Goal: Task Accomplishment & Management: Complete application form

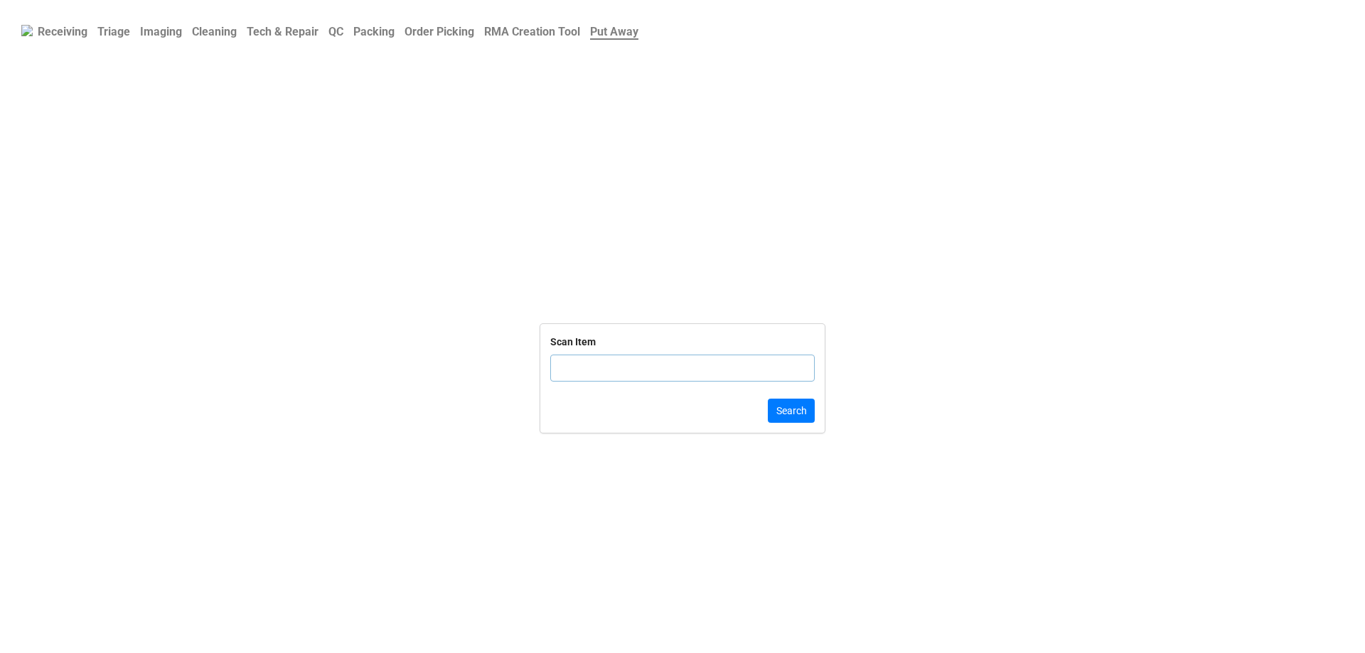
click at [348, 28] on link "QC" at bounding box center [335, 32] width 25 height 28
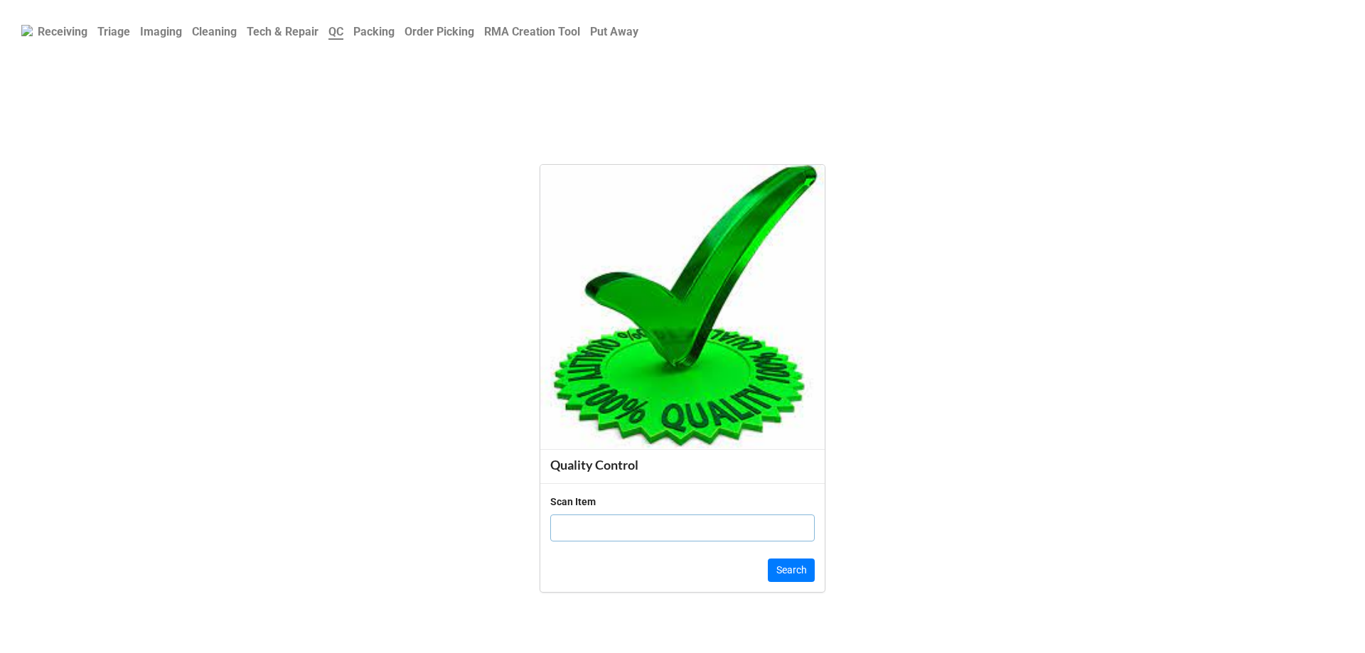
click at [665, 533] on input "text" at bounding box center [682, 528] width 264 height 27
type input "19864"
click button "Search" at bounding box center [791, 571] width 47 height 24
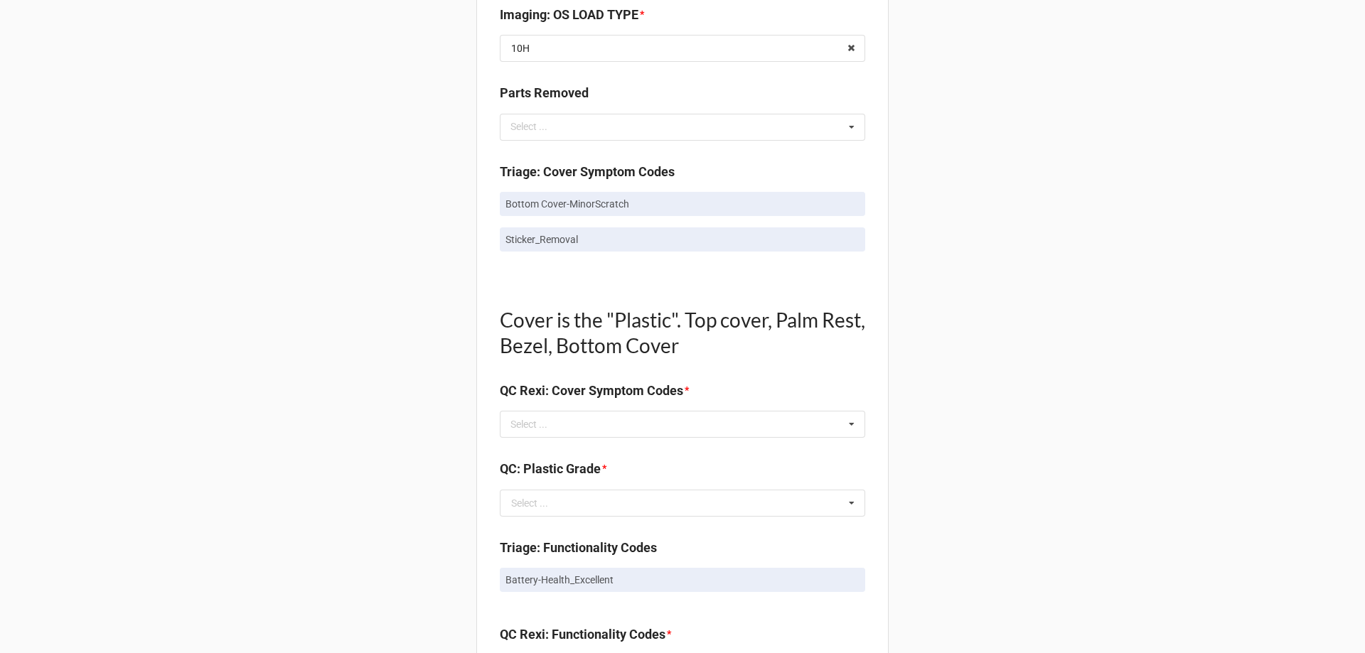
scroll to position [782, 0]
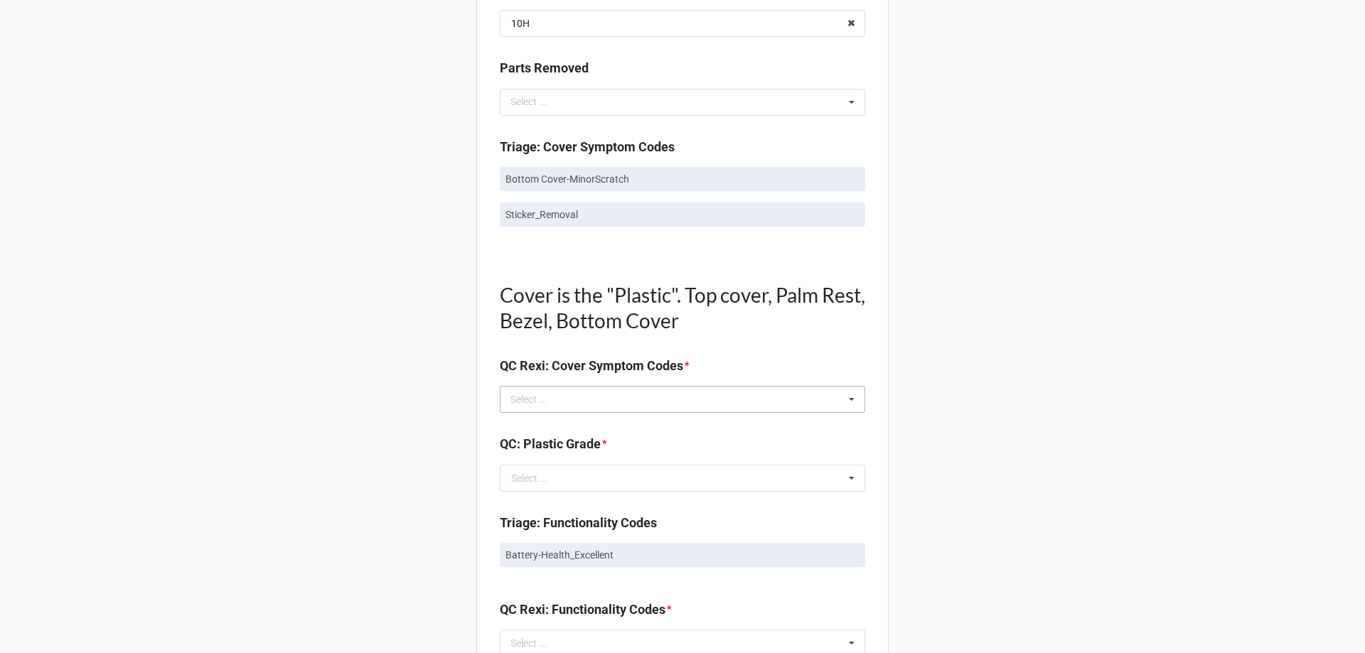
click at [844, 397] on icon at bounding box center [851, 400] width 21 height 26
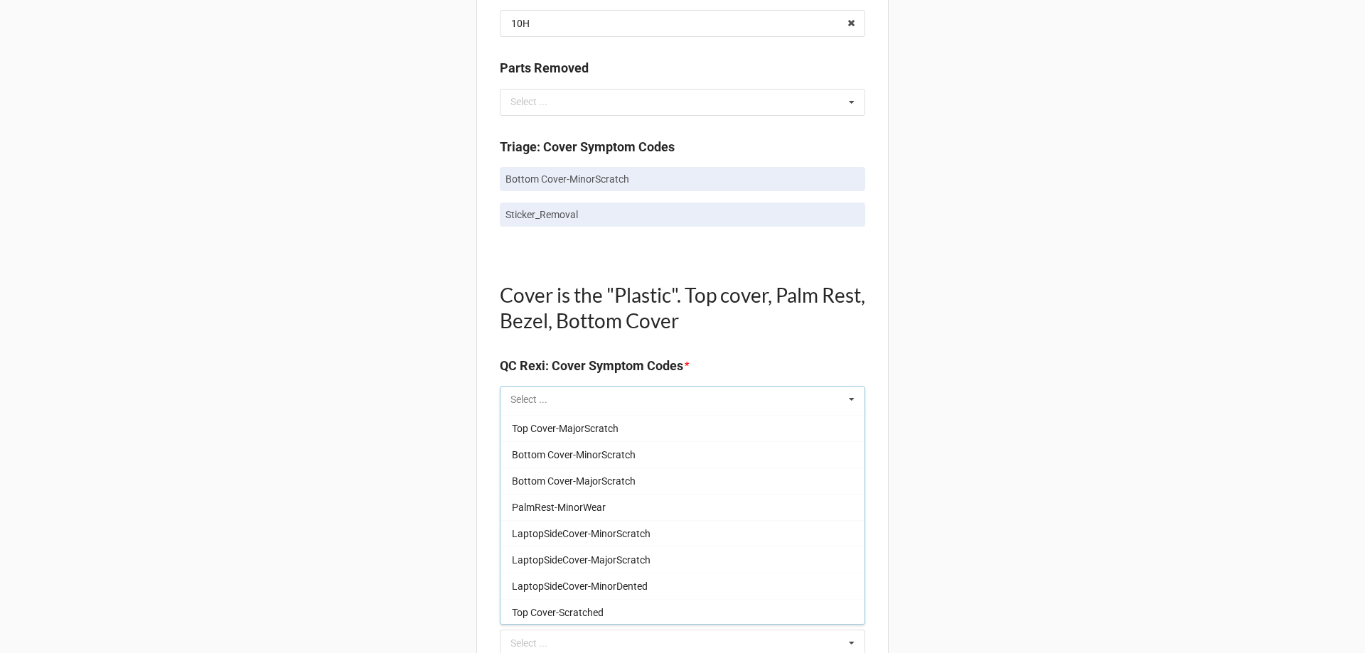
scroll to position [1208, 0]
click at [680, 453] on div "Bottom Cover-MinorScratch" at bounding box center [682, 453] width 364 height 26
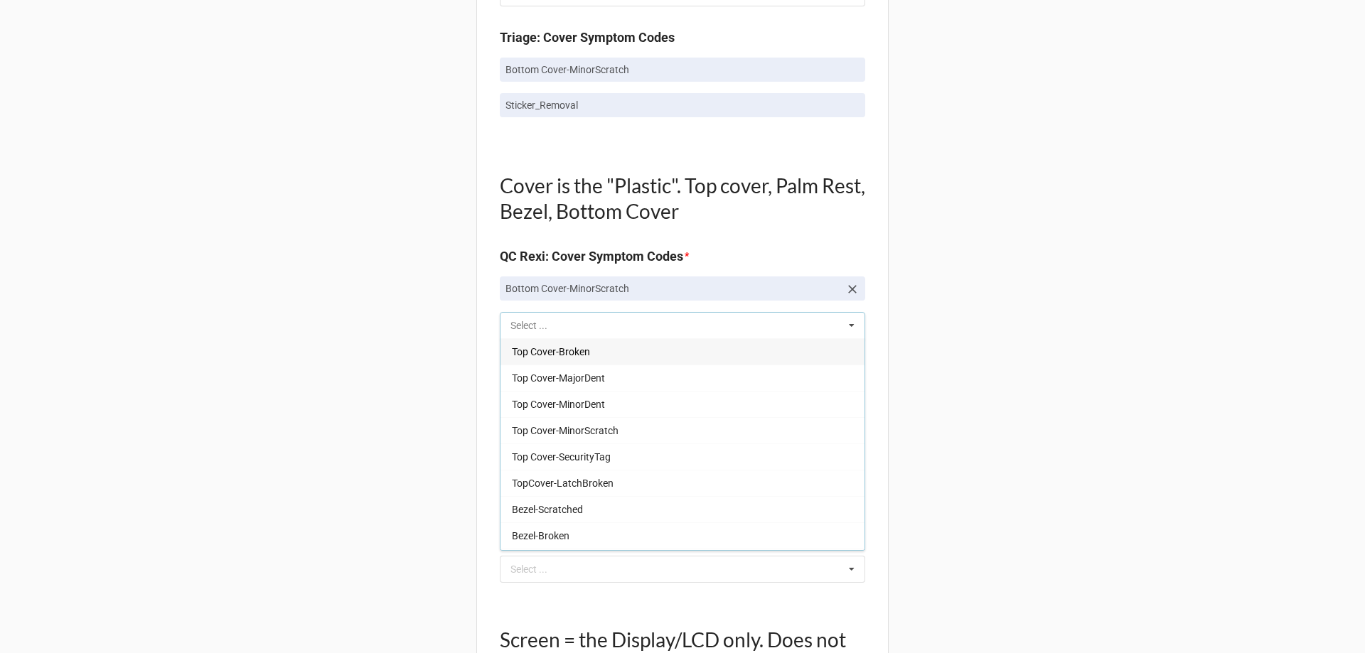
scroll to position [924, 0]
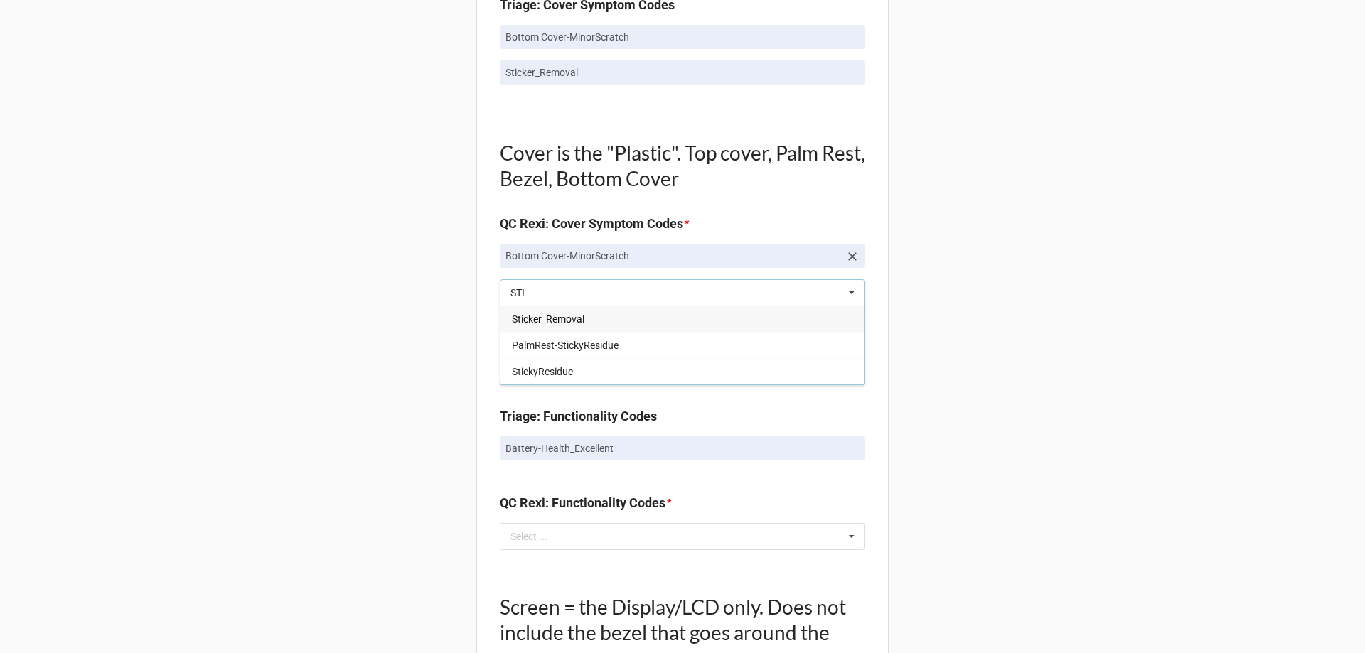
type input "STI"
click at [555, 321] on span "Sticker_Removal" at bounding box center [548, 318] width 73 height 11
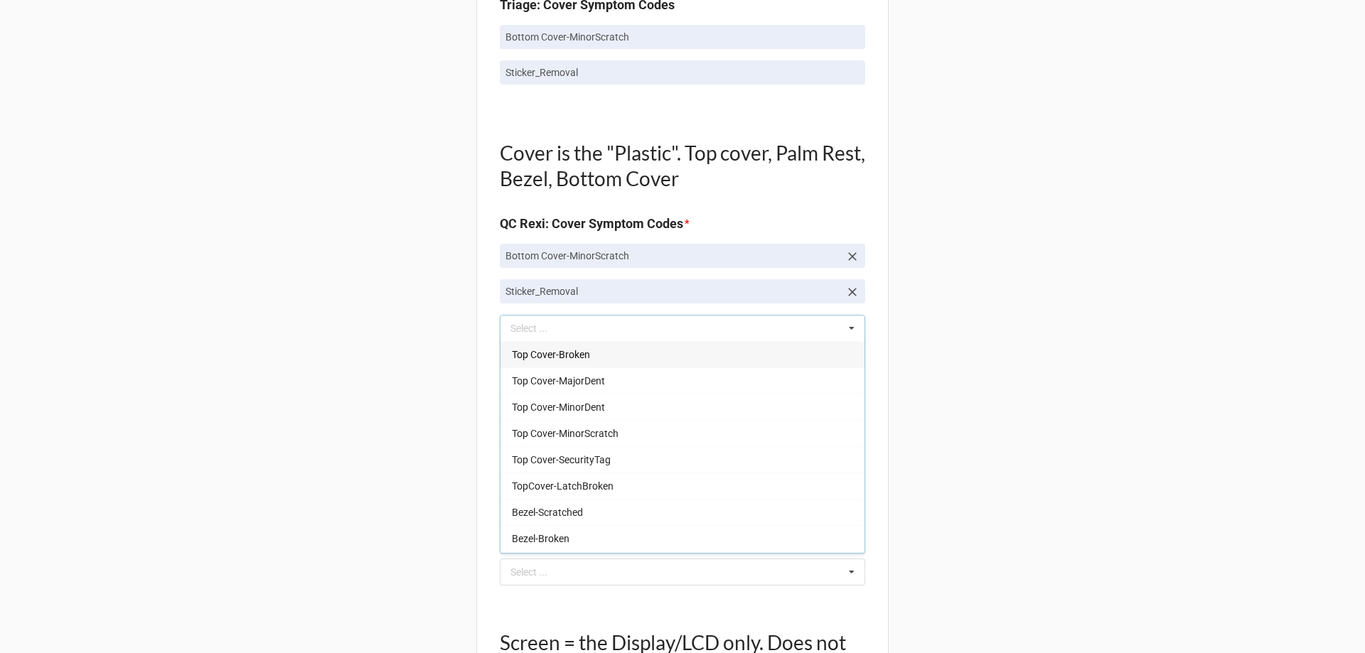
click at [930, 306] on div "Back Receiving Triage Imaging Cleaning Tech & Repair QC Packing Order Picking R…" at bounding box center [682, 336] width 1365 height 2521
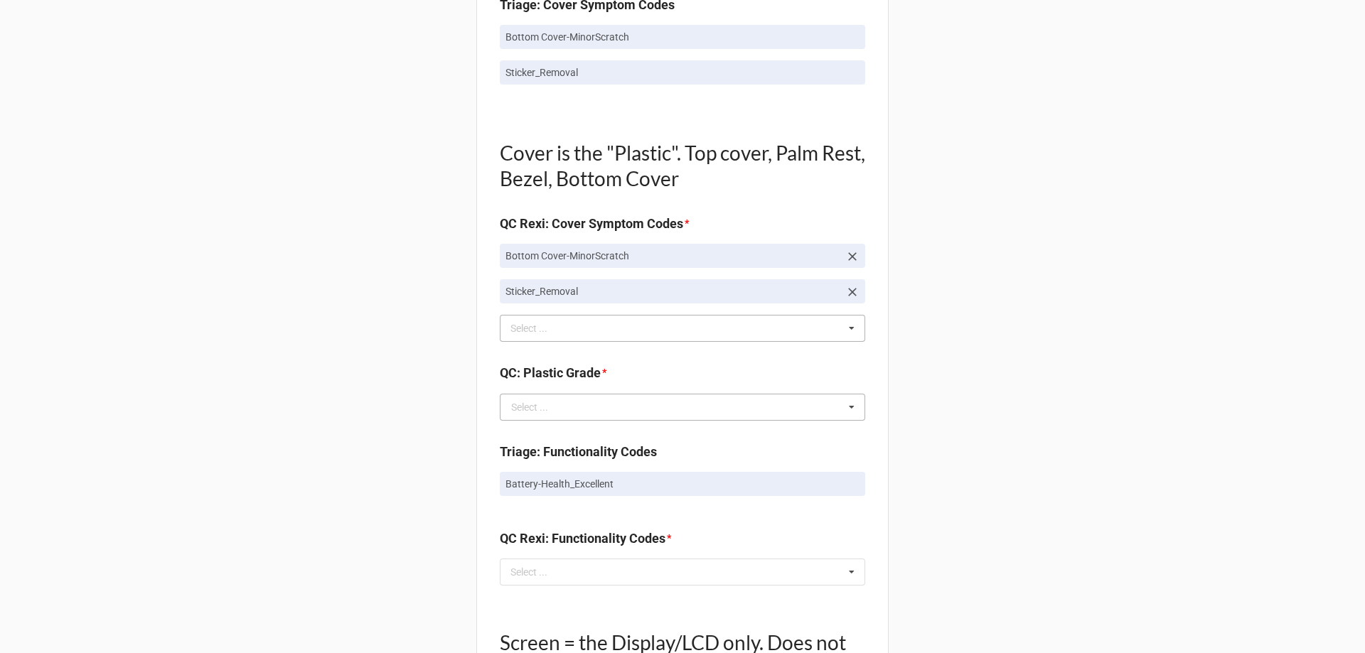
click at [843, 406] on icon at bounding box center [851, 407] width 21 height 26
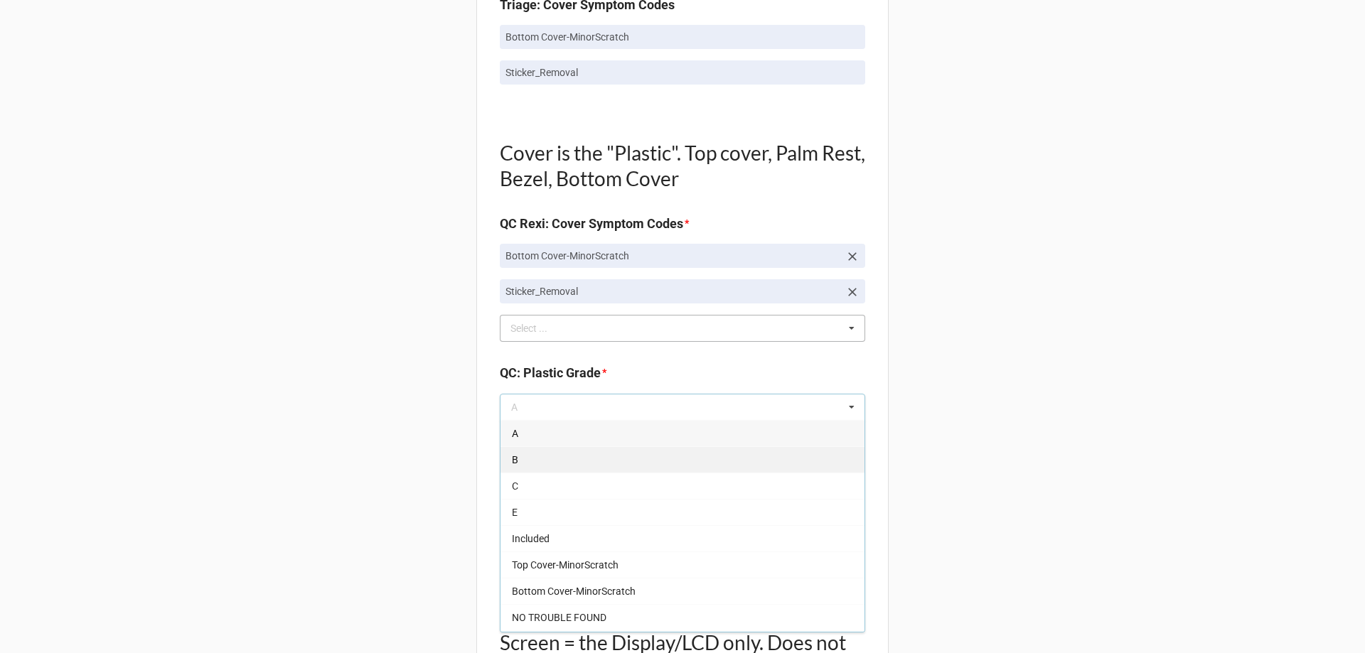
click at [596, 457] on div "B" at bounding box center [682, 459] width 364 height 26
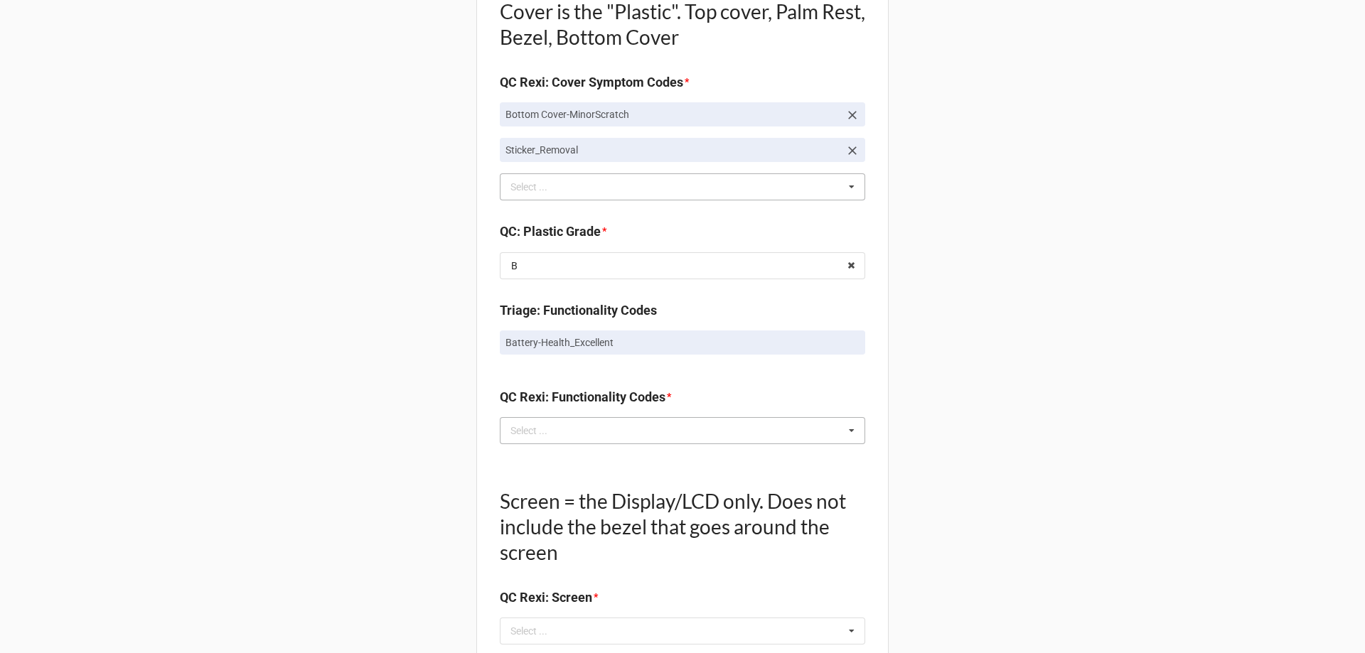
scroll to position [1066, 0]
click at [844, 426] on icon at bounding box center [851, 430] width 21 height 26
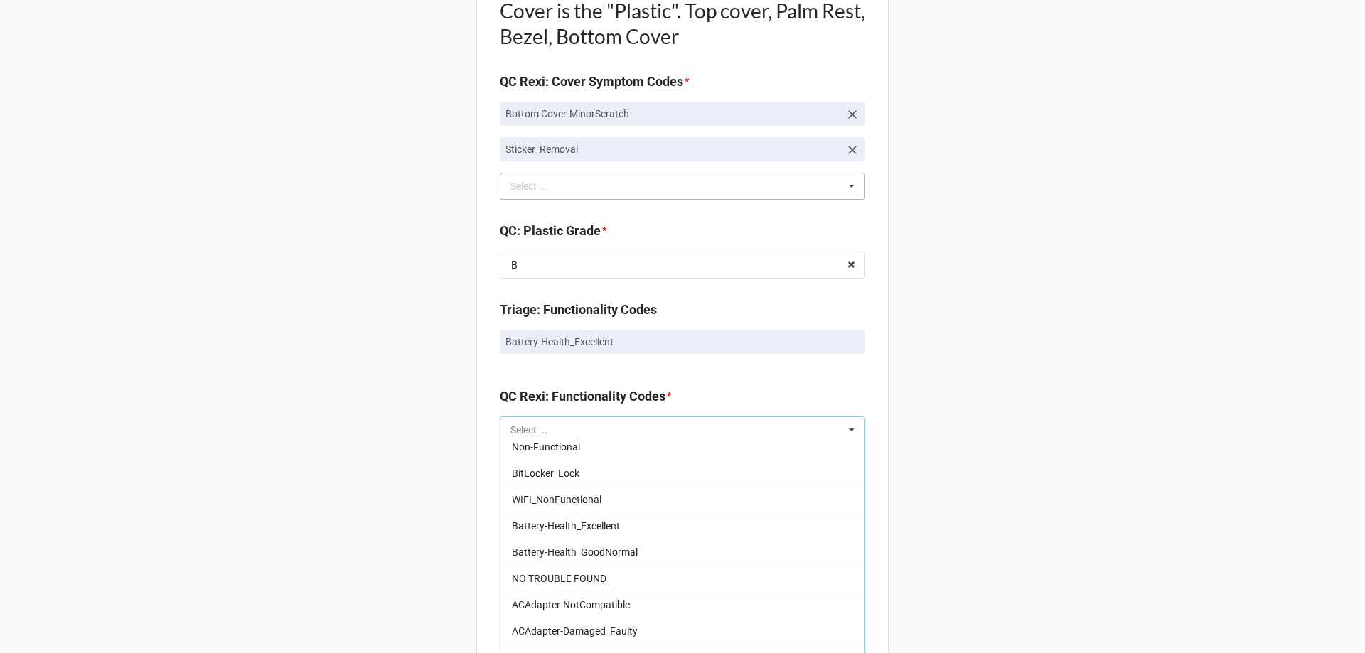
scroll to position [995, 0]
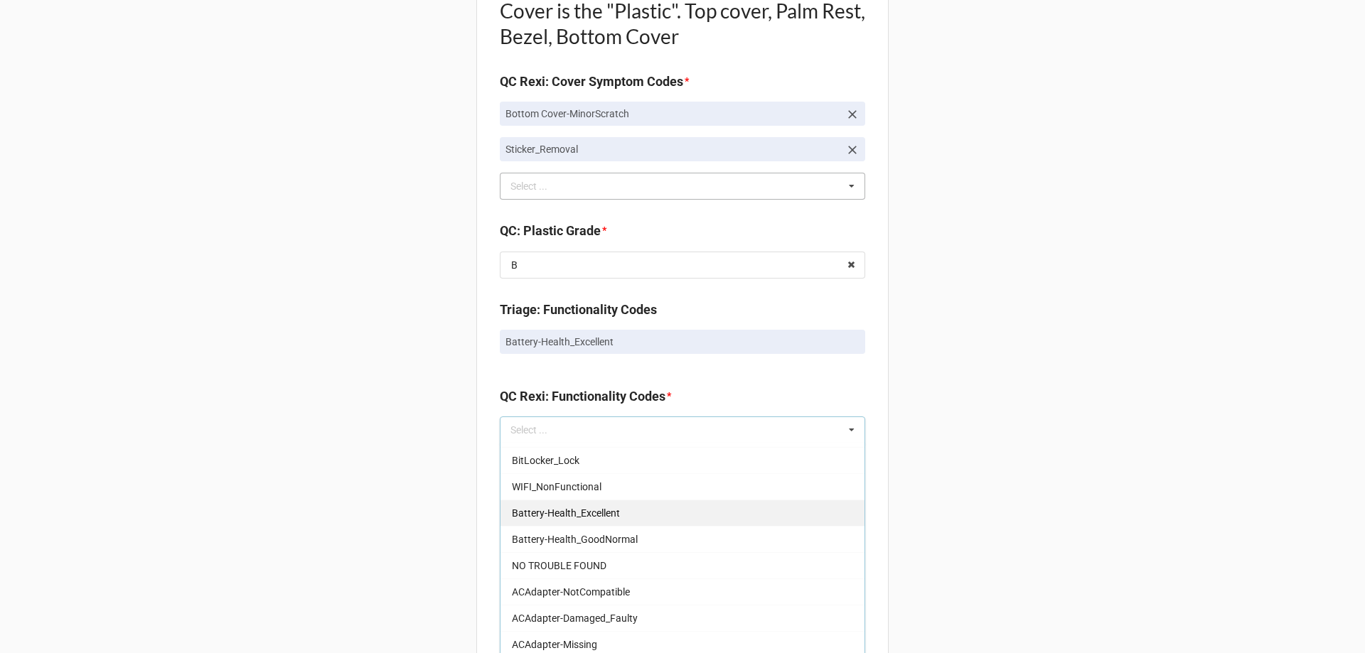
click at [680, 507] on div "Battery-Health_Excellent" at bounding box center [682, 513] width 364 height 26
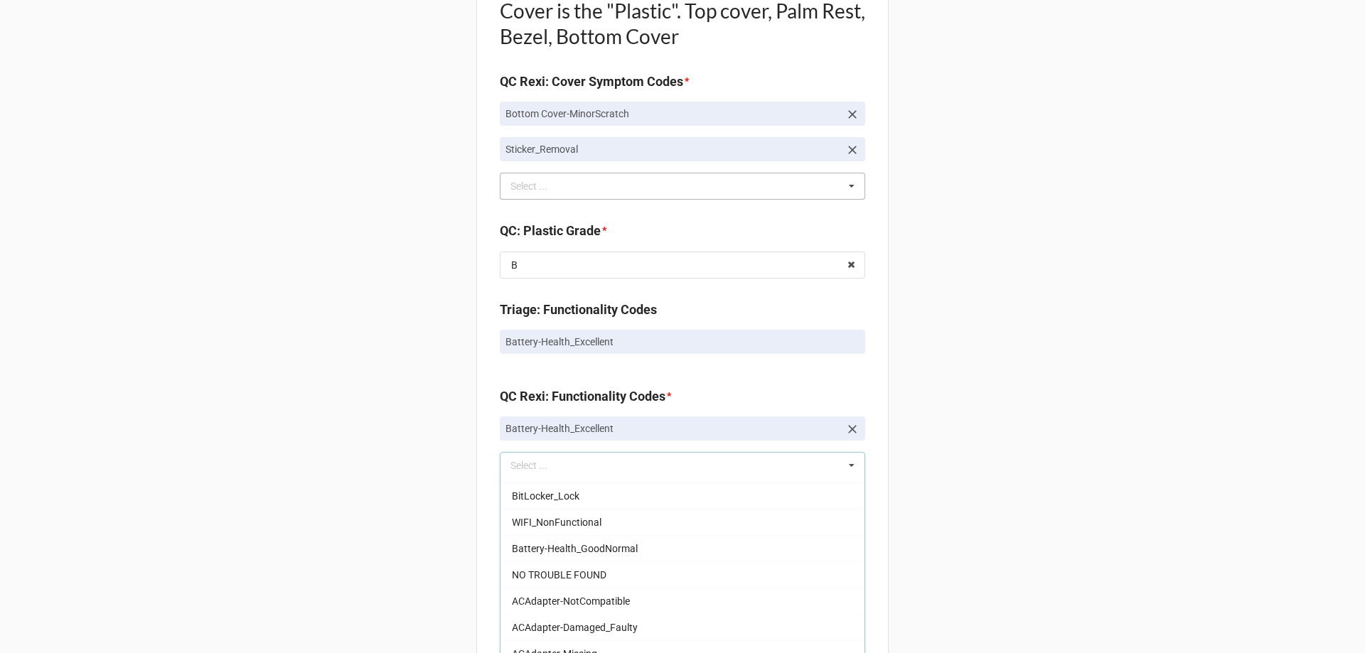
click at [963, 390] on div "Back Receiving Triage Imaging Cleaning Tech & Repair QC Packing Order Picking R…" at bounding box center [682, 212] width 1365 height 2557
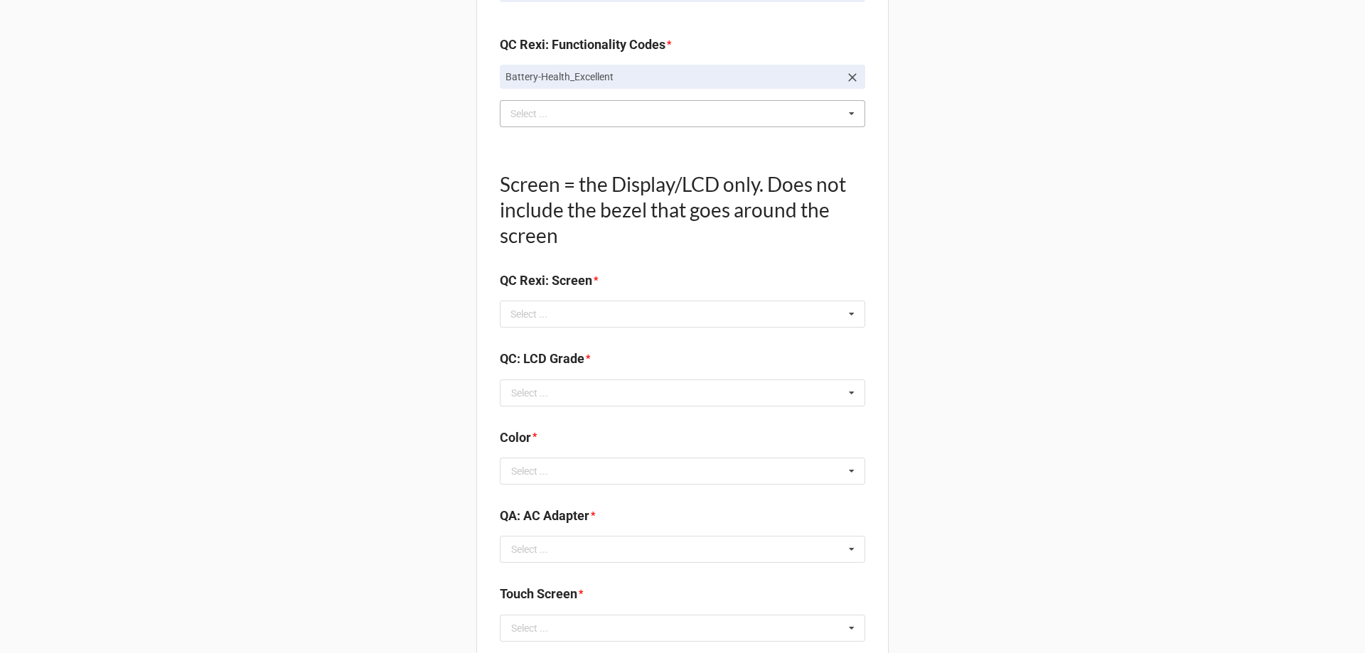
scroll to position [1422, 0]
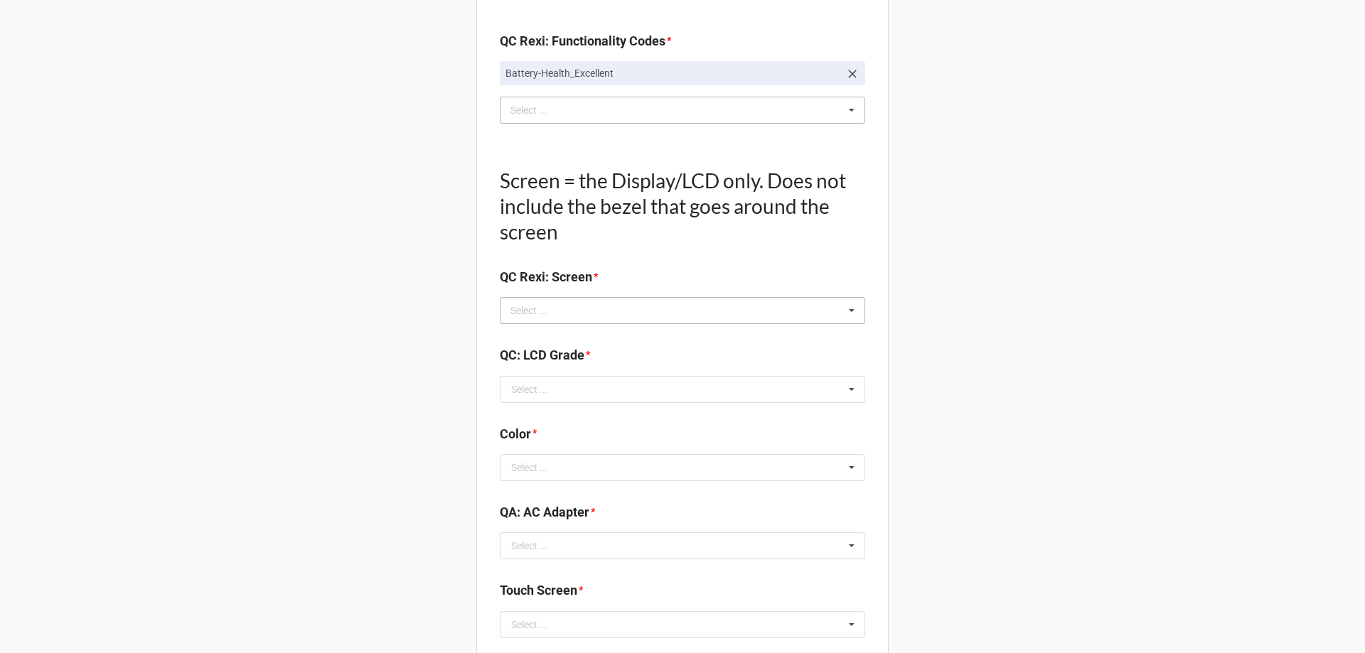
click at [856, 307] on icon at bounding box center [851, 311] width 21 height 26
click at [844, 387] on icon at bounding box center [851, 390] width 21 height 26
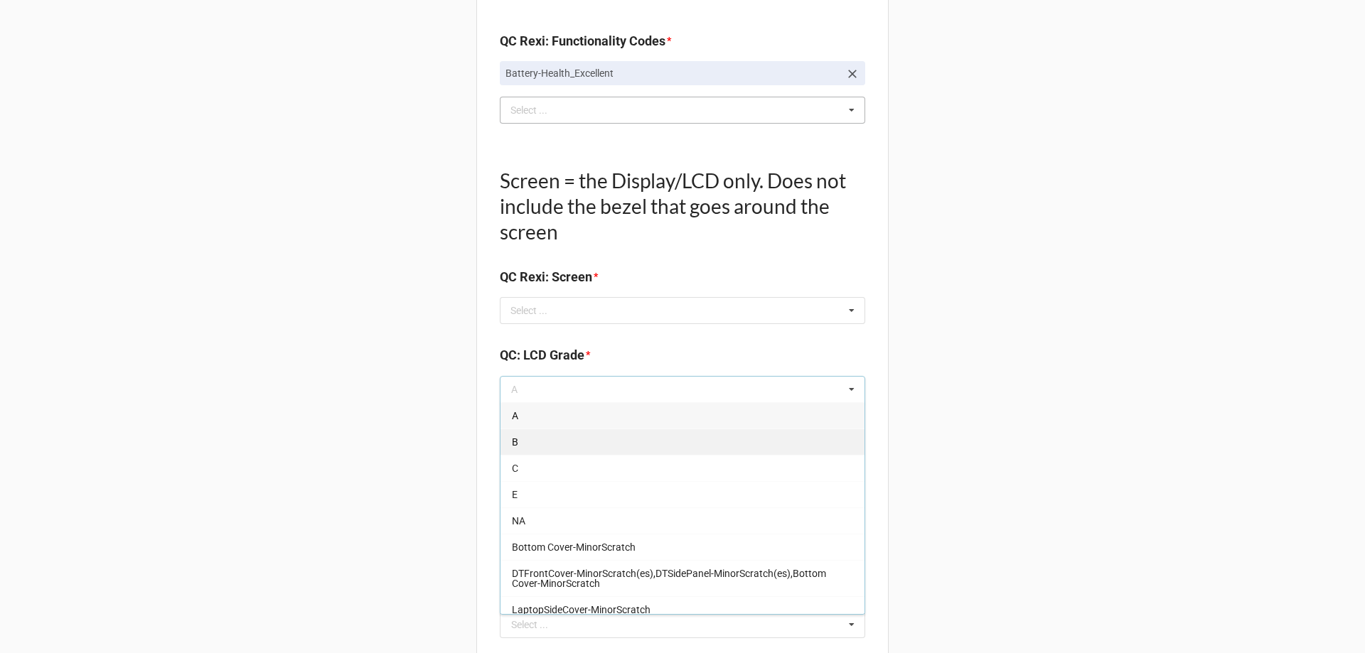
click at [607, 436] on div "B" at bounding box center [682, 442] width 364 height 26
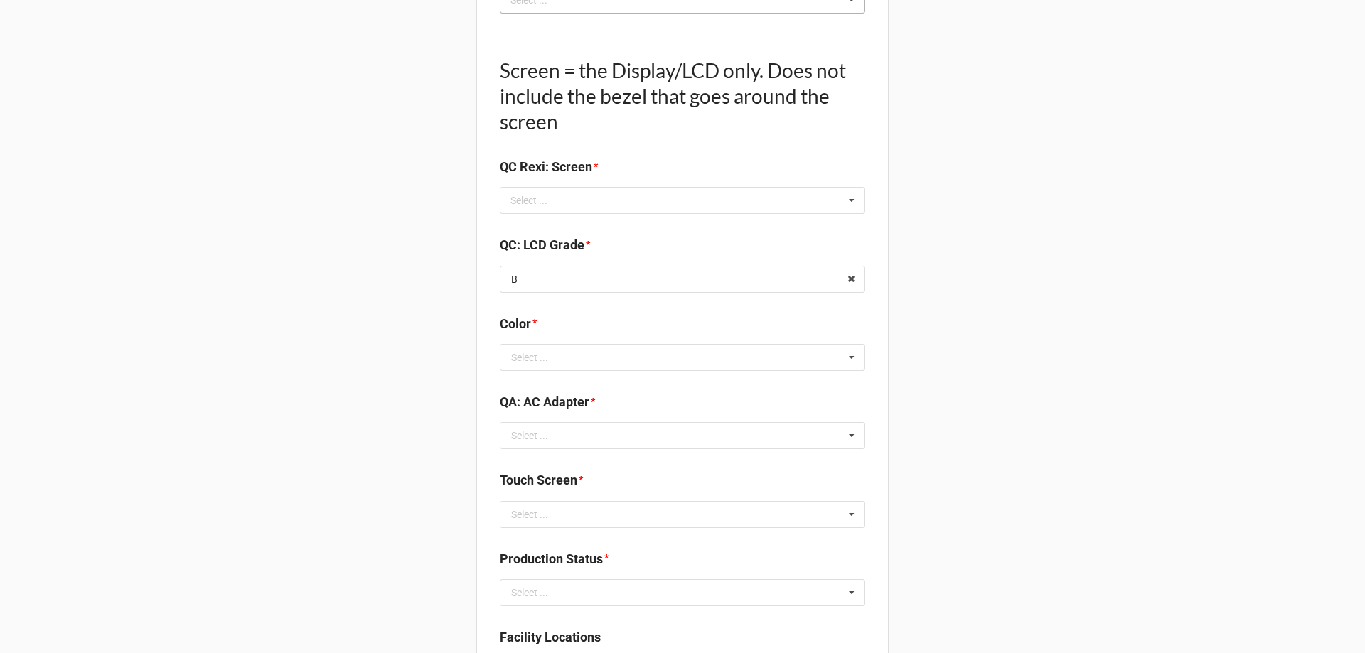
scroll to position [1564, 0]
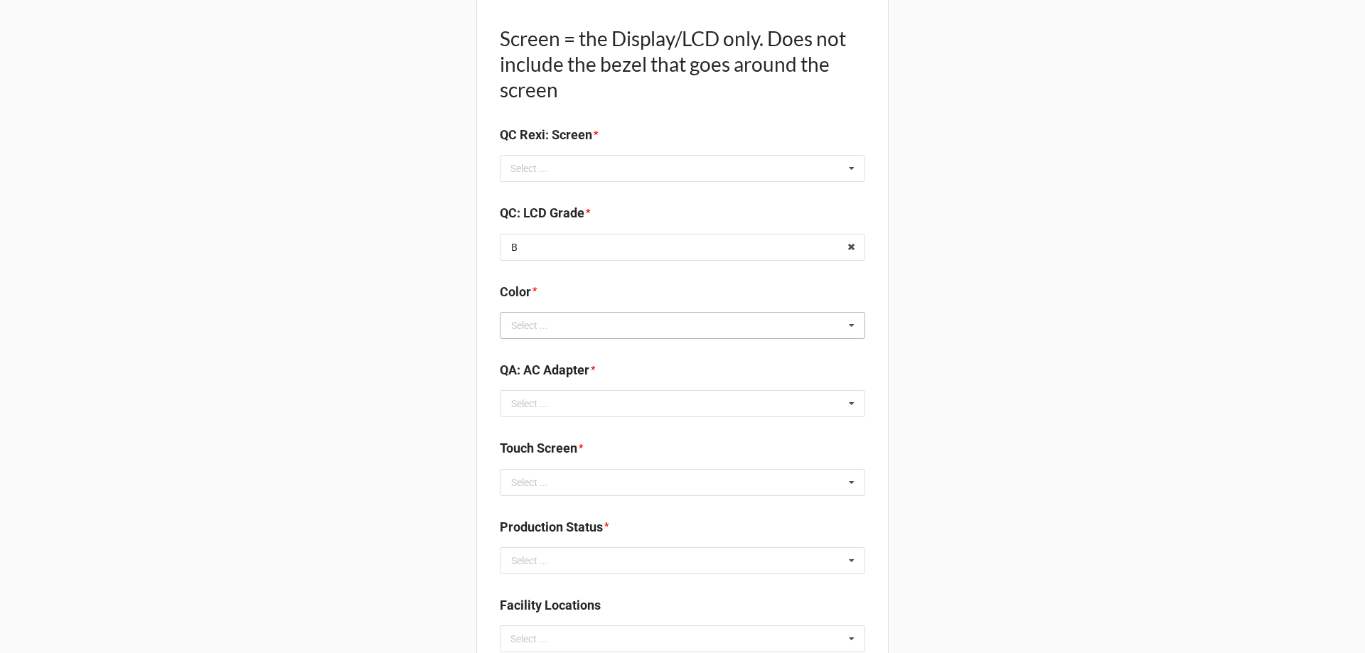
click at [844, 326] on icon at bounding box center [851, 326] width 21 height 26
click at [689, 350] on div "BLACK" at bounding box center [682, 351] width 364 height 26
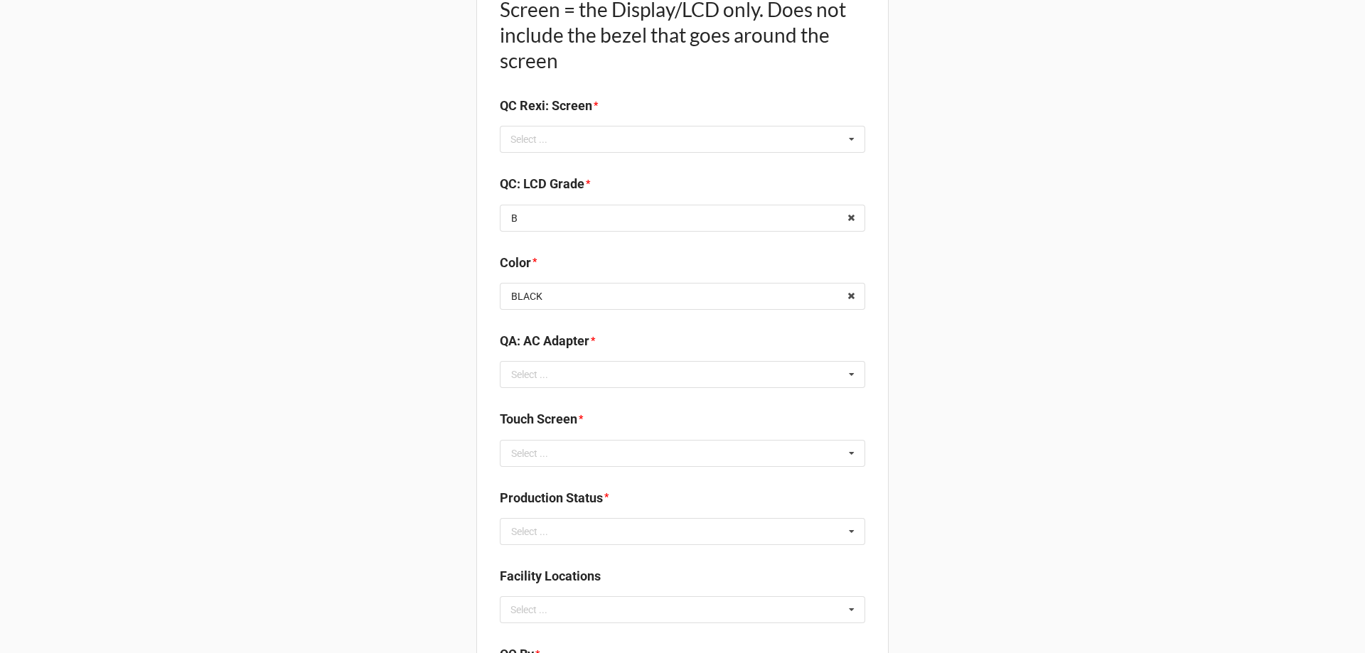
scroll to position [1635, 0]
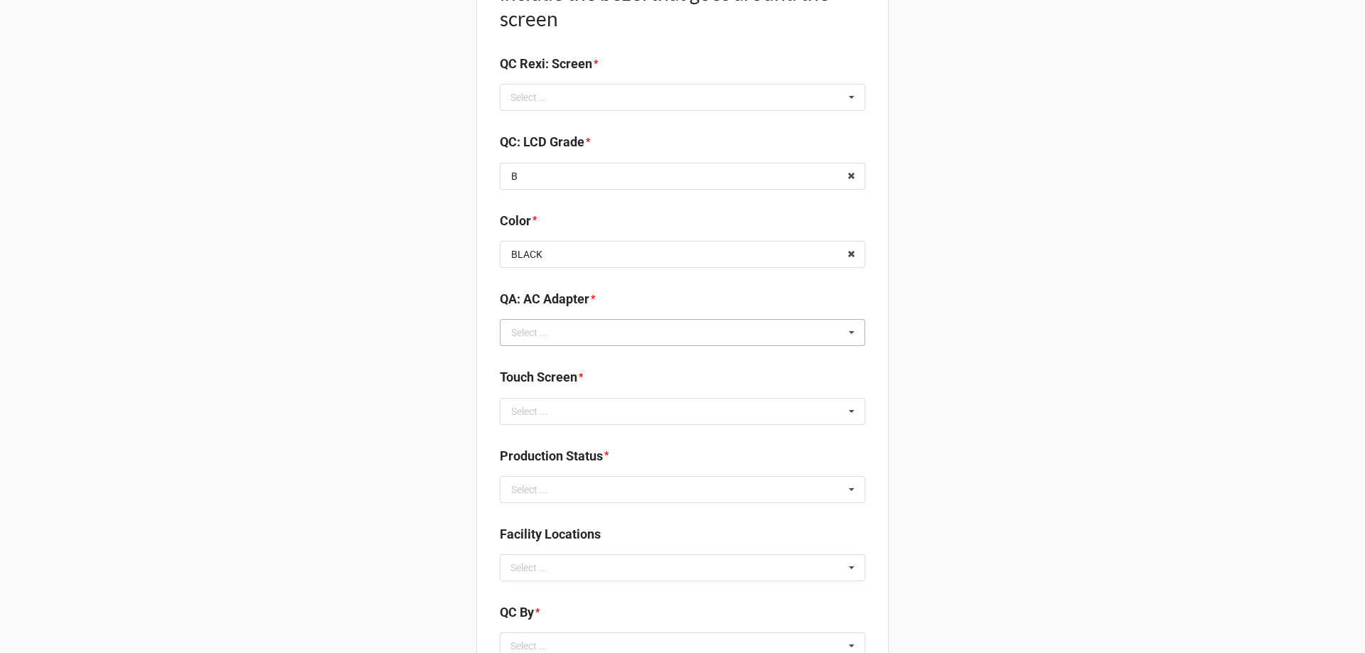
click at [852, 329] on icon at bounding box center [851, 333] width 21 height 26
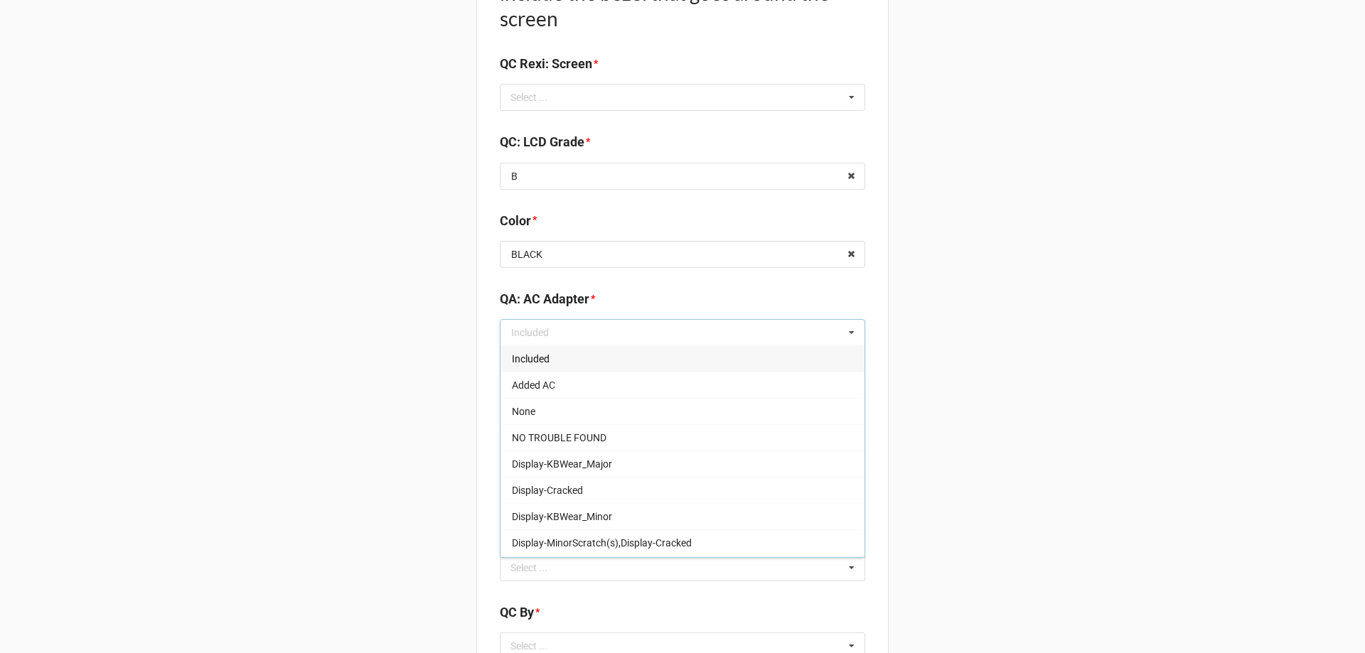
click at [580, 355] on div "Included" at bounding box center [682, 358] width 364 height 26
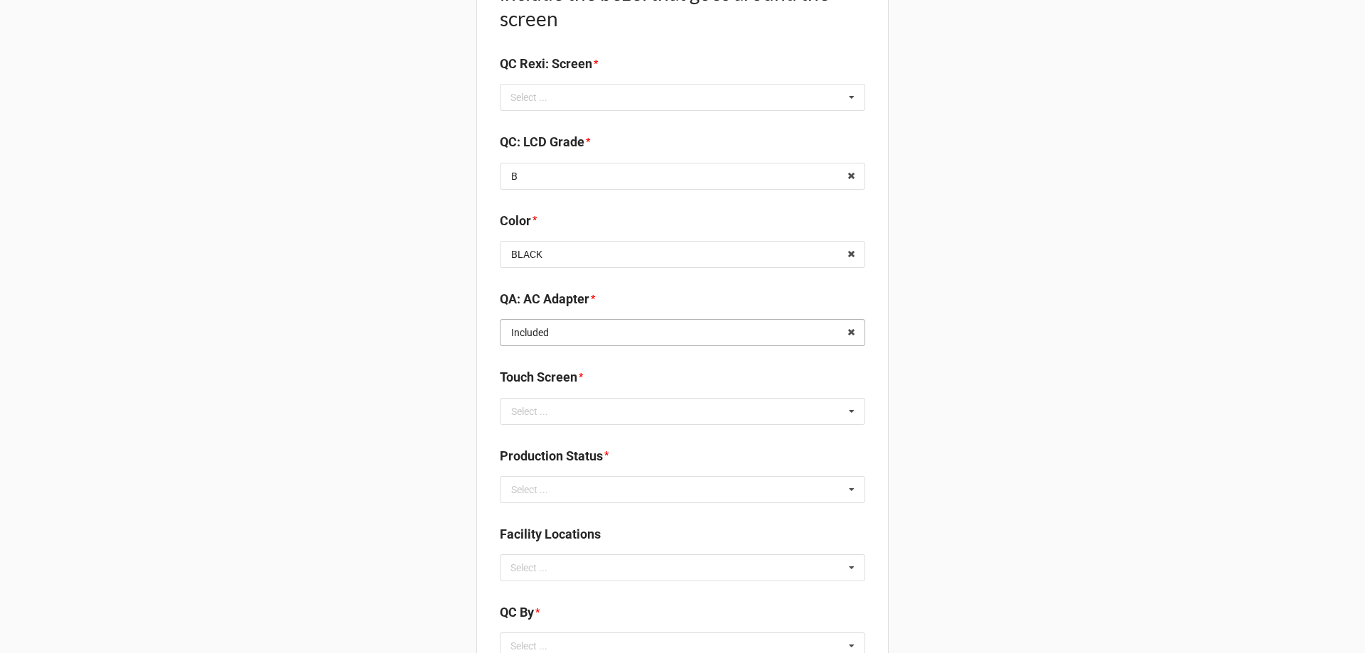
click at [787, 333] on input "text" at bounding box center [683, 333] width 364 height 26
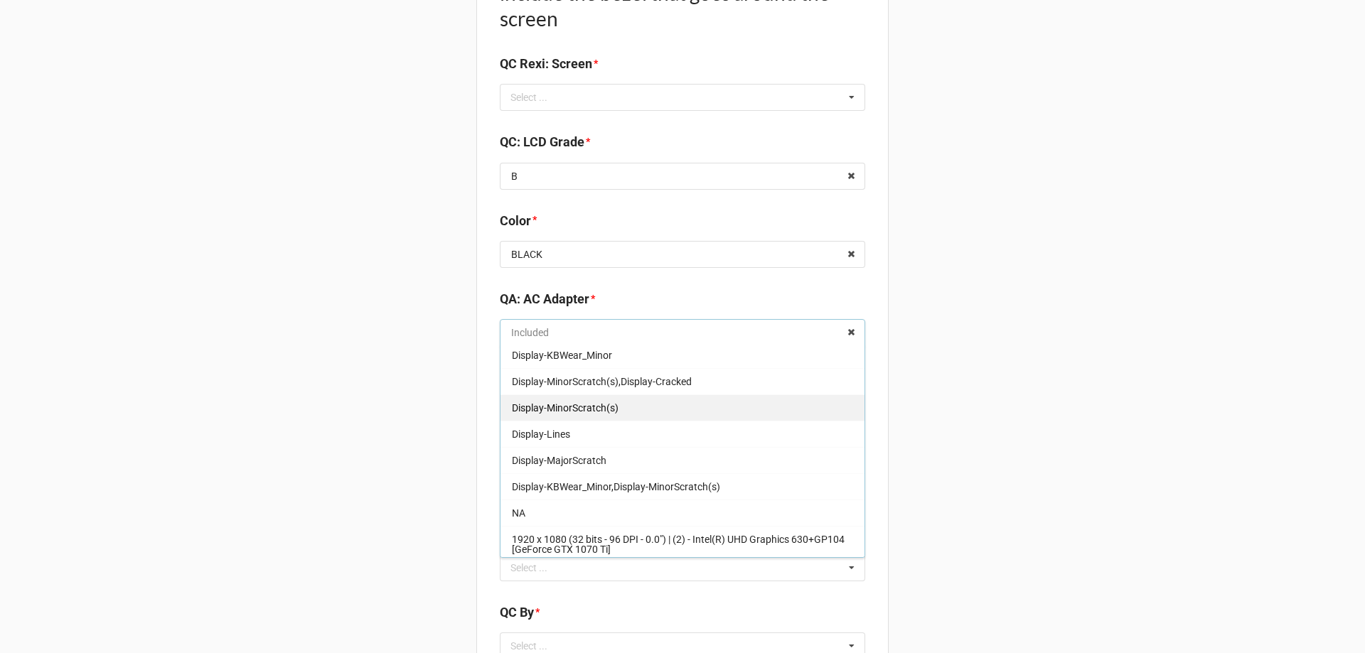
scroll to position [0, 0]
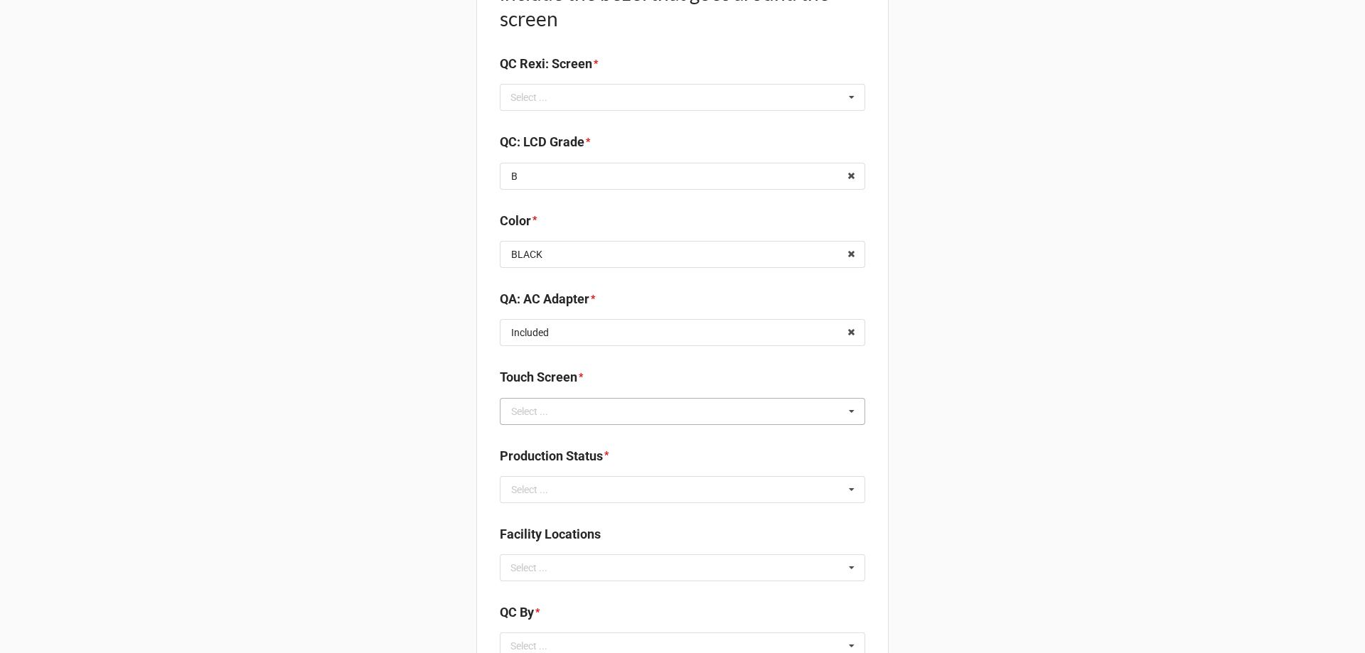
click at [853, 412] on icon at bounding box center [851, 412] width 21 height 26
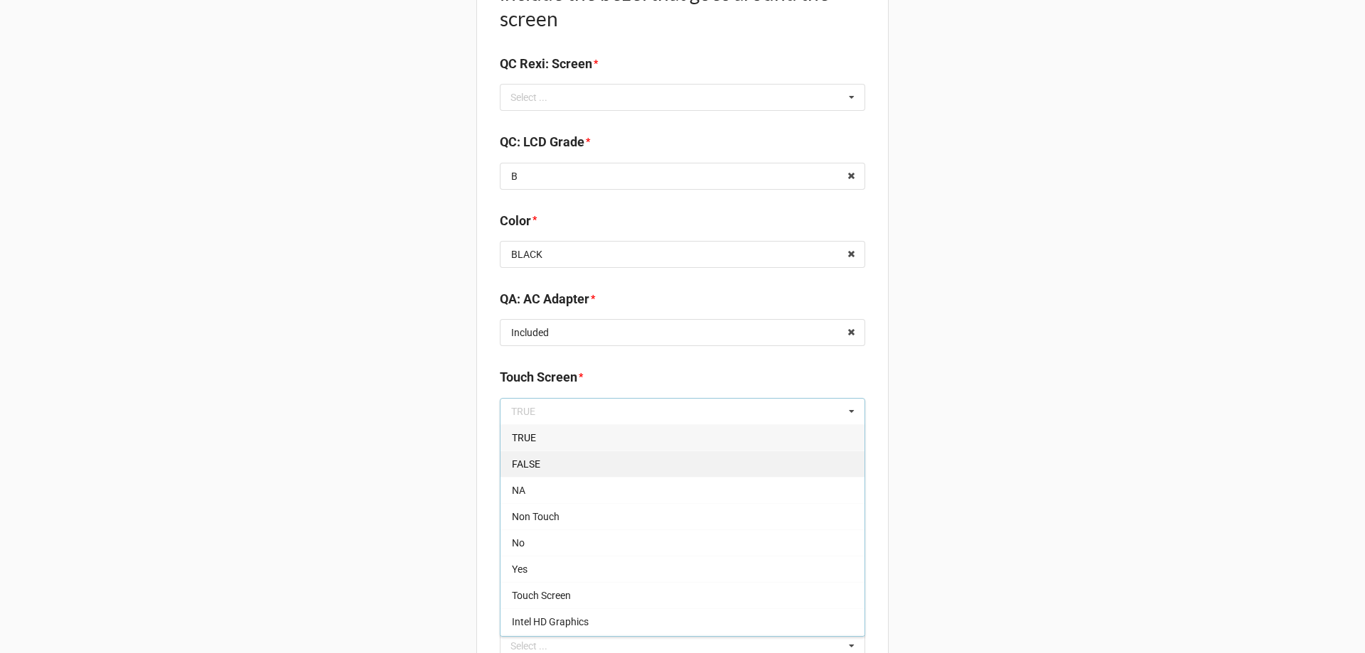
click at [642, 473] on div "FALSE" at bounding box center [682, 464] width 364 height 26
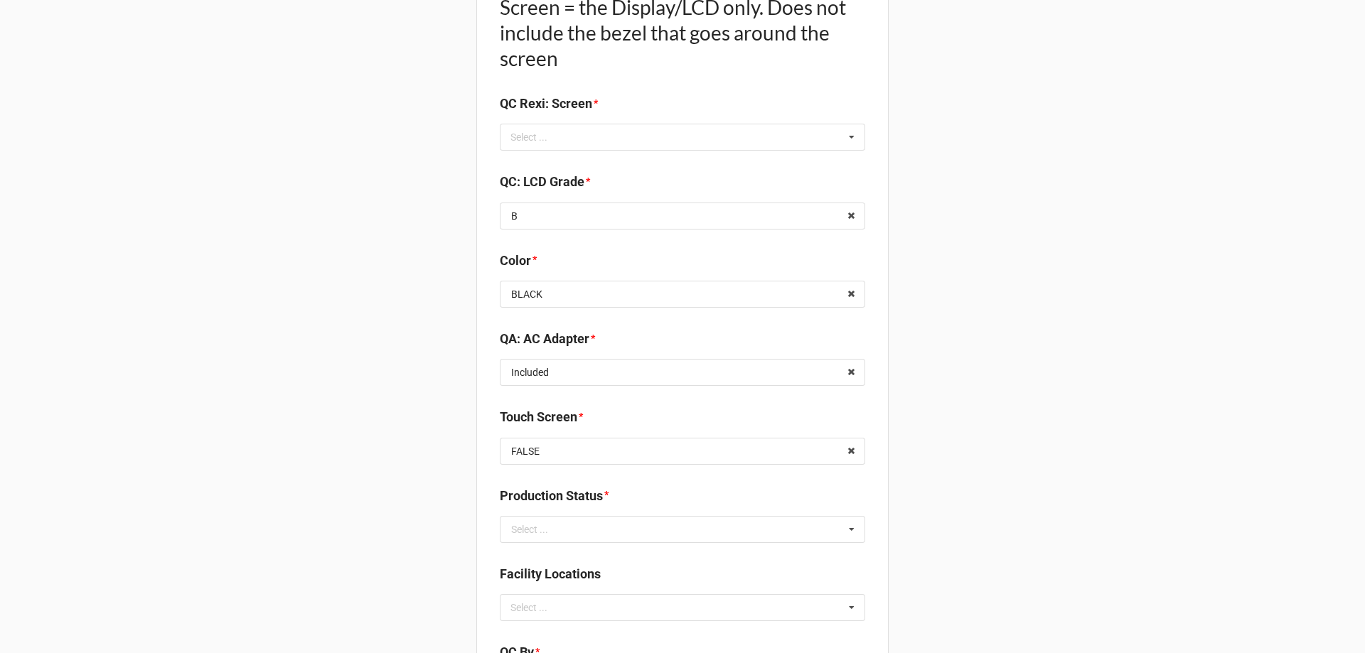
scroll to position [1564, 0]
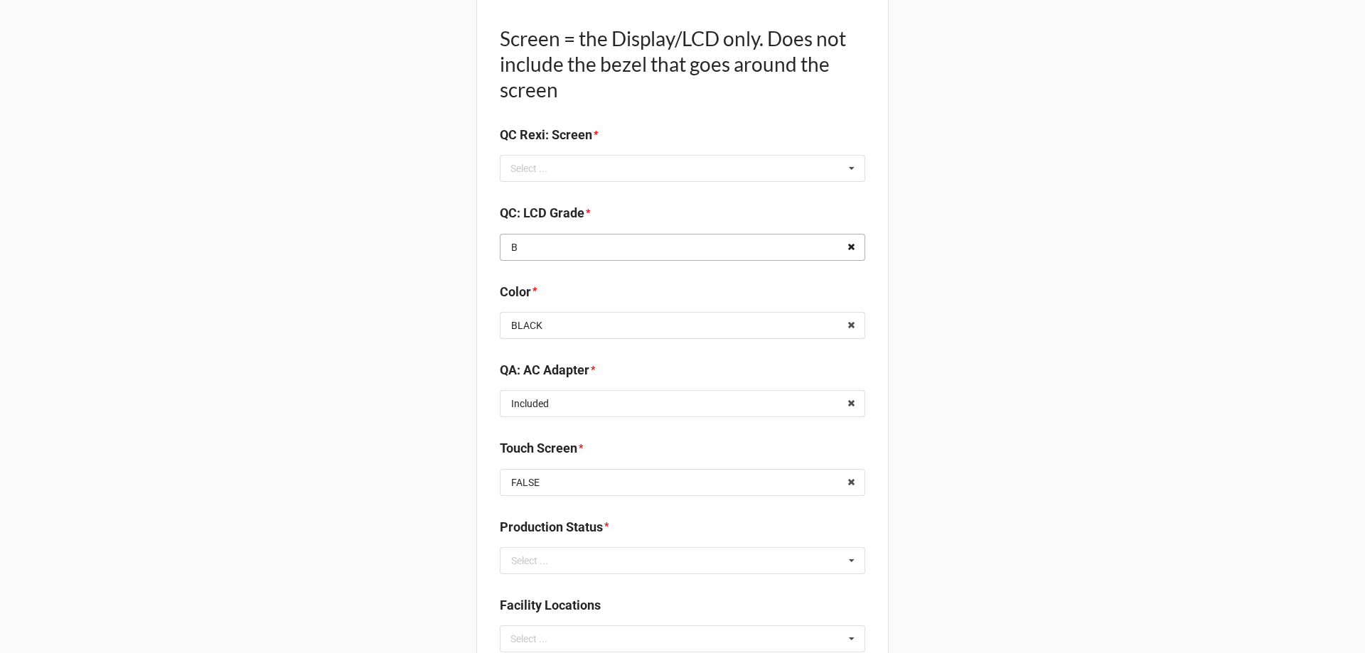
click at [843, 247] on icon at bounding box center [851, 248] width 22 height 26
click at [767, 254] on input "text" at bounding box center [683, 248] width 364 height 26
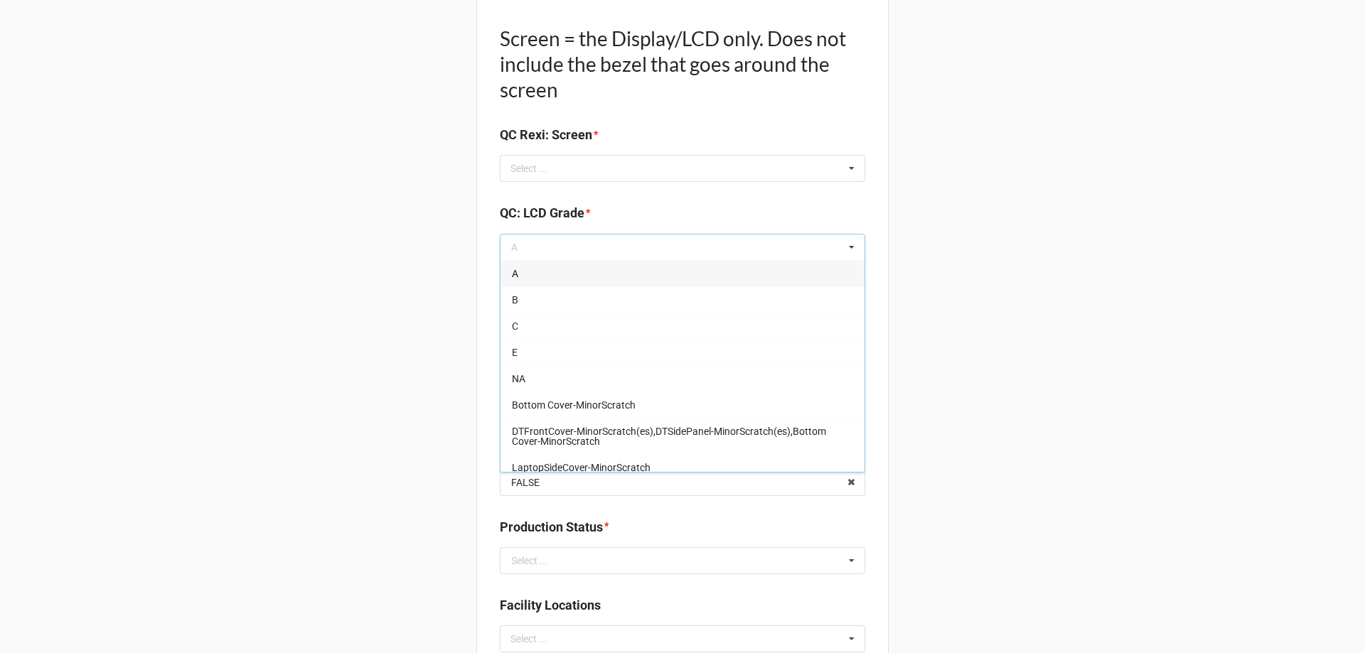
click at [608, 264] on div "A" at bounding box center [682, 273] width 364 height 26
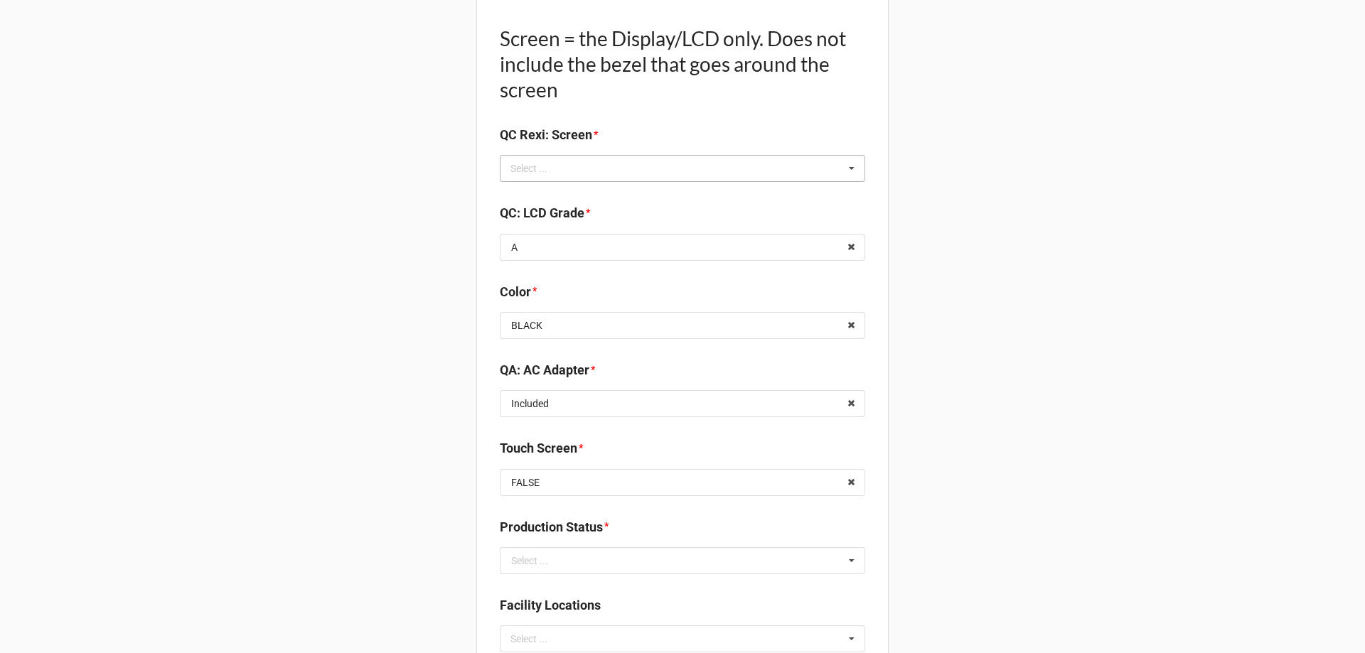
click at [636, 163] on div "Select ... Display-KBWear_Minor Display-MajorScratch Display-KBWear_Major Displ…" at bounding box center [682, 168] width 365 height 27
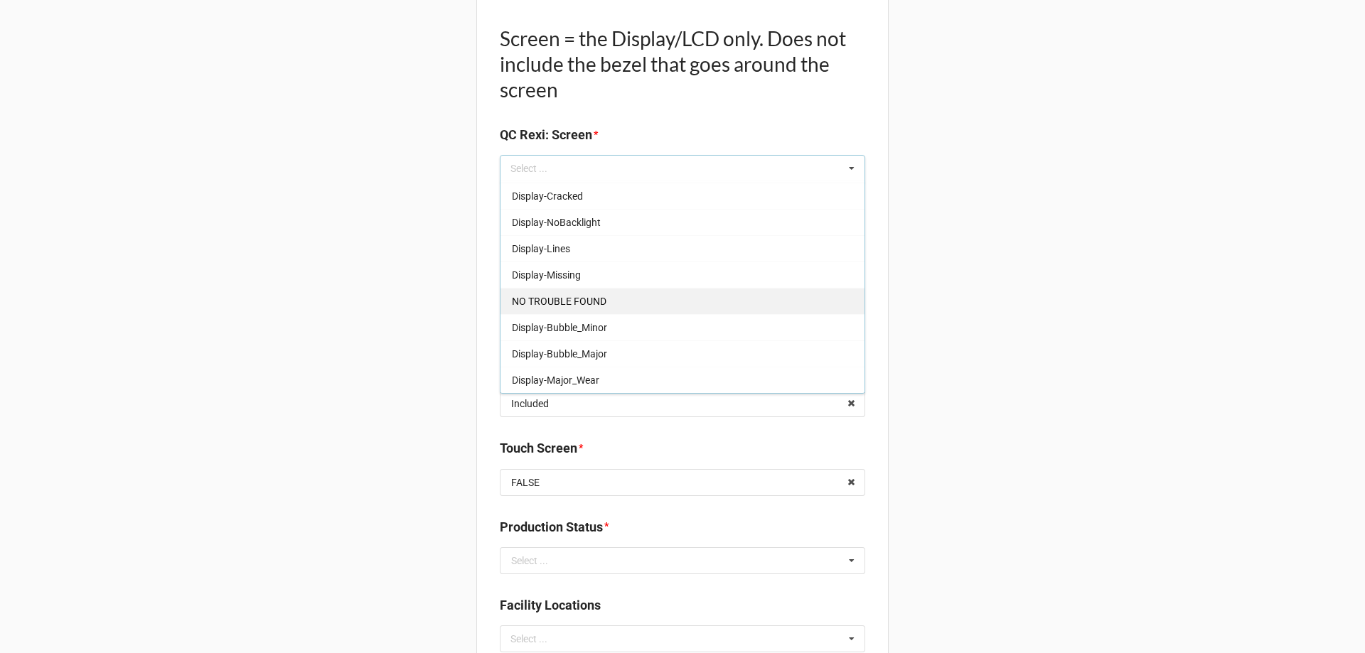
click at [703, 290] on div "NO TROUBLE FOUND" at bounding box center [682, 301] width 364 height 26
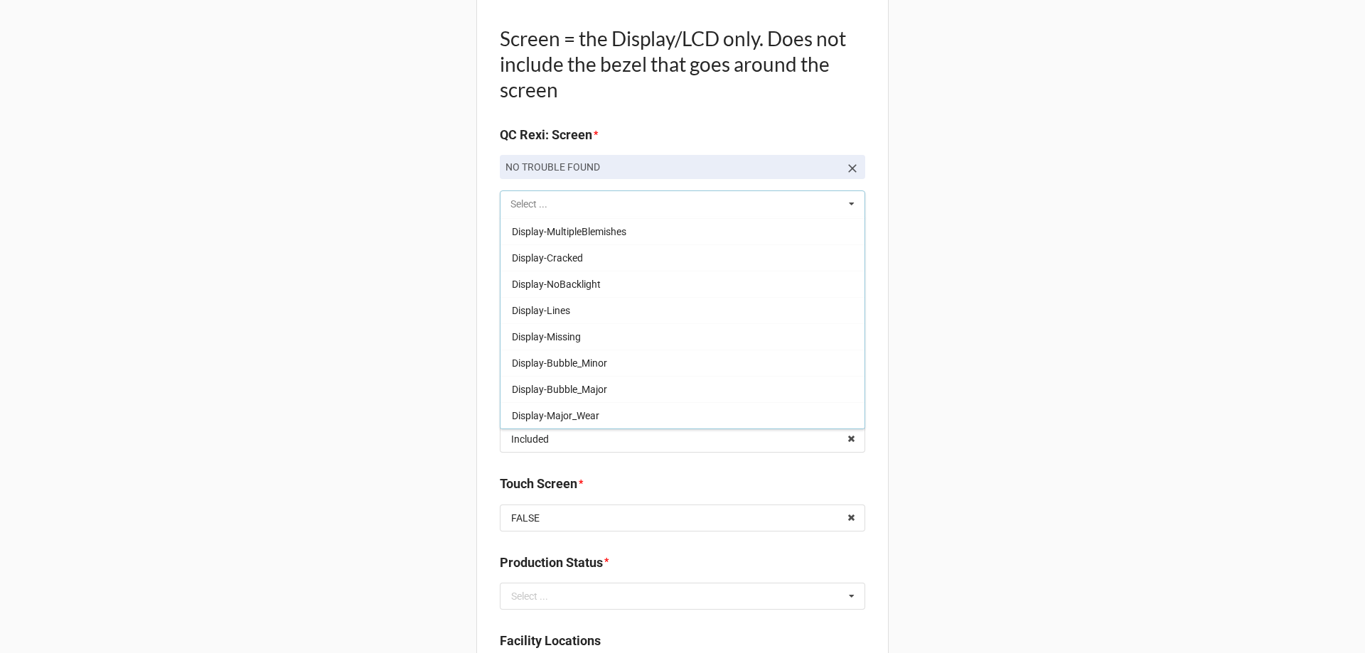
scroll to position [209, 0]
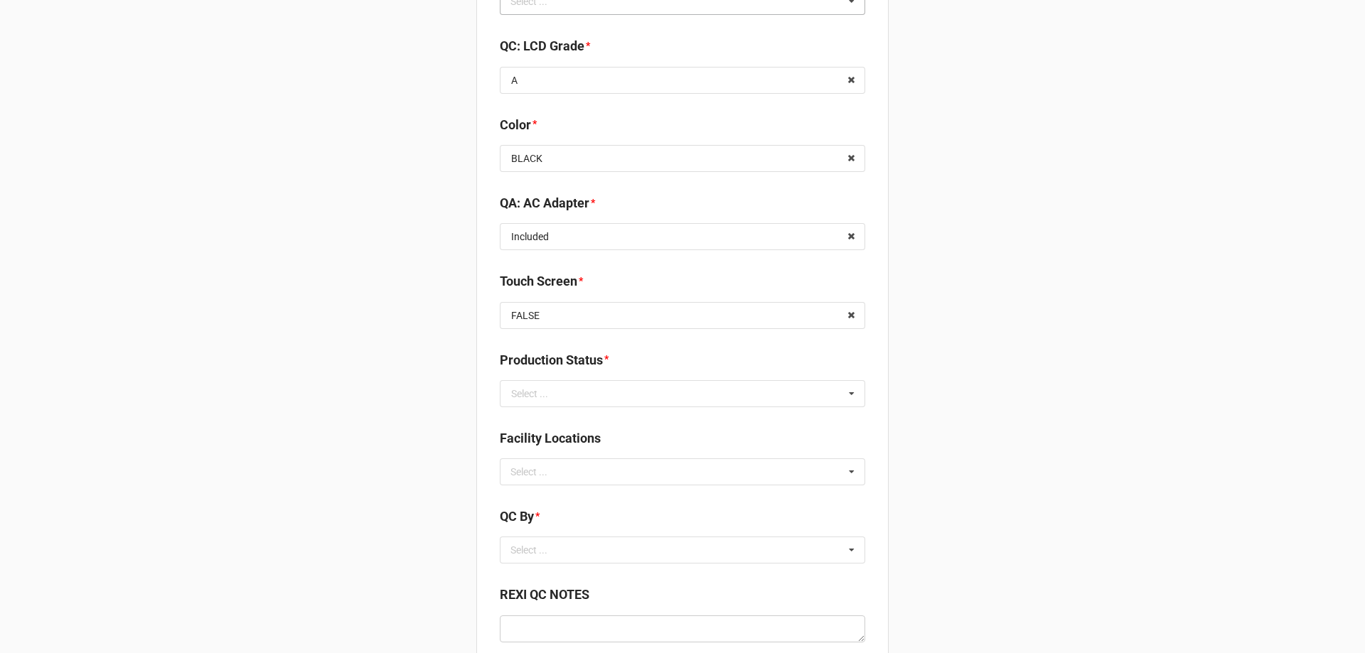
scroll to position [1777, 0]
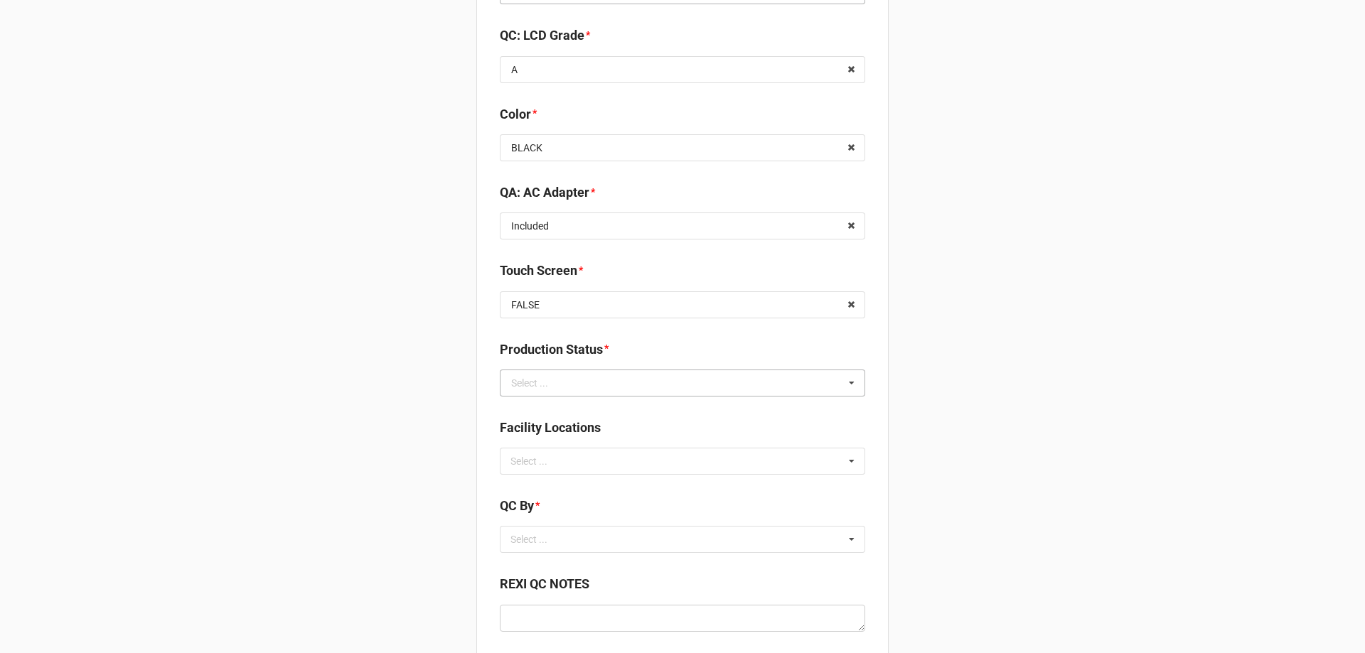
click at [849, 384] on icon at bounding box center [851, 383] width 21 height 26
click at [719, 415] on div "Cleaning" at bounding box center [682, 409] width 364 height 26
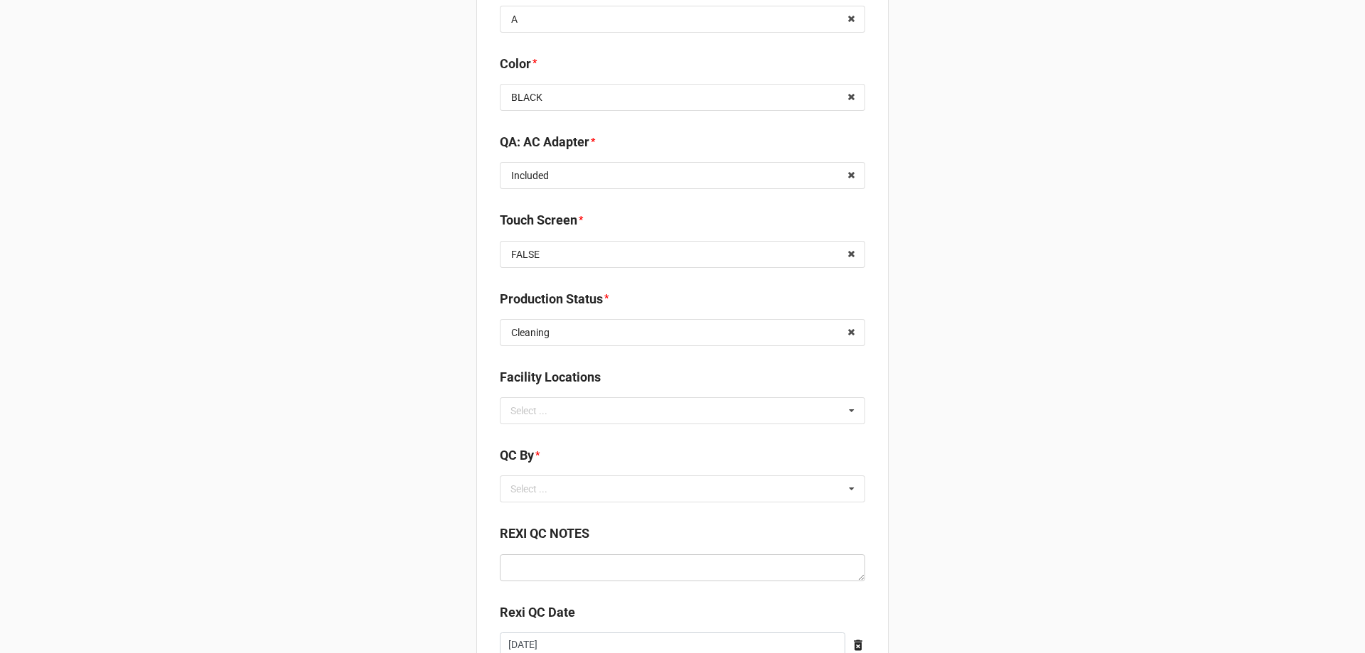
scroll to position [1919, 0]
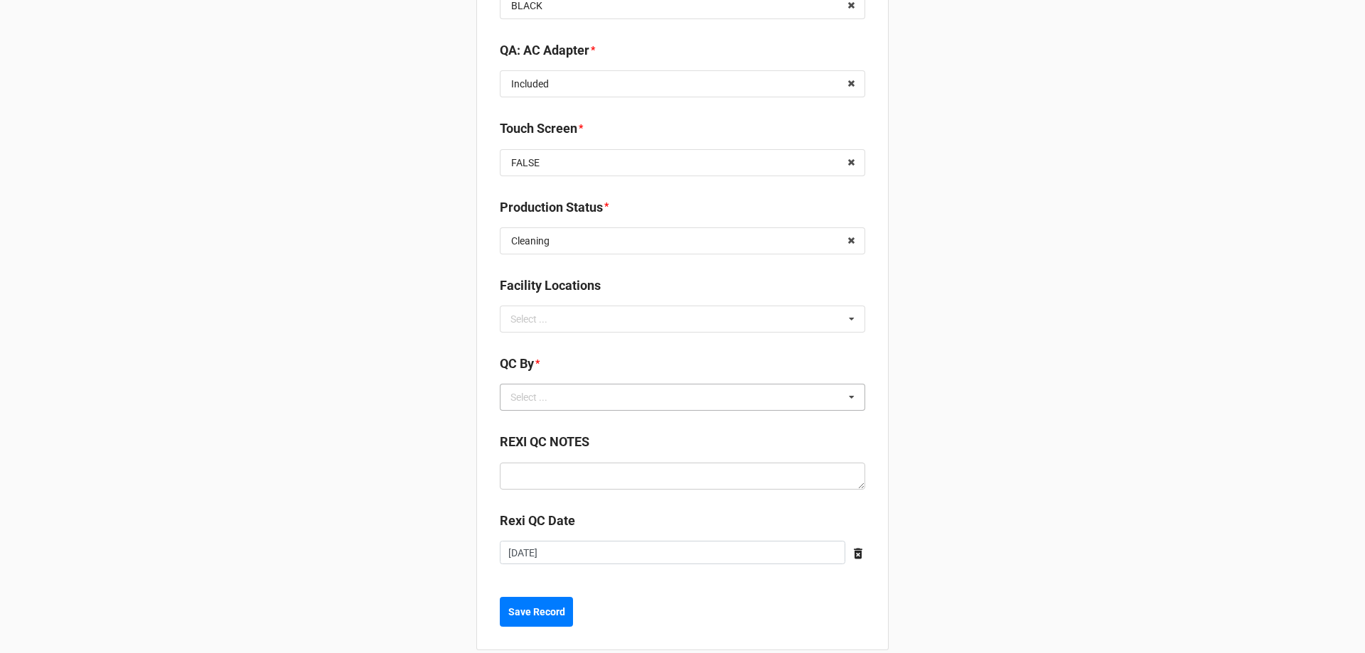
click at [842, 399] on icon at bounding box center [851, 398] width 21 height 26
click at [758, 443] on div "[PERSON_NAME]" at bounding box center [682, 449] width 364 height 26
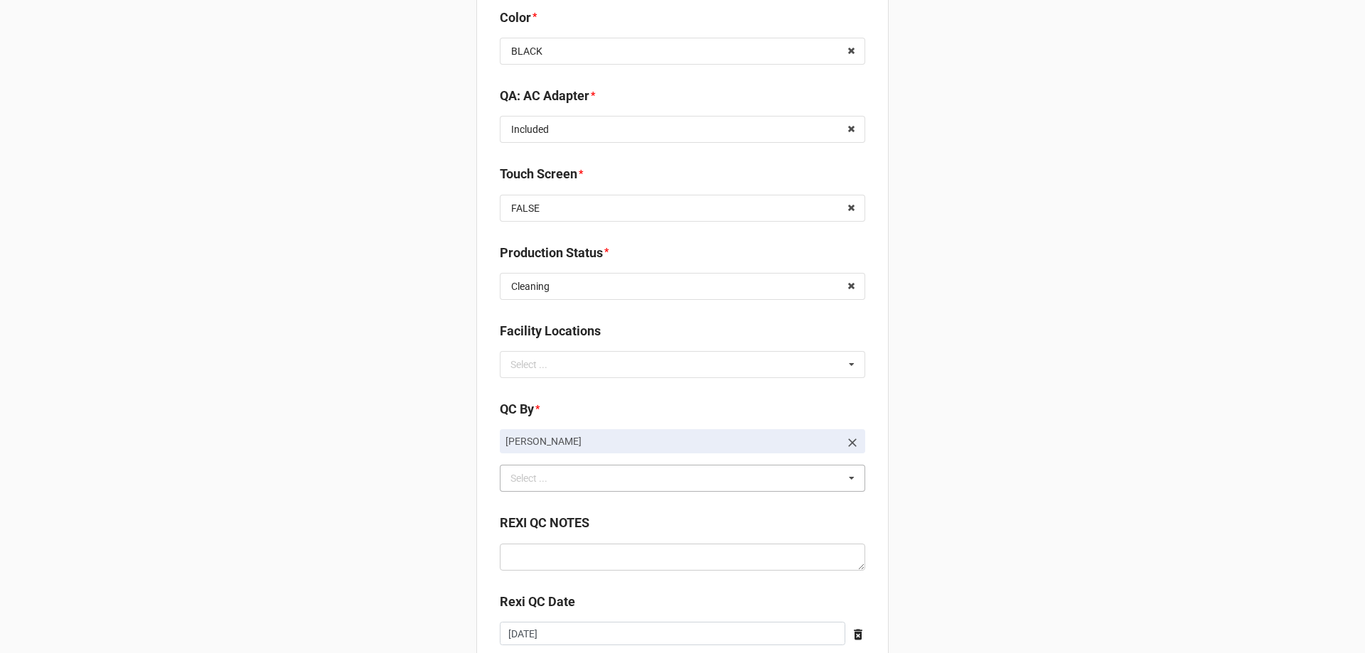
scroll to position [1975, 0]
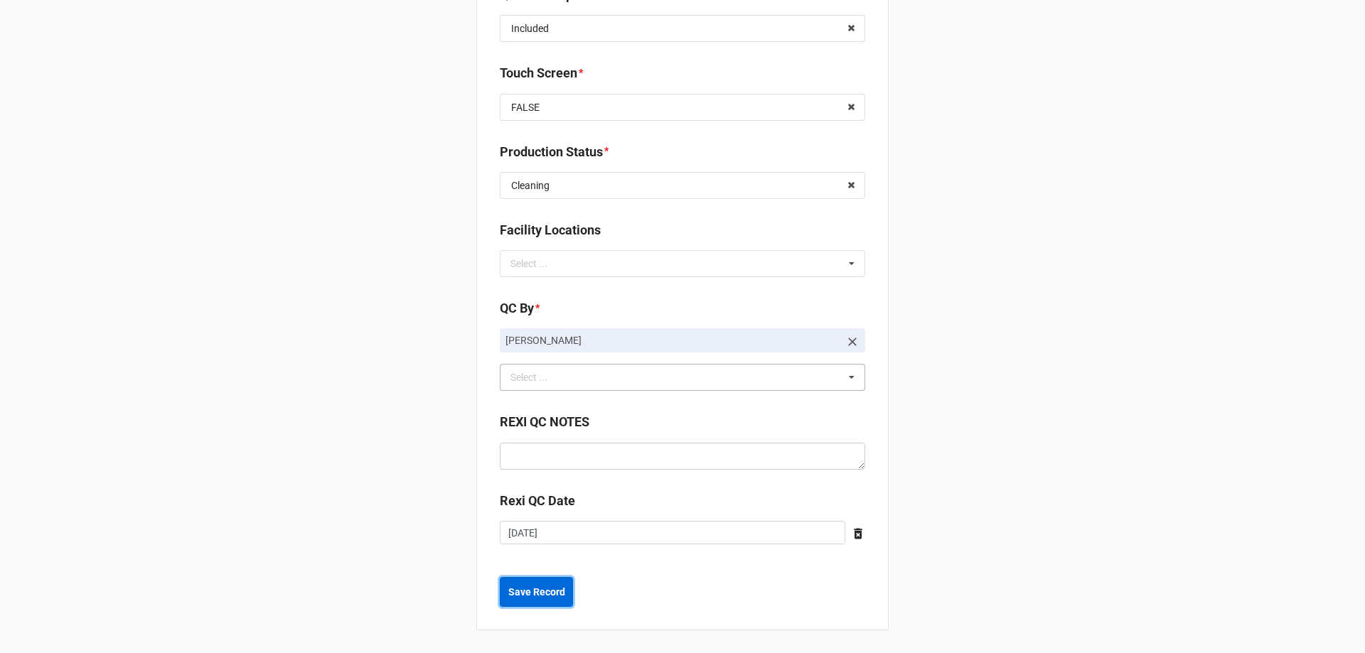
click at [535, 590] on b "Save Record" at bounding box center [536, 592] width 57 height 15
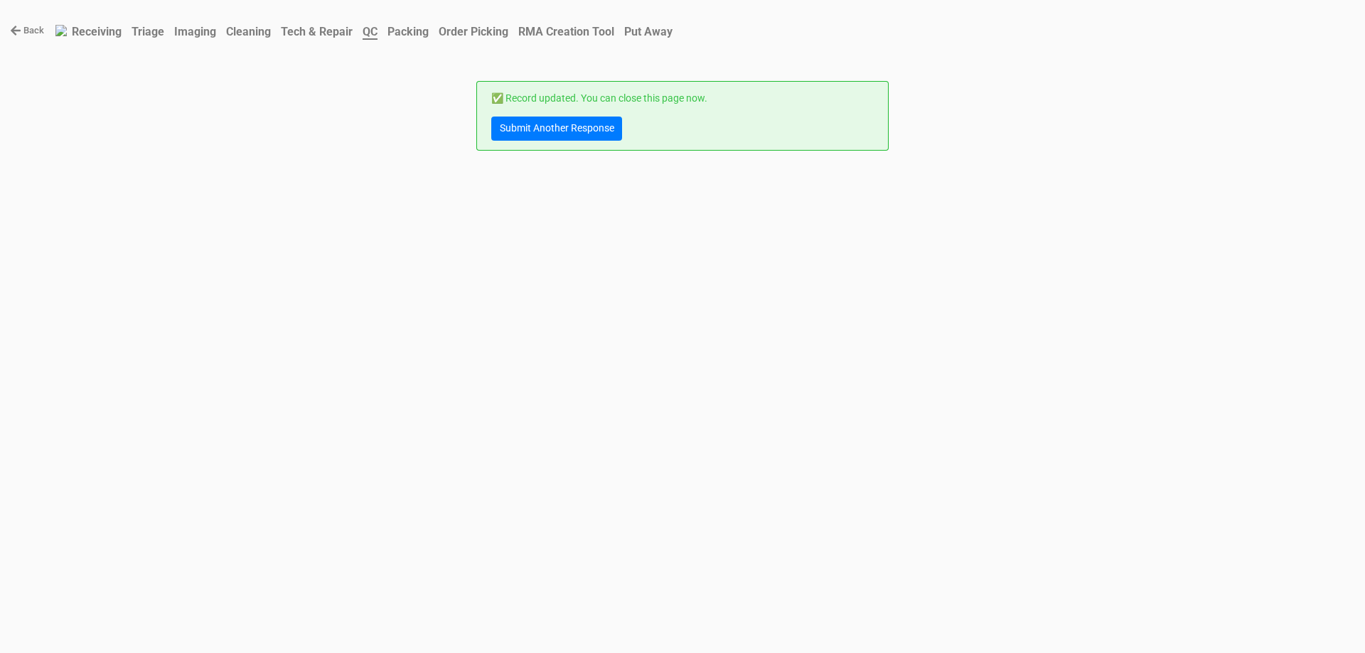
scroll to position [0, 0]
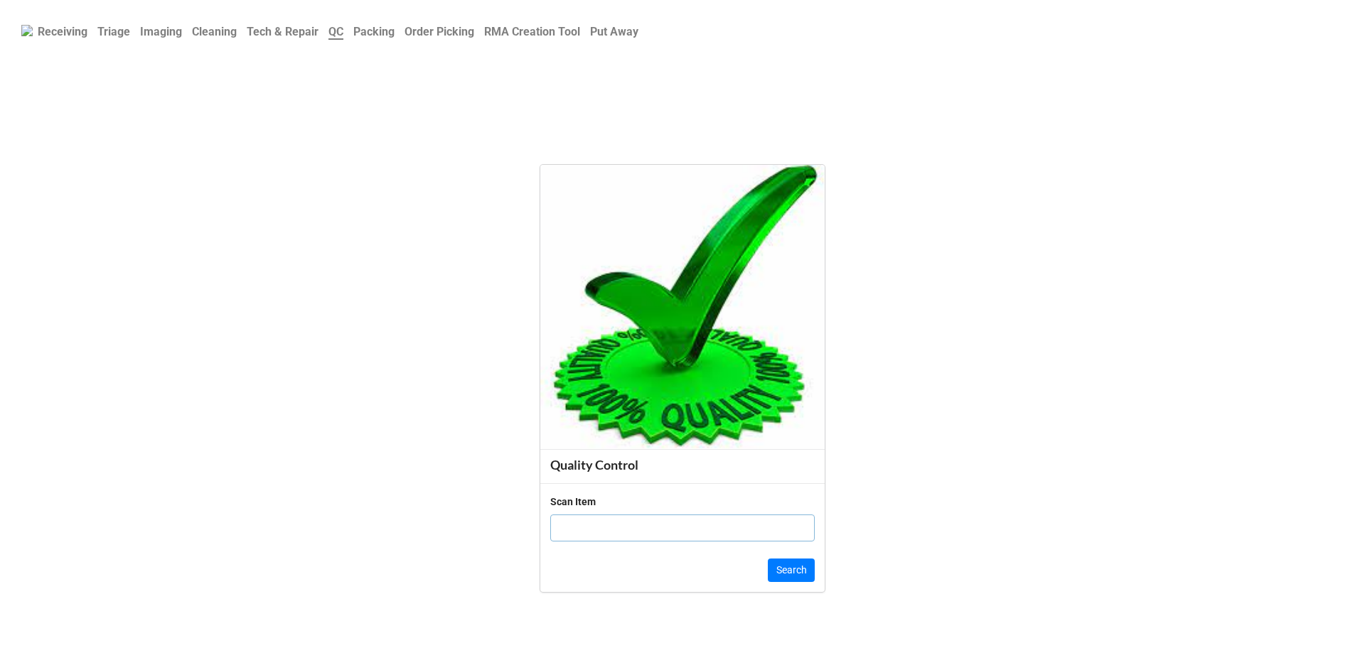
click at [227, 32] on b "Cleaning" at bounding box center [214, 32] width 45 height 14
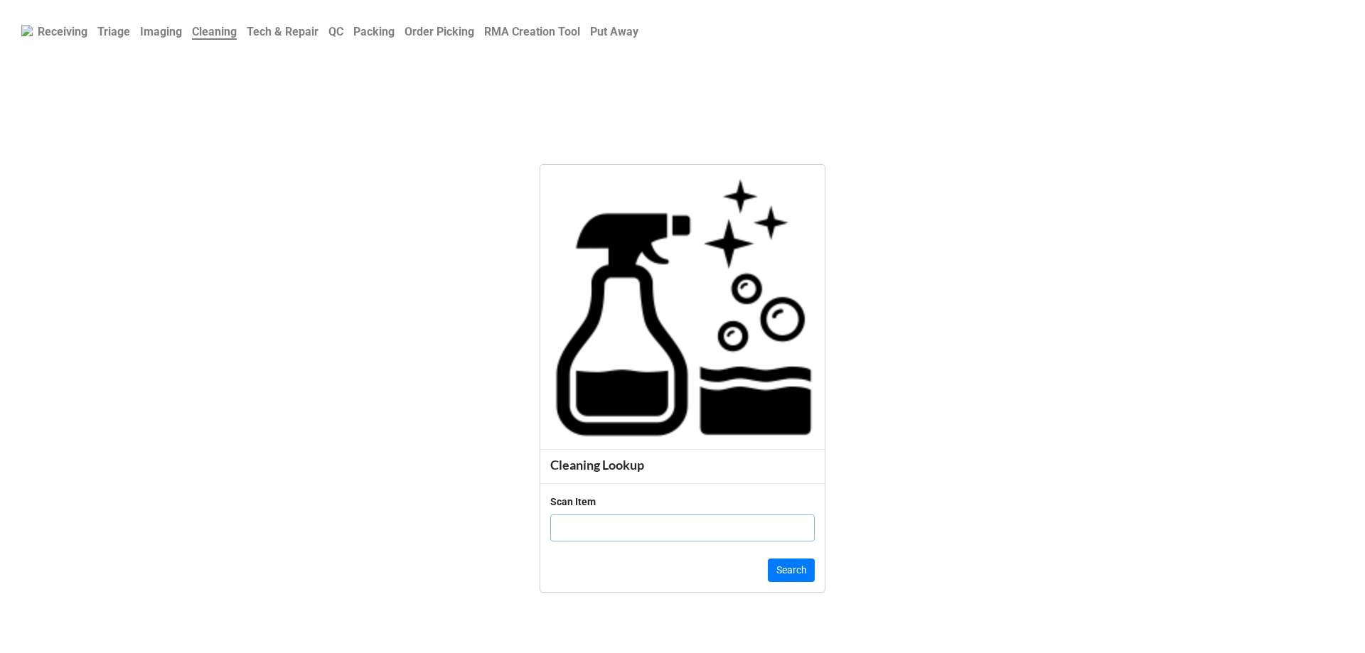
click at [769, 532] on input "text" at bounding box center [682, 528] width 264 height 27
click button "Search" at bounding box center [791, 571] width 47 height 24
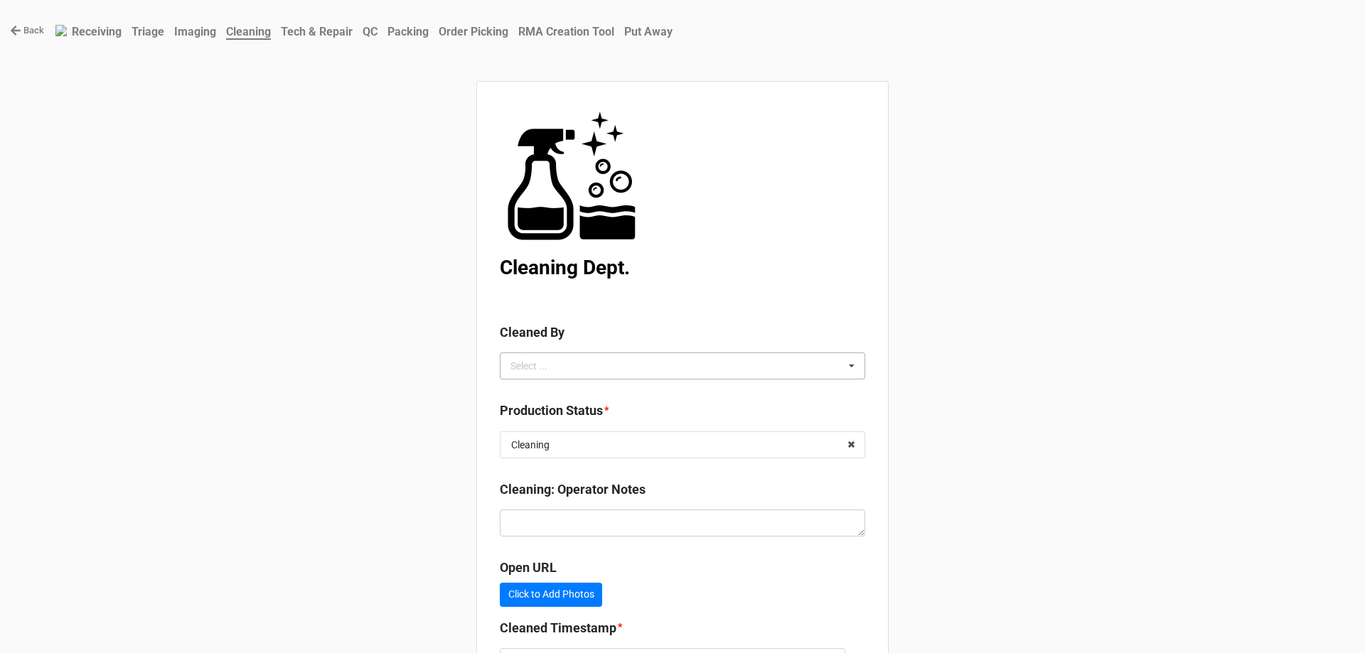
click at [845, 369] on icon at bounding box center [851, 366] width 21 height 26
click at [624, 419] on div "[PERSON_NAME]" at bounding box center [682, 418] width 364 height 26
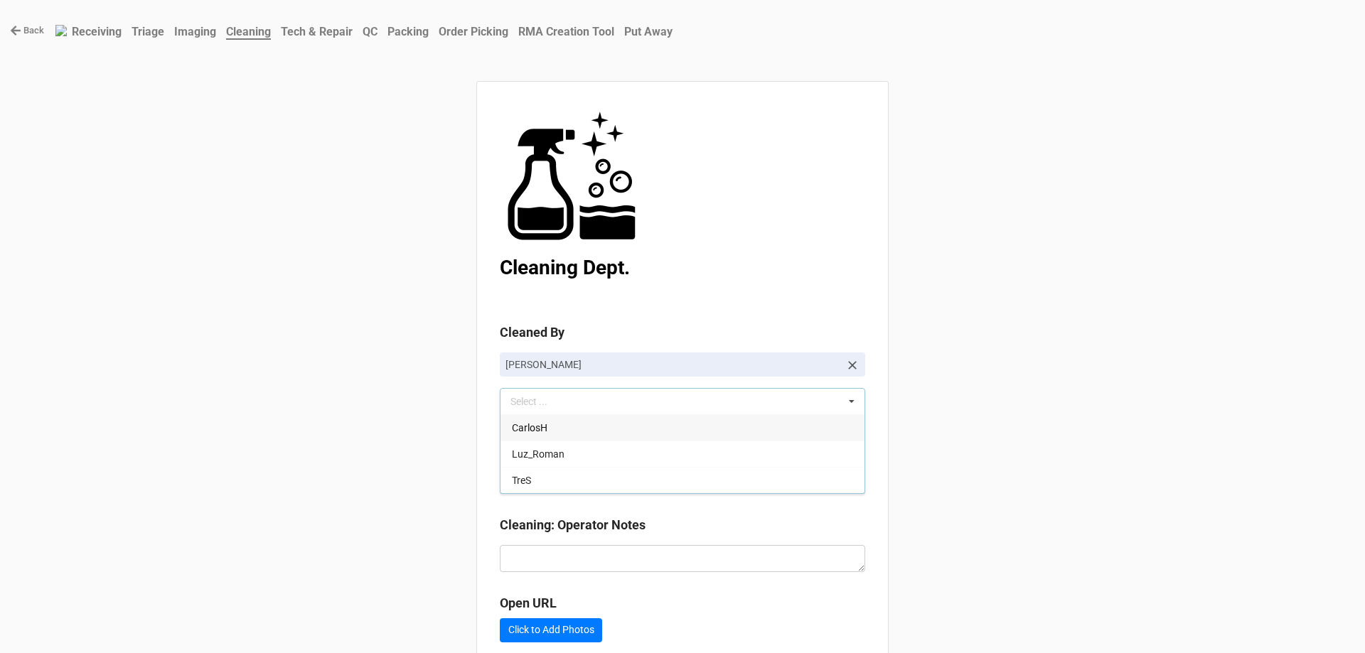
click at [919, 368] on div "Back Receiving Triage Imaging Cleaning Tech & Repair QC Packing Order Picking R…" at bounding box center [682, 408] width 1365 height 816
click at [805, 476] on input "text" at bounding box center [683, 481] width 364 height 26
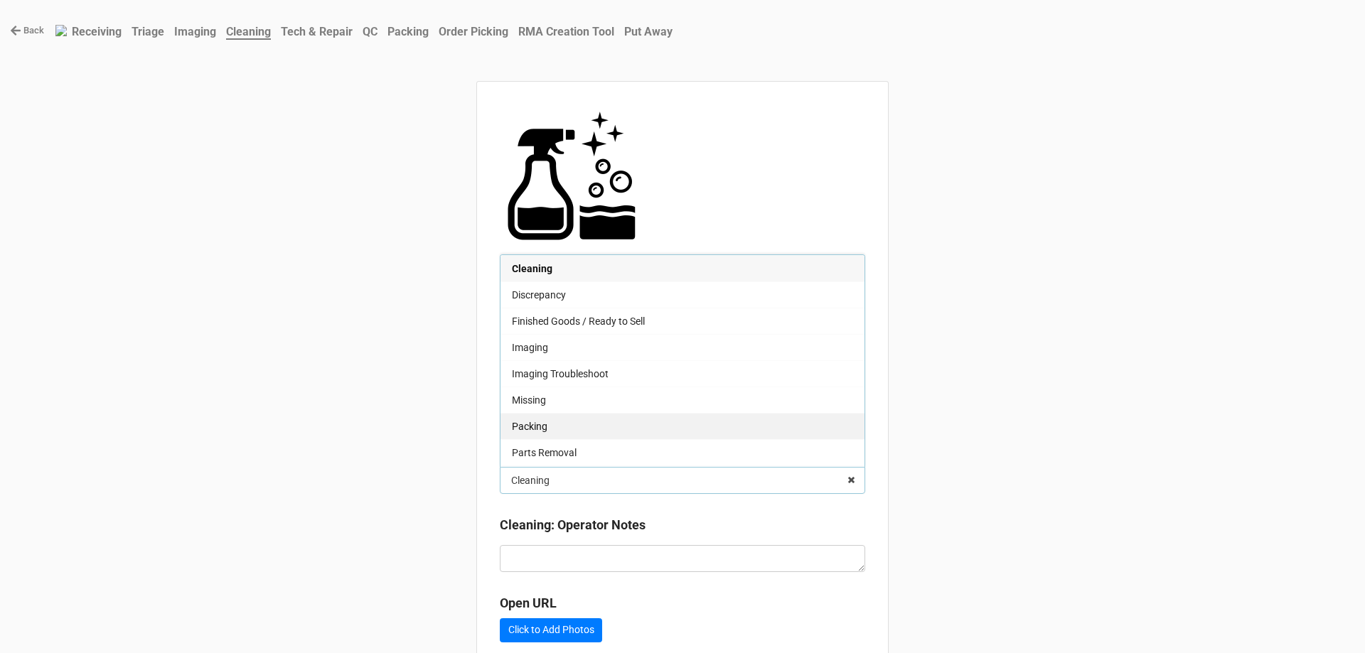
click at [639, 426] on div "Packing" at bounding box center [682, 426] width 364 height 26
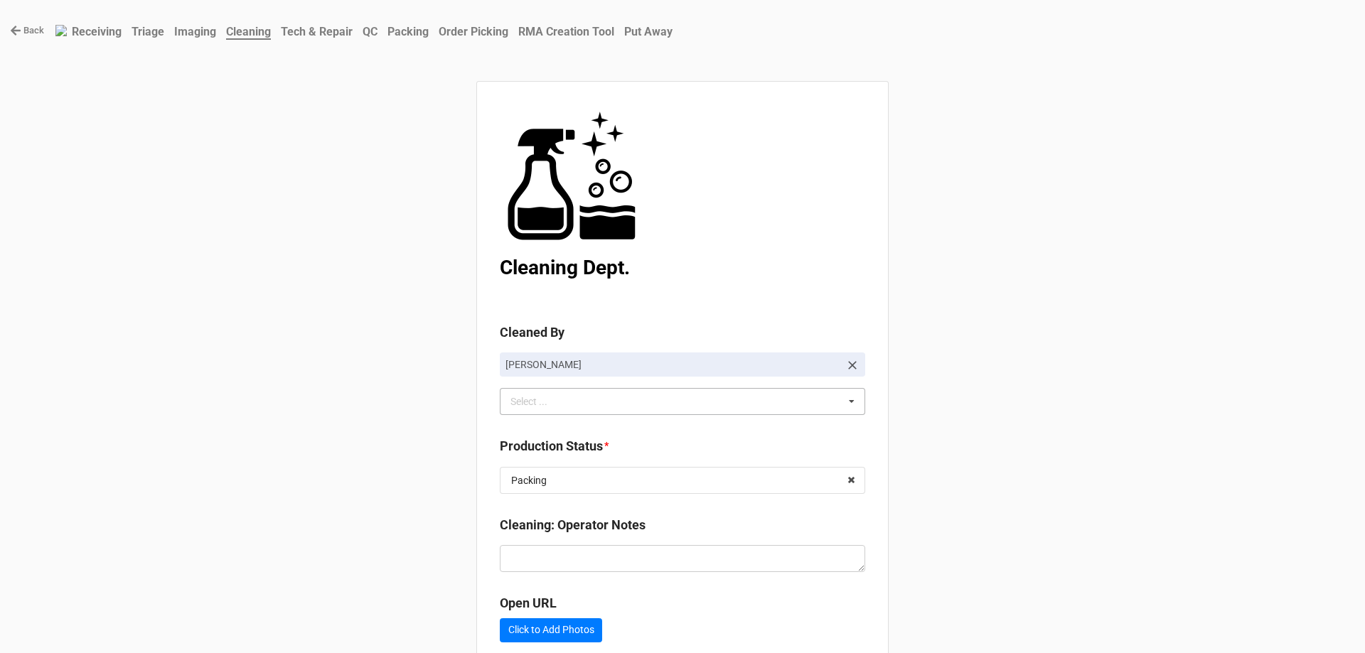
click at [997, 371] on div "Back Receiving Triage Imaging Cleaning Tech & Repair QC Packing Order Picking R…" at bounding box center [682, 408] width 1365 height 816
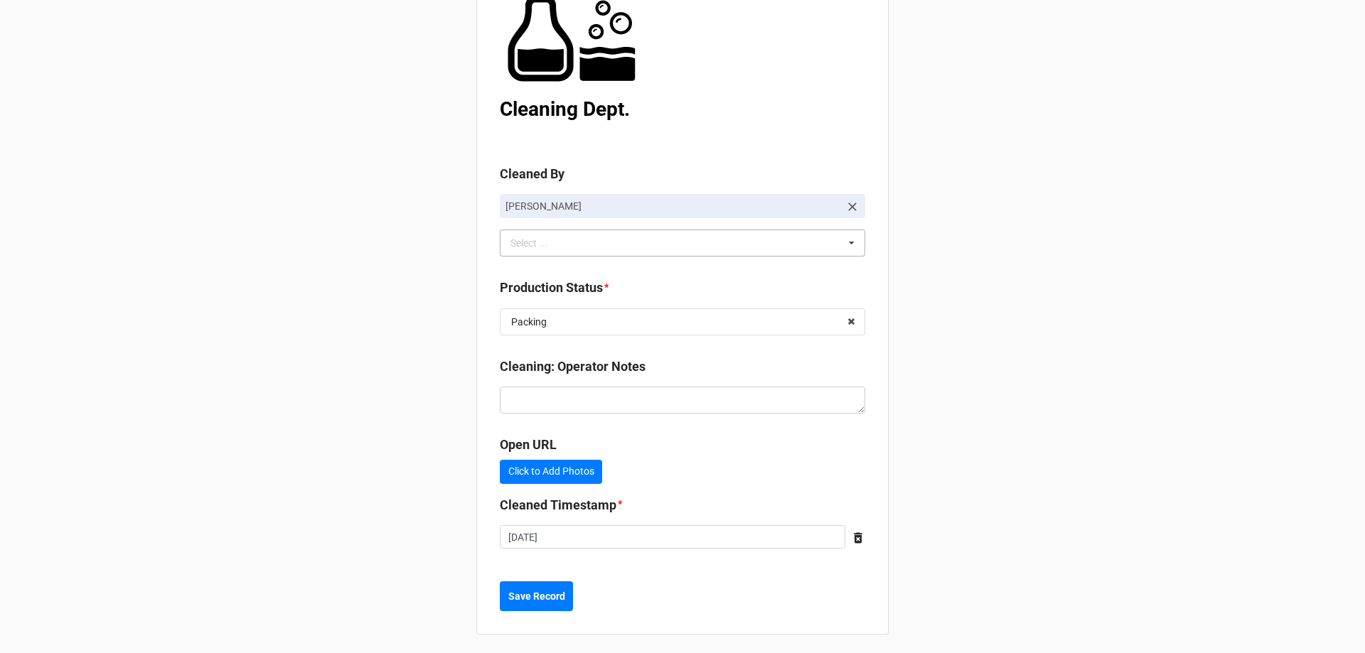
scroll to position [163, 0]
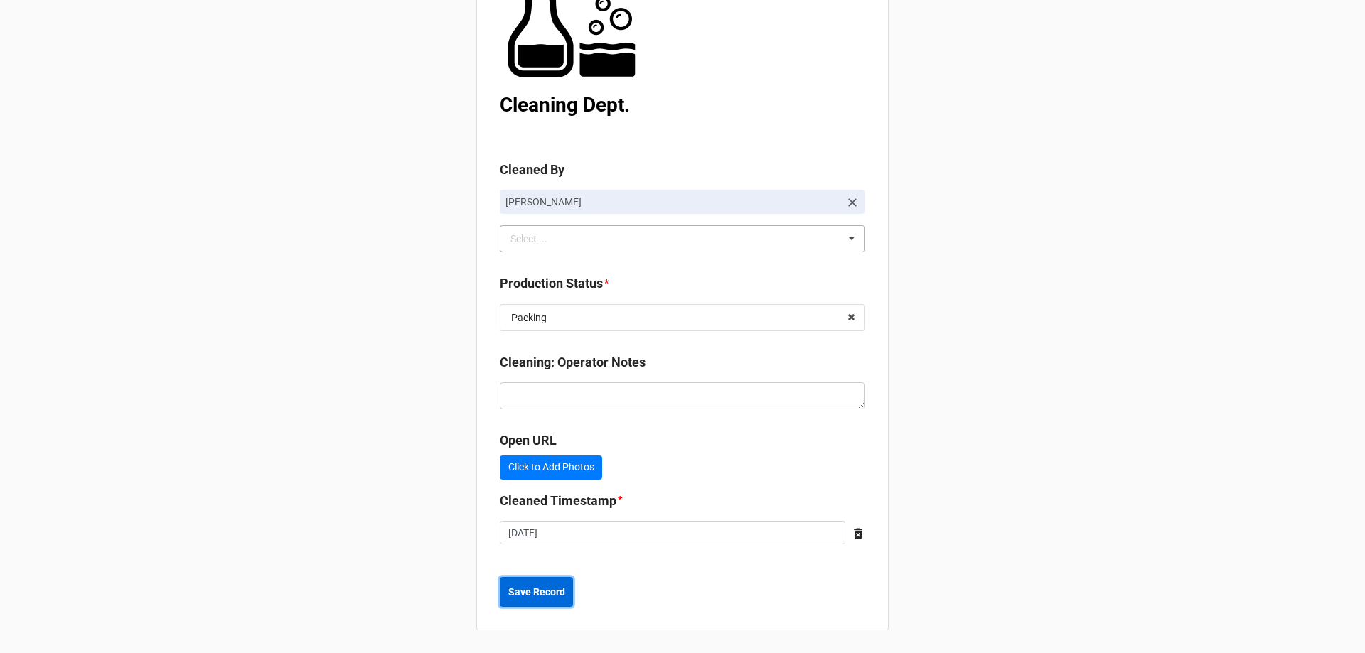
click at [550, 591] on b "Save Record" at bounding box center [536, 592] width 57 height 15
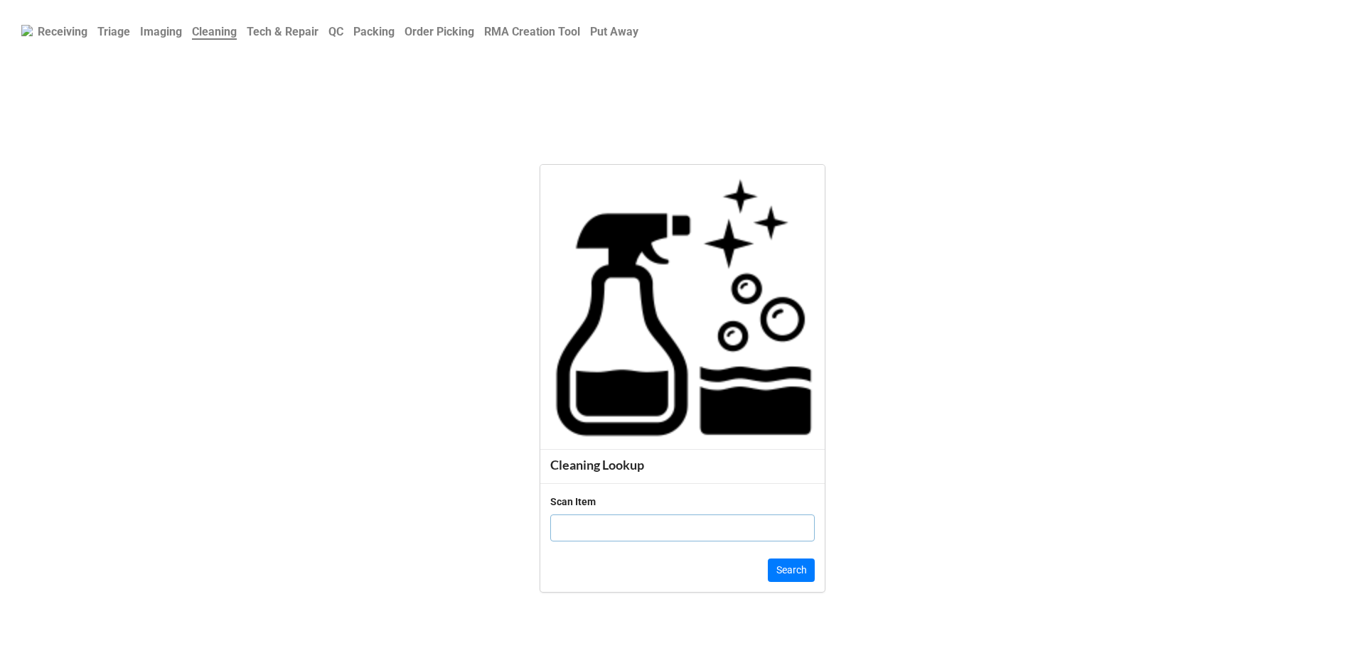
click at [343, 31] on b "QC" at bounding box center [335, 32] width 15 height 14
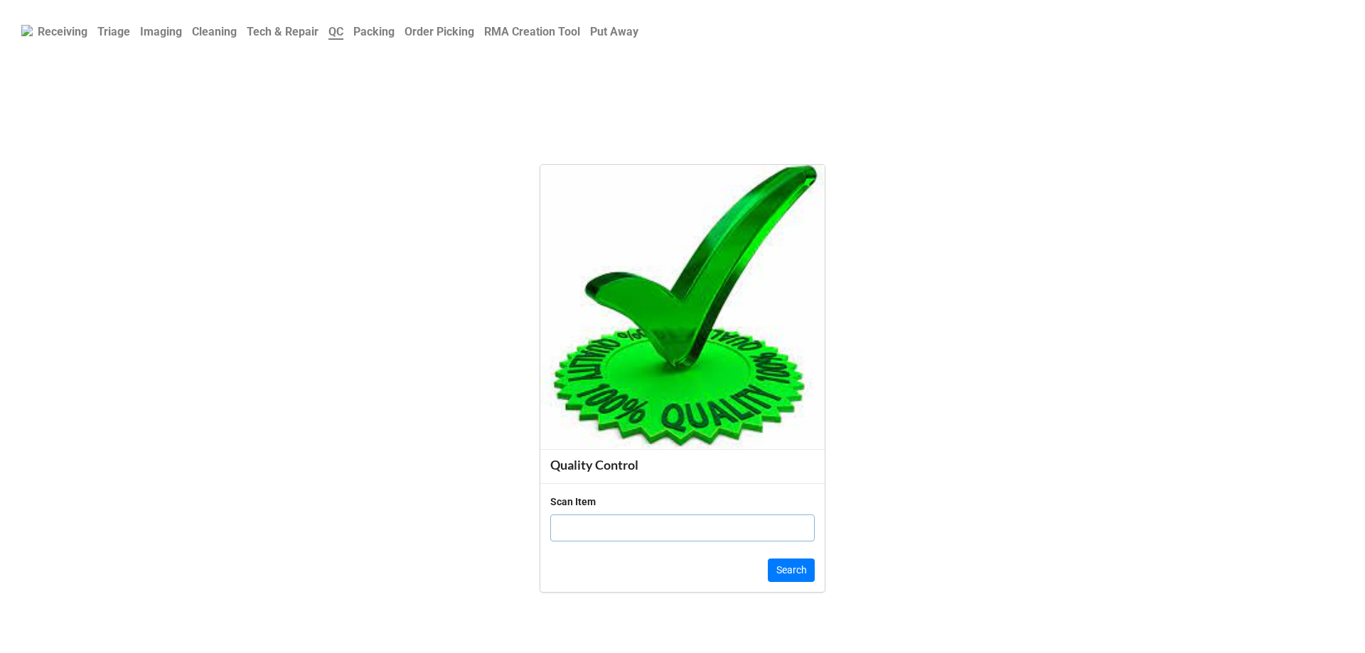
click at [654, 528] on input "text" at bounding box center [682, 528] width 264 height 27
click button "Search" at bounding box center [791, 571] width 47 height 24
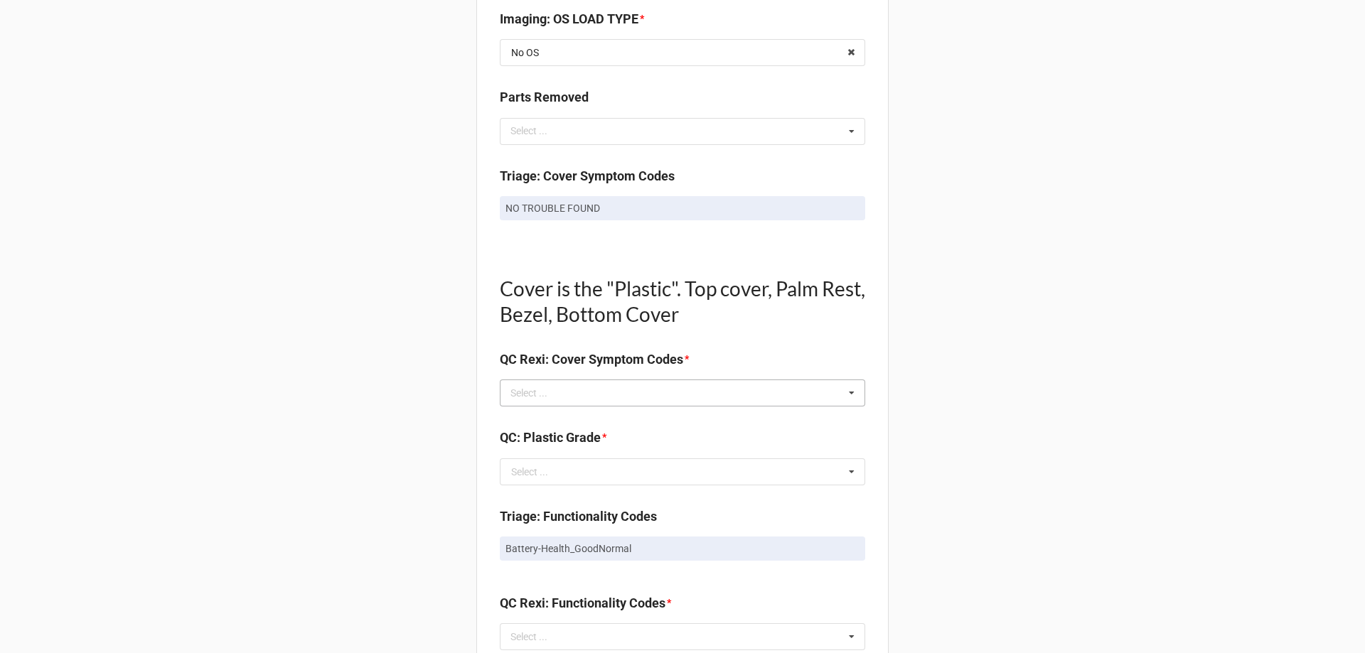
scroll to position [782, 0]
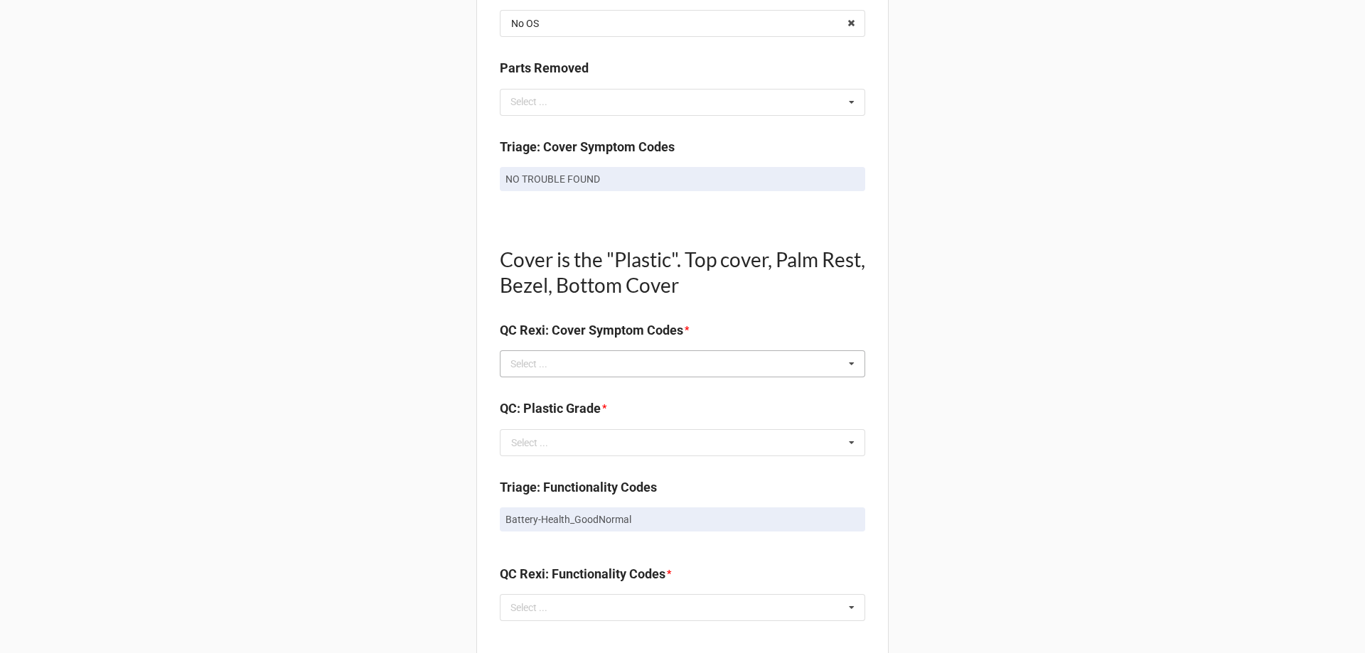
click at [844, 367] on icon at bounding box center [851, 364] width 21 height 26
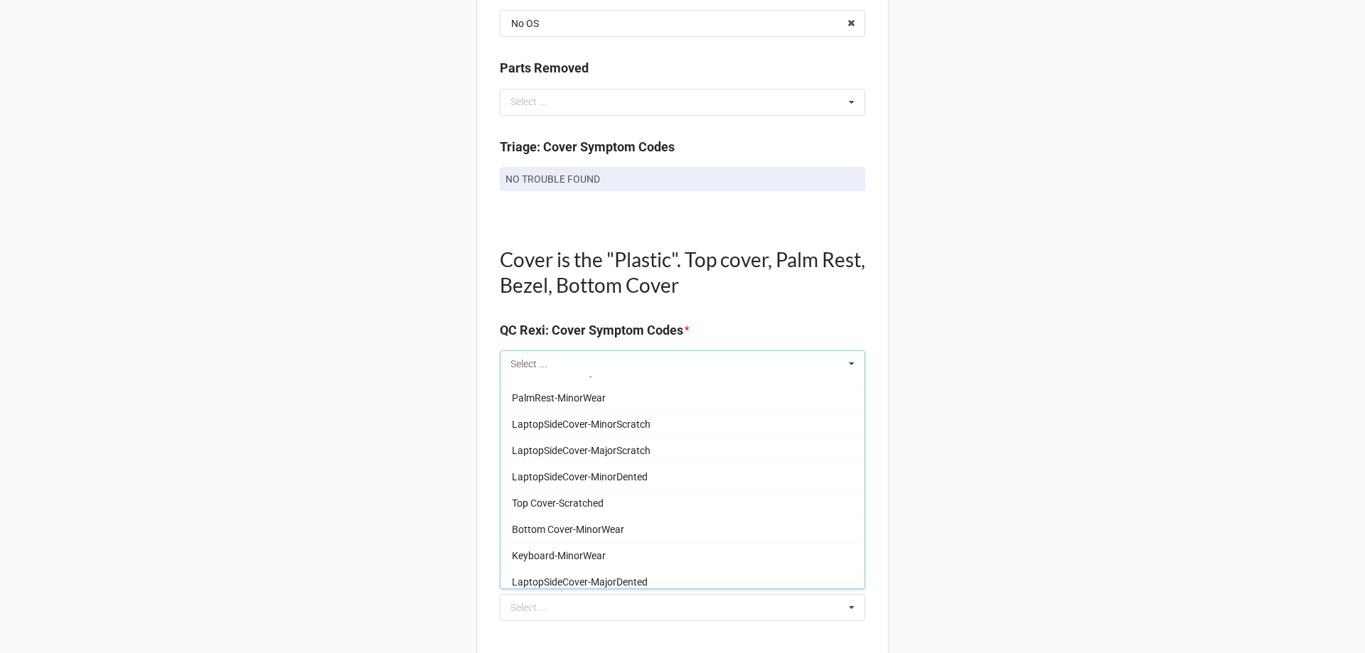
scroll to position [1352, 0]
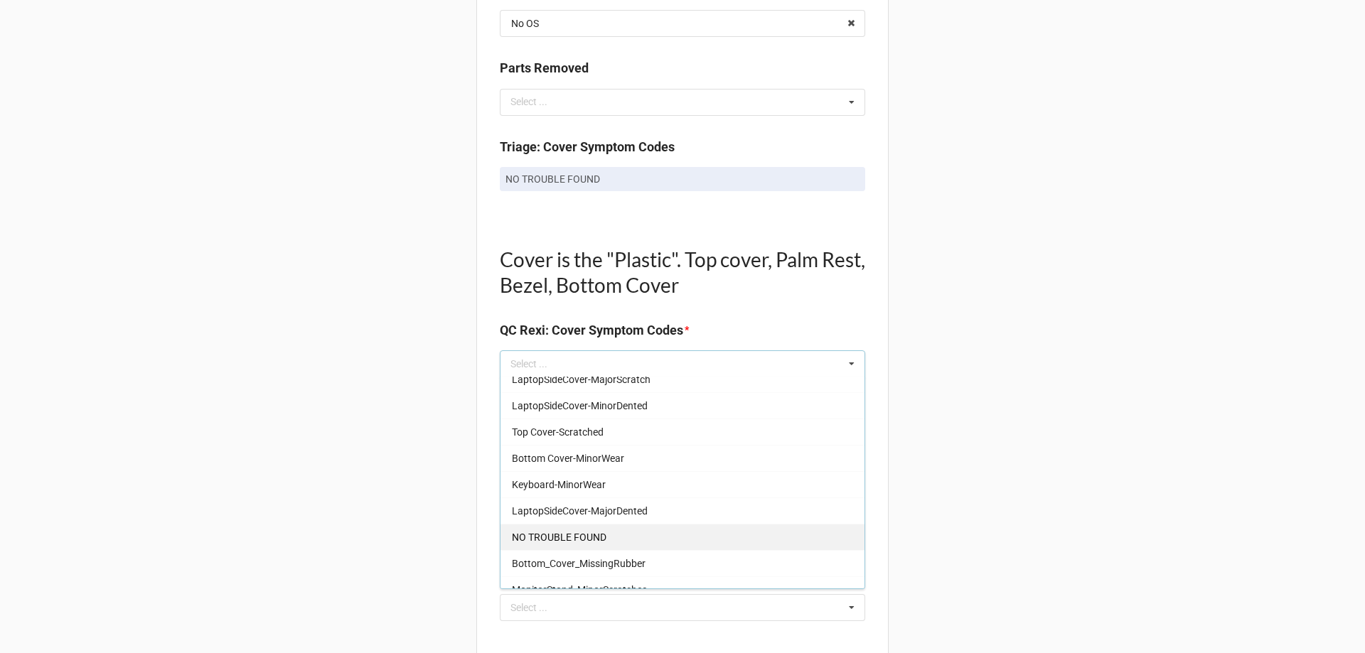
click at [558, 542] on span "NO TROUBLE FOUND" at bounding box center [559, 537] width 95 height 11
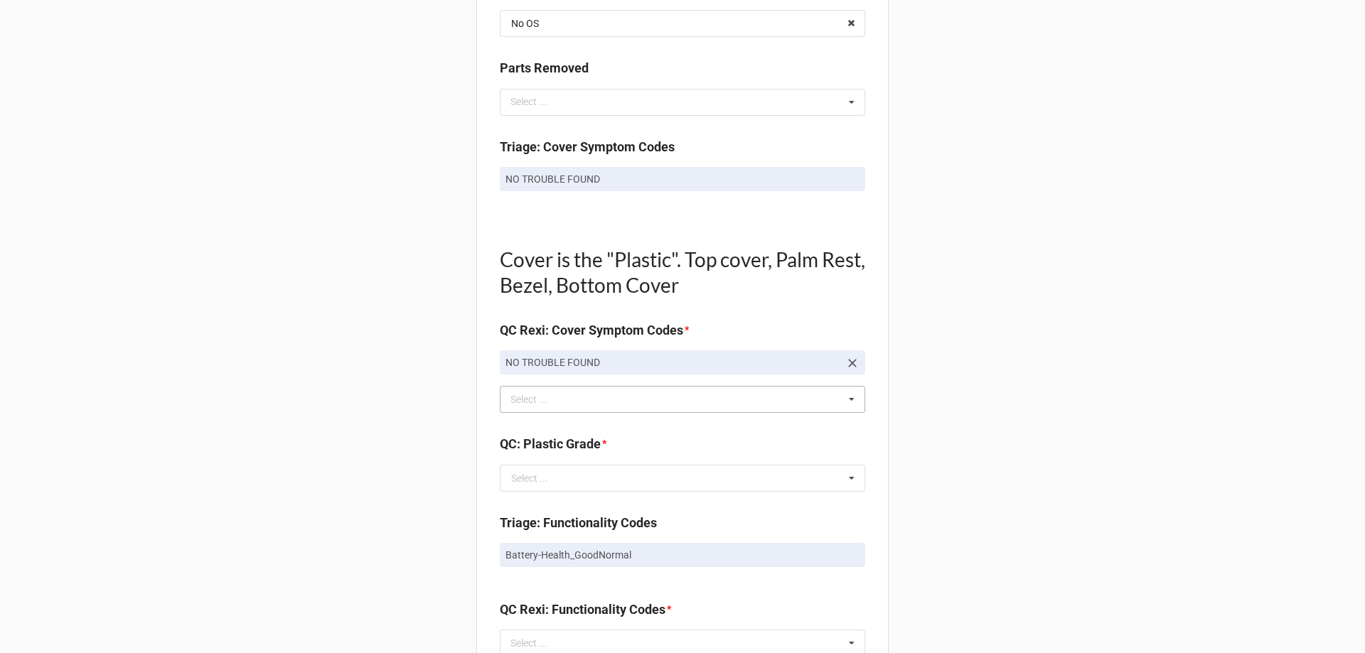
click at [980, 419] on div "Back Receiving Triage Imaging Cleaning Tech & Repair QC Packing Order Picking R…" at bounding box center [682, 443] width 1365 height 2450
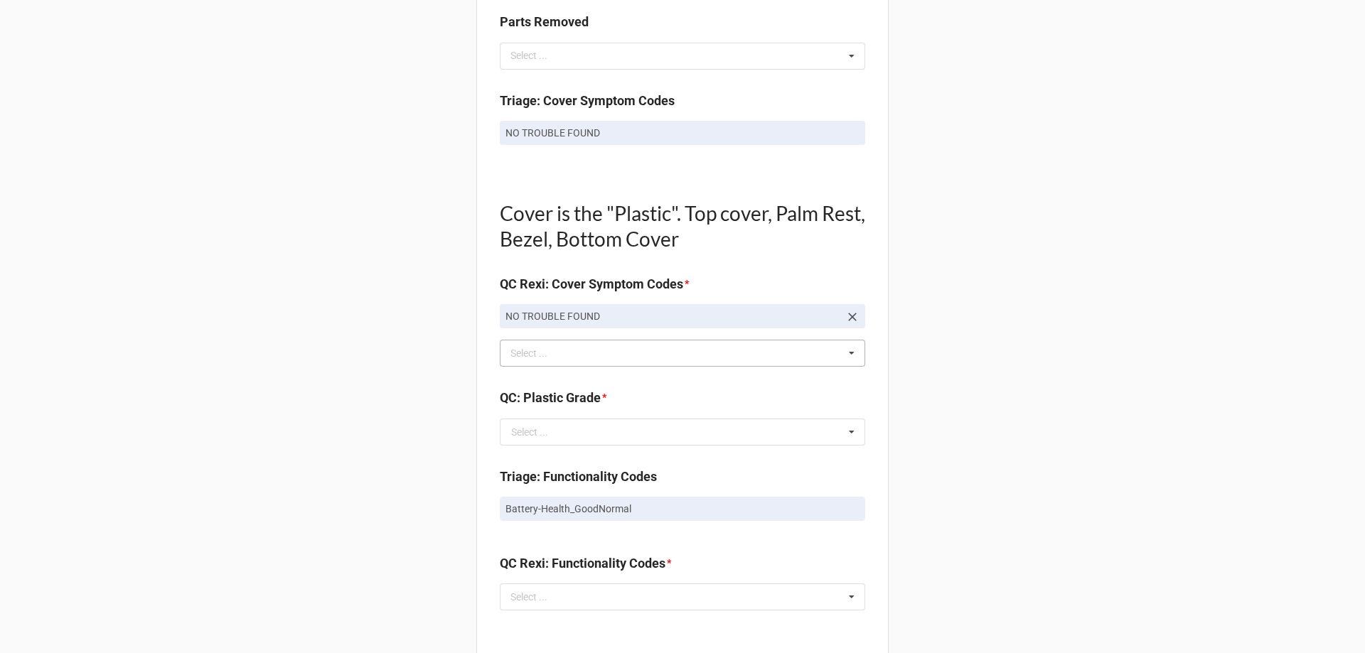
scroll to position [853, 0]
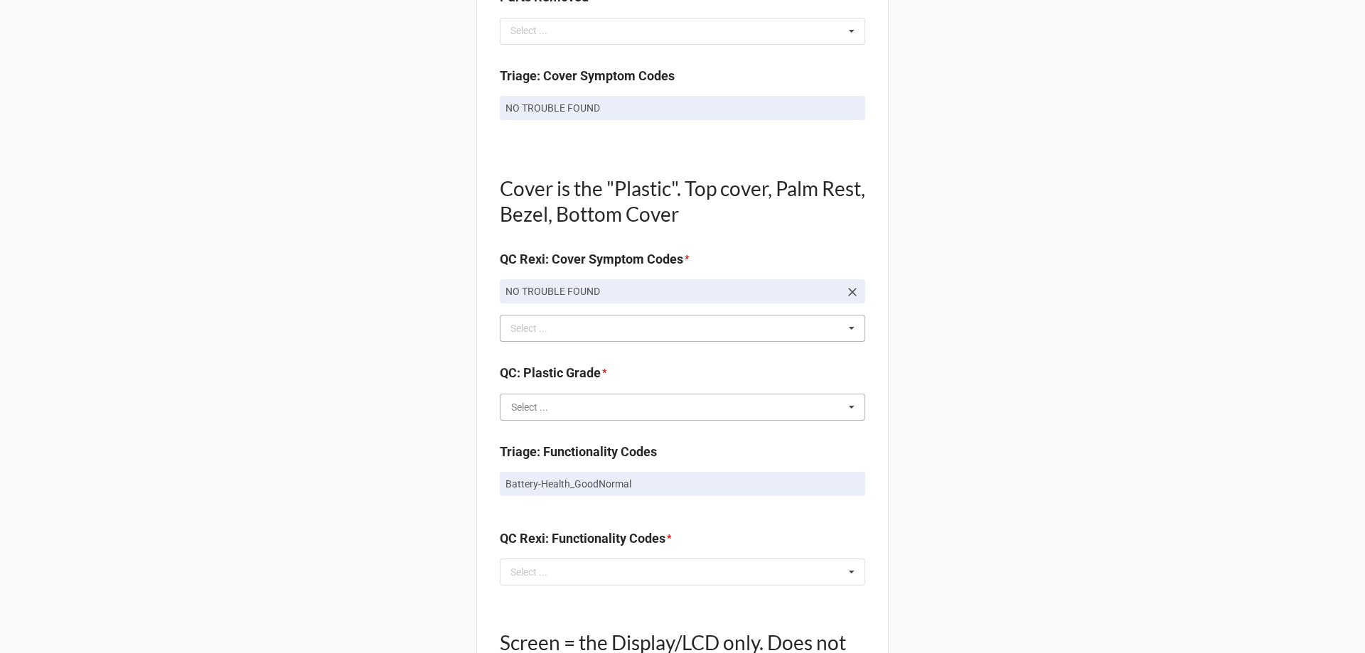
click at [799, 402] on input "text" at bounding box center [683, 407] width 364 height 26
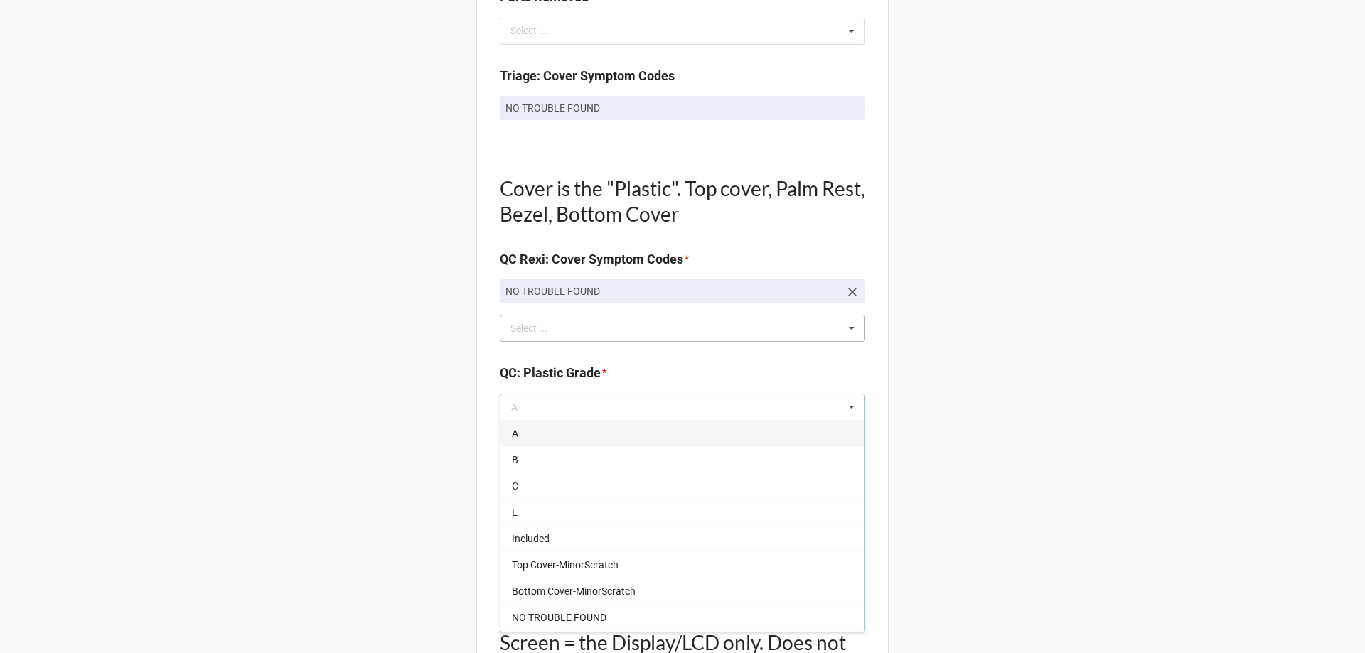
click at [665, 434] on div "A" at bounding box center [682, 433] width 364 height 26
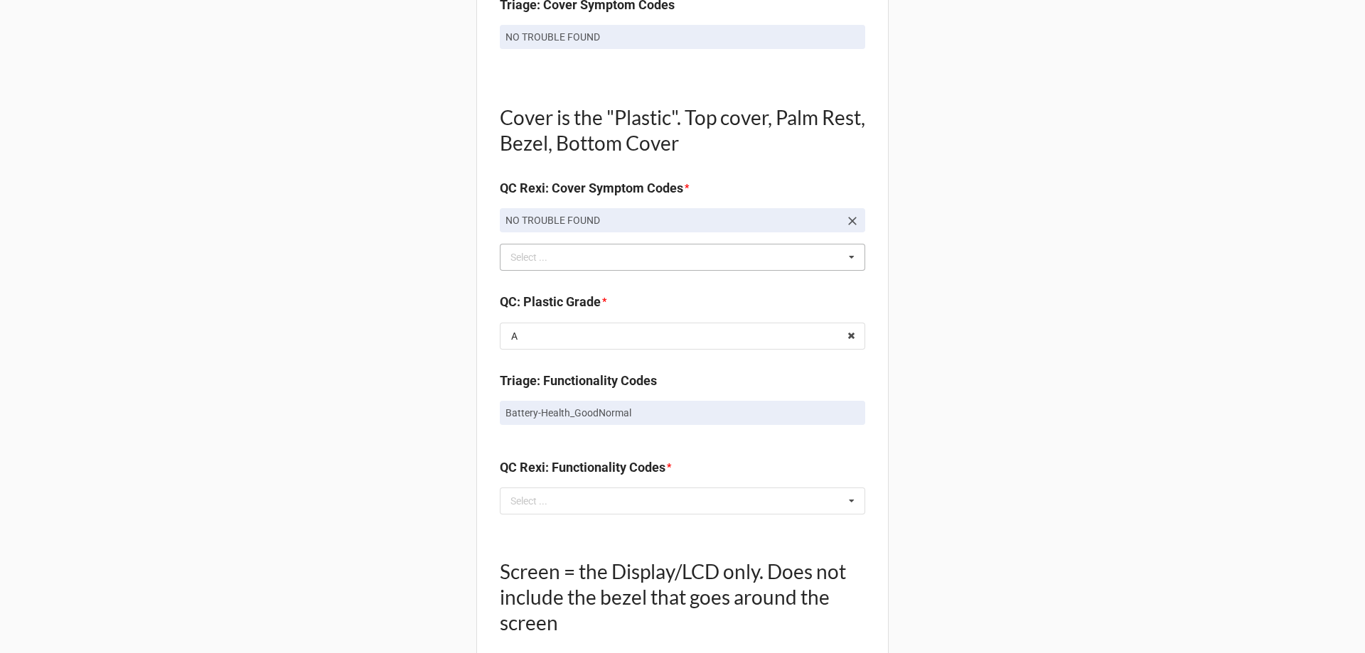
scroll to position [995, 0]
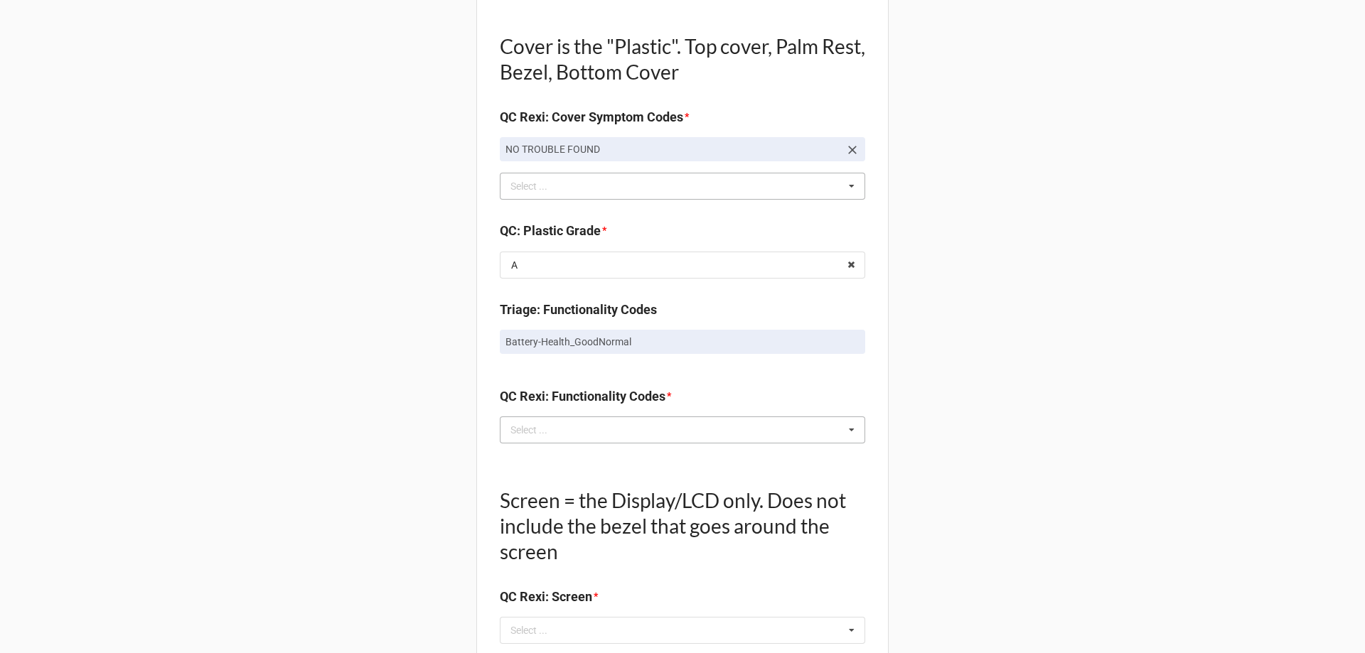
click at [841, 429] on icon at bounding box center [851, 430] width 21 height 26
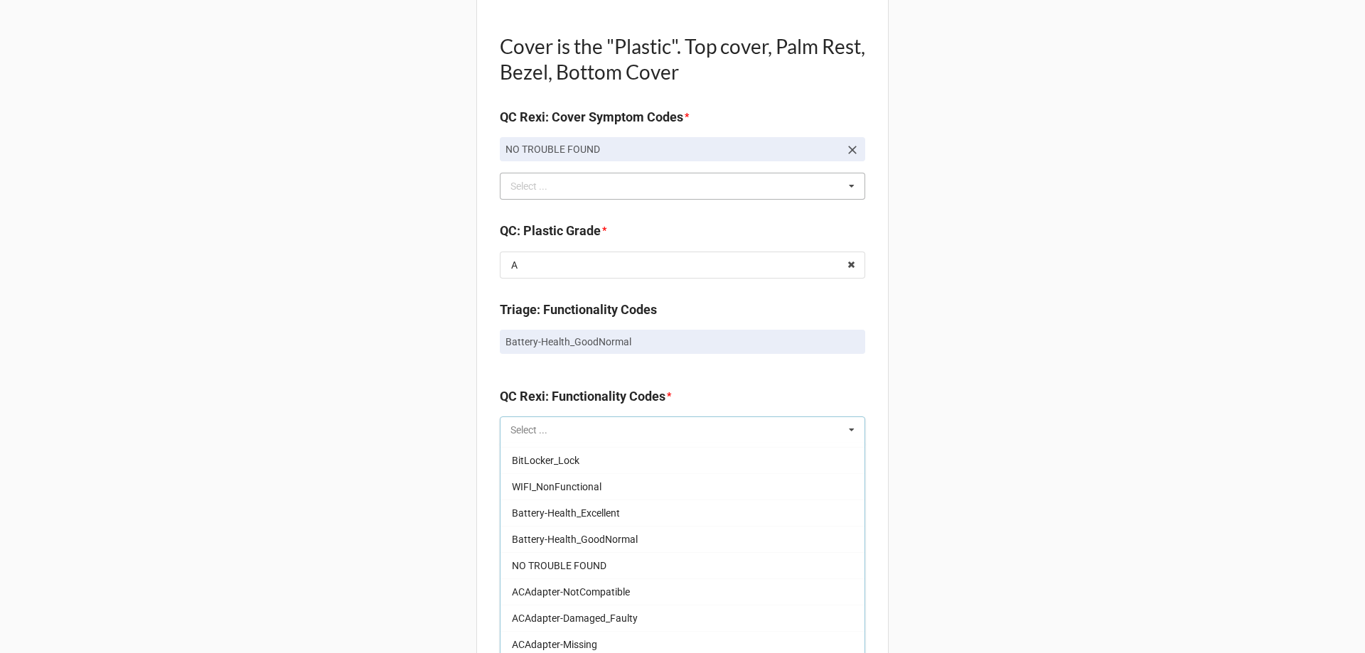
scroll to position [1066, 0]
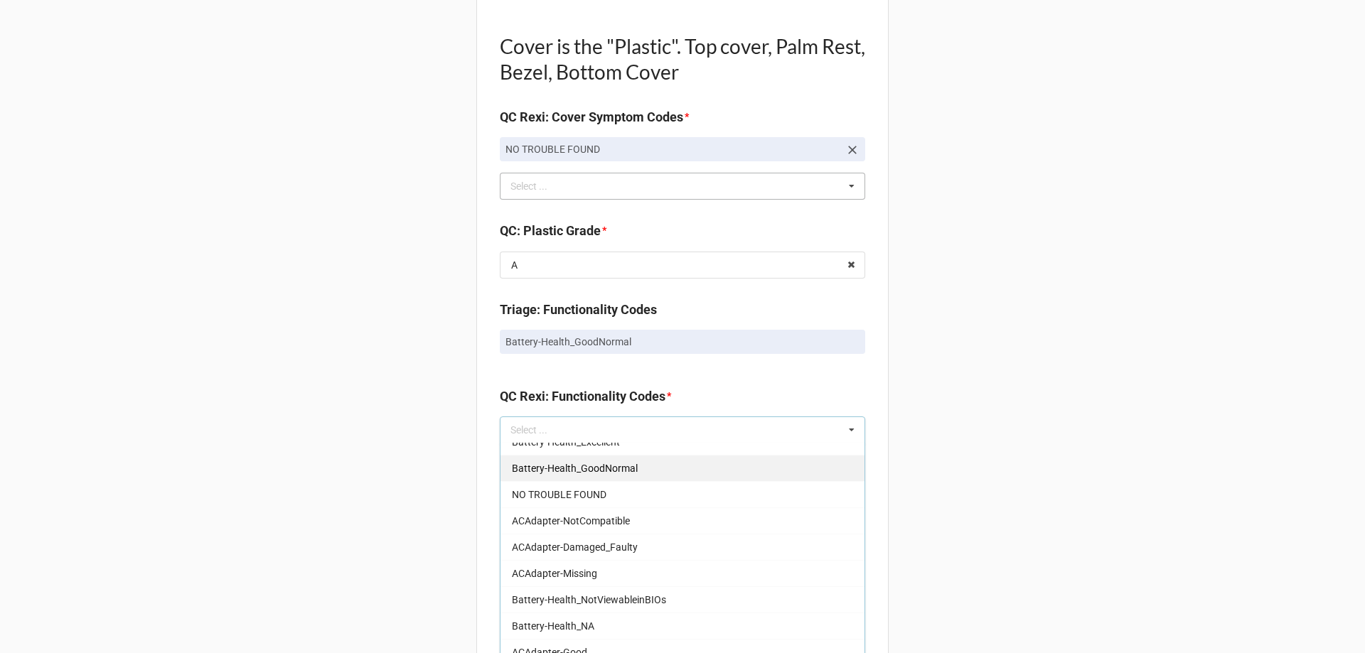
click at [673, 476] on div "Battery-Health_GoodNormal" at bounding box center [682, 468] width 364 height 26
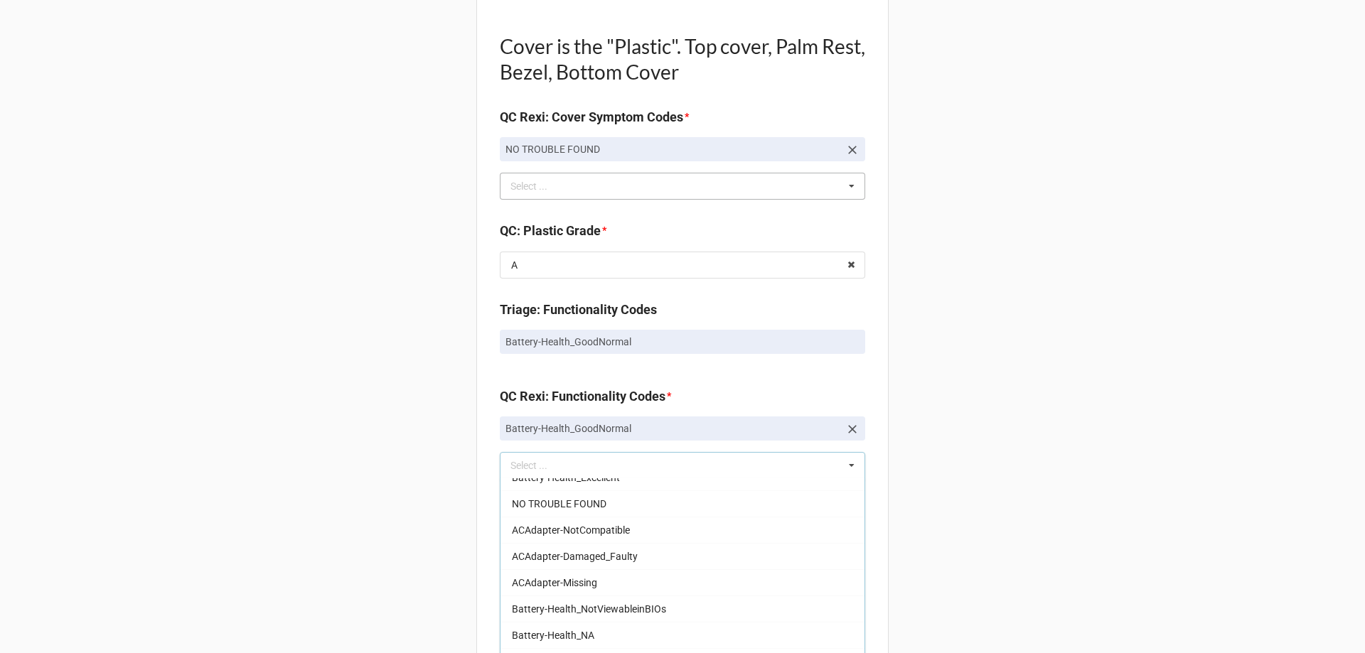
click at [947, 388] on div "Back Receiving Triage Imaging Cleaning Tech & Repair QC Packing Order Picking R…" at bounding box center [682, 248] width 1365 height 2486
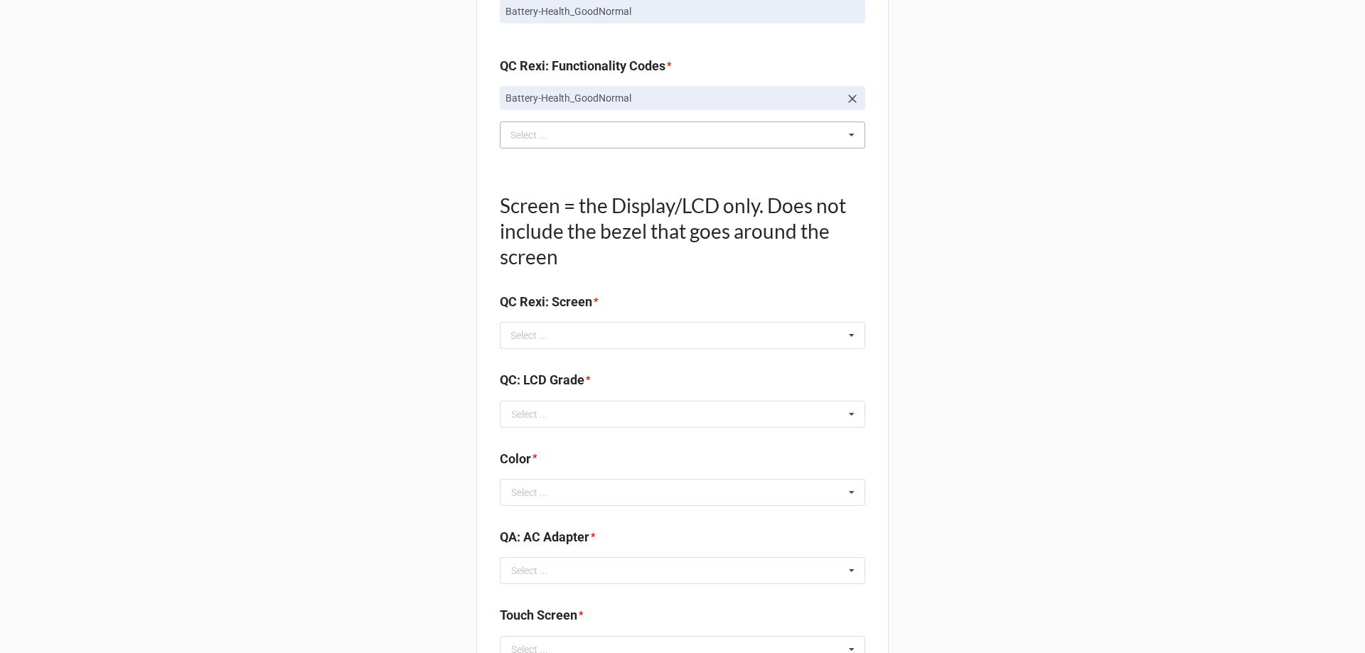
scroll to position [1350, 0]
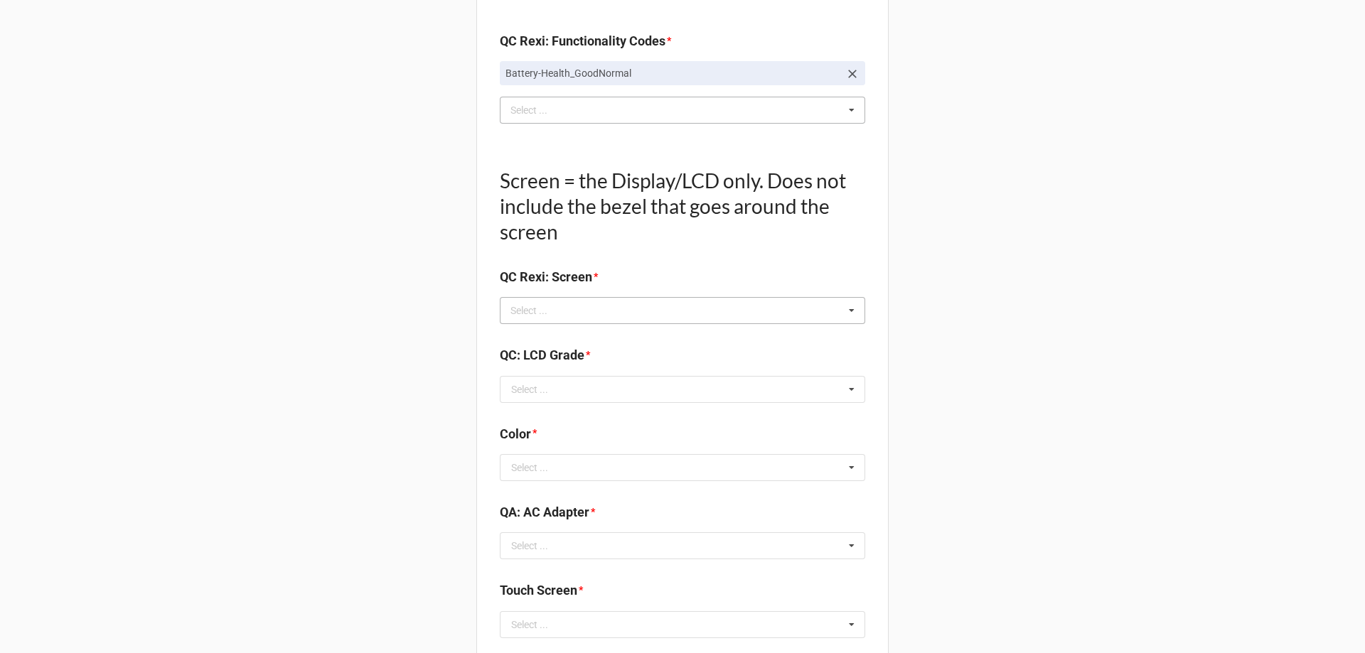
click at [841, 306] on icon at bounding box center [851, 311] width 21 height 26
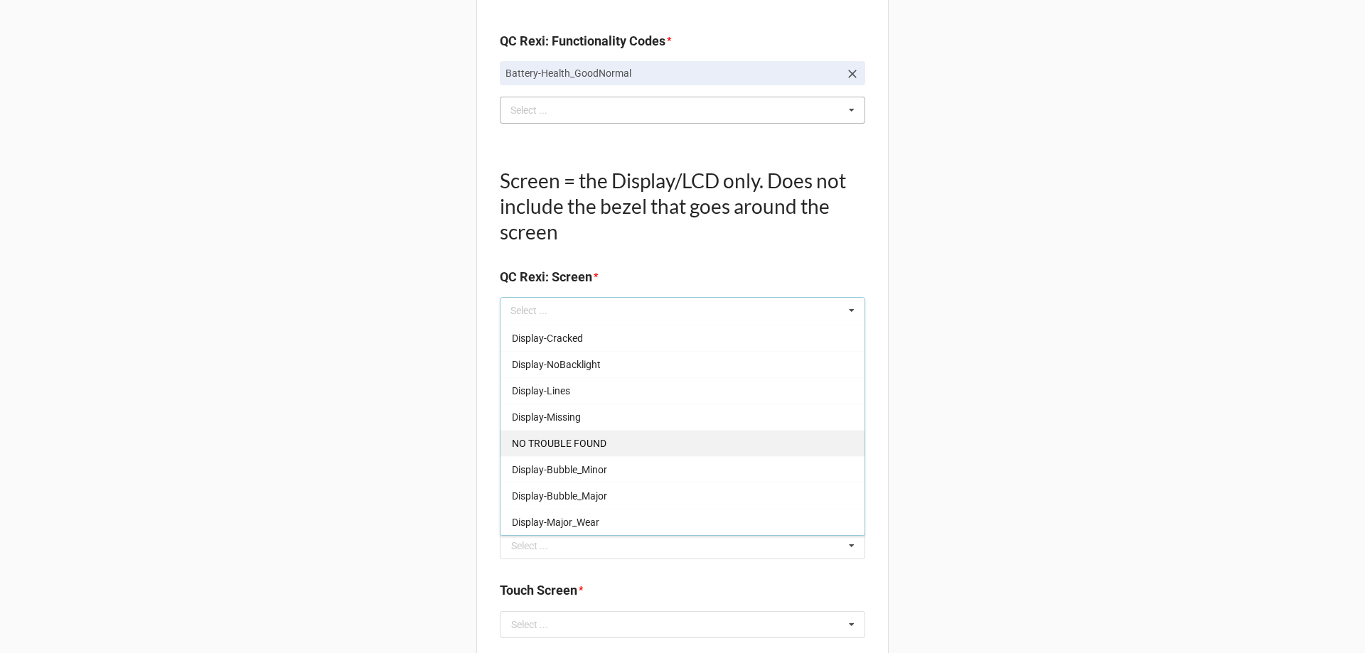
click at [667, 449] on div "NO TROUBLE FOUND" at bounding box center [682, 443] width 364 height 26
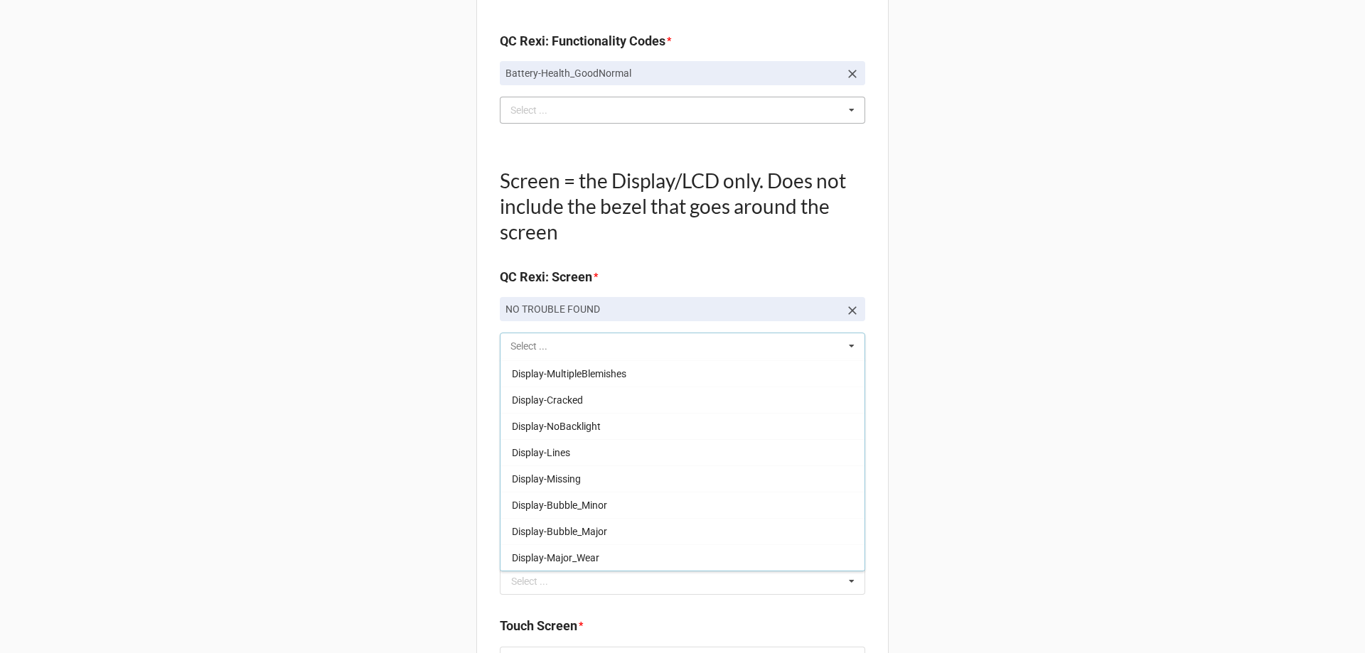
scroll to position [209, 0]
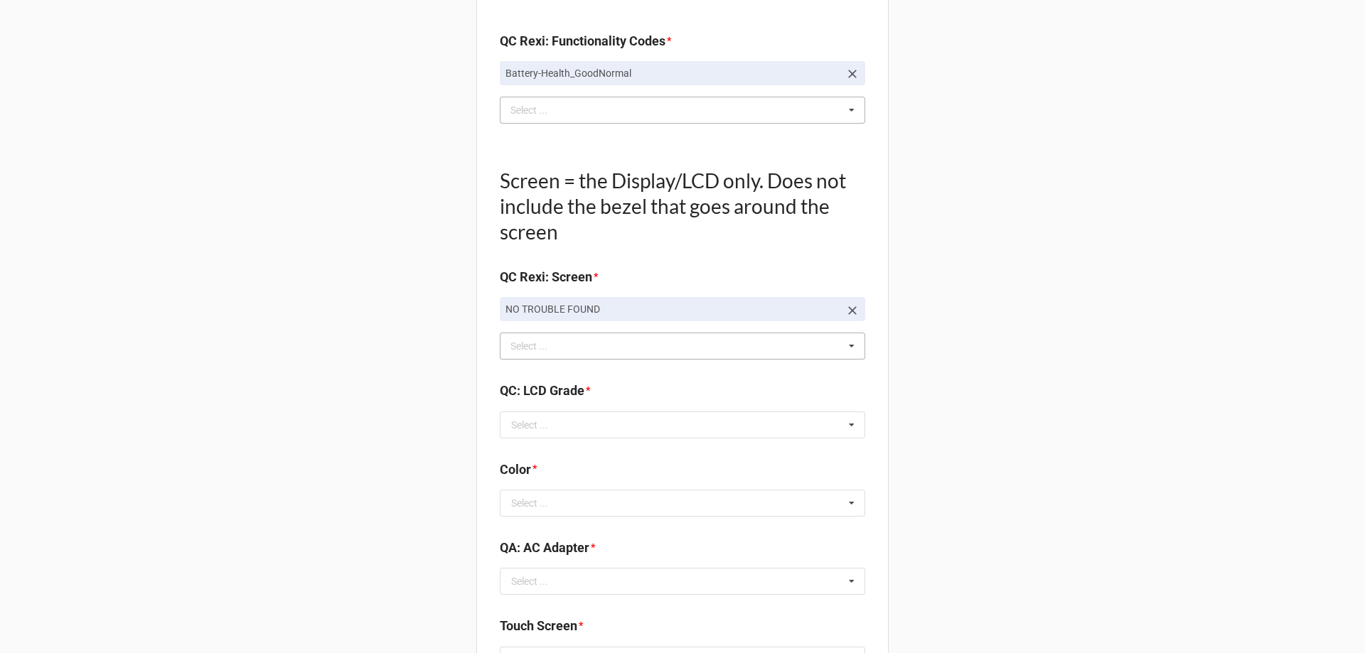
click at [841, 420] on icon at bounding box center [851, 425] width 21 height 26
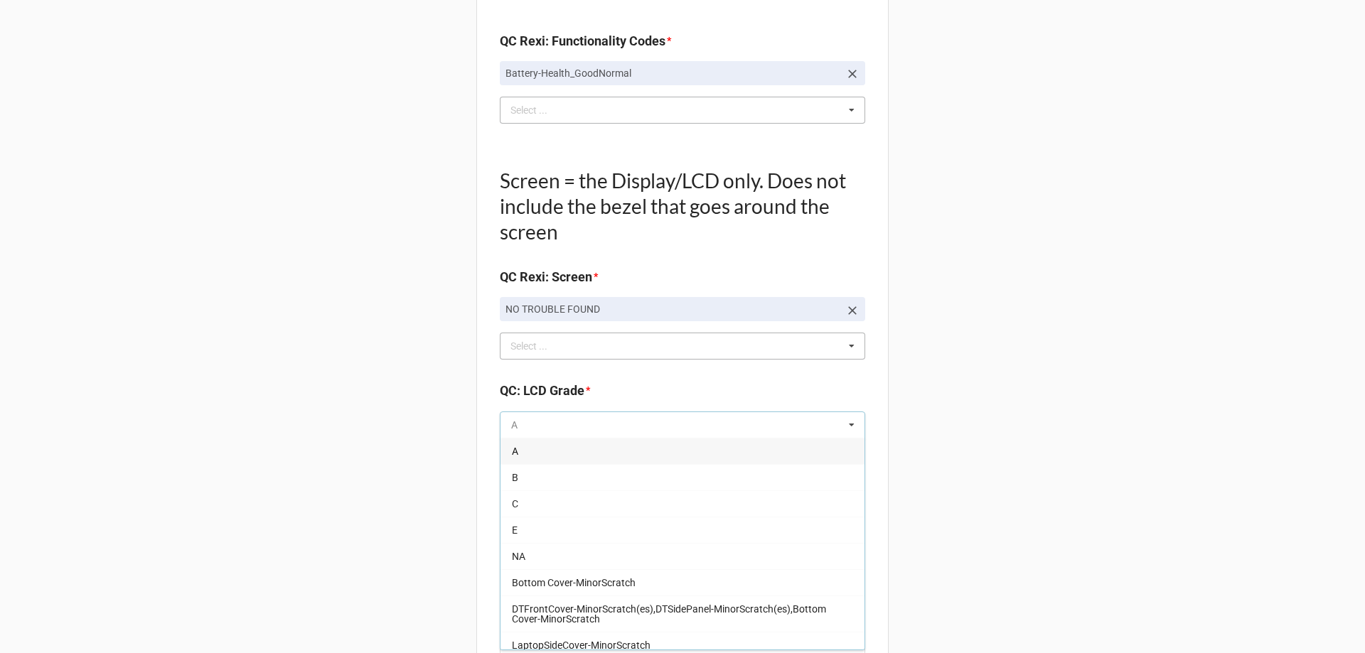
click at [689, 433] on input "text" at bounding box center [683, 425] width 364 height 26
click at [687, 448] on div "A" at bounding box center [682, 451] width 364 height 26
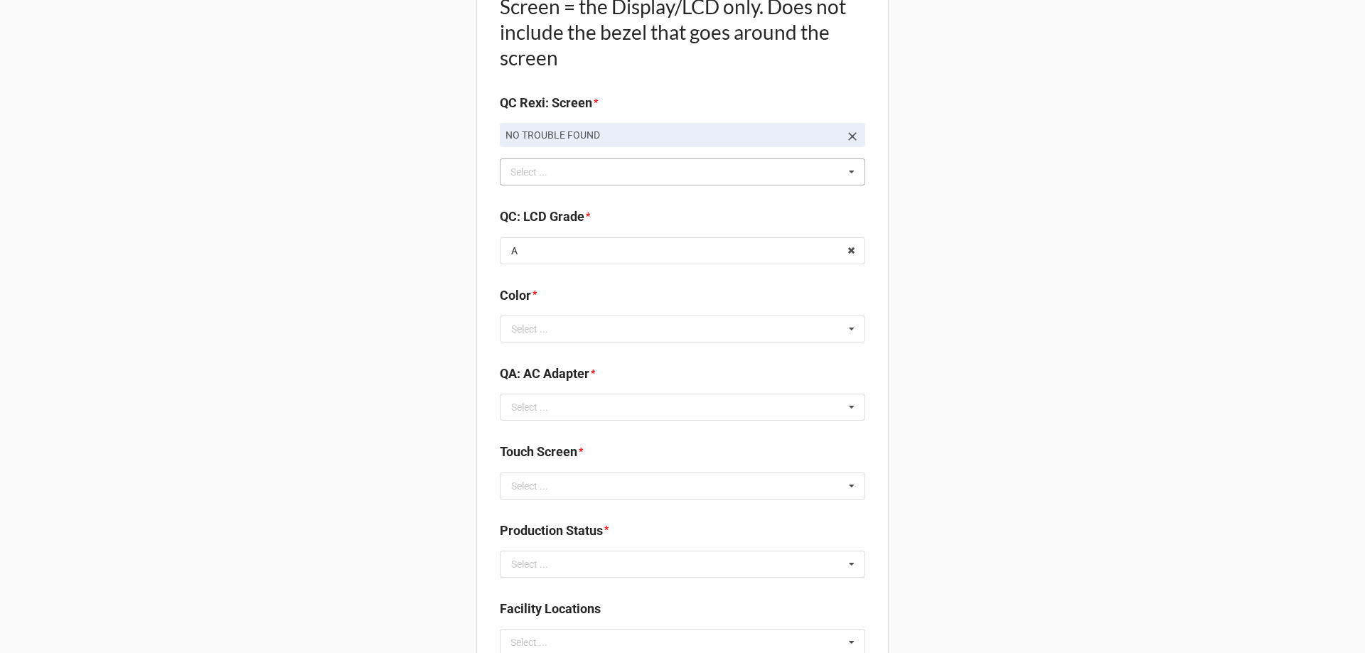
scroll to position [1564, 0]
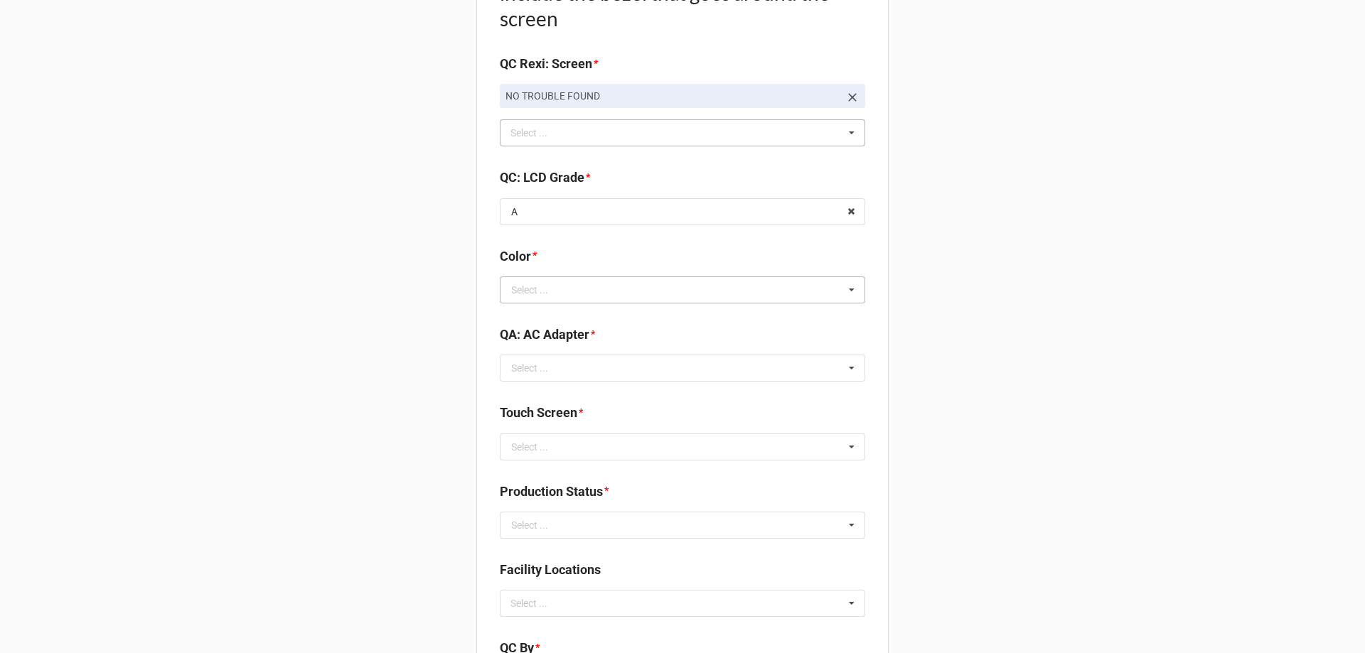
click at [854, 293] on icon at bounding box center [851, 290] width 21 height 26
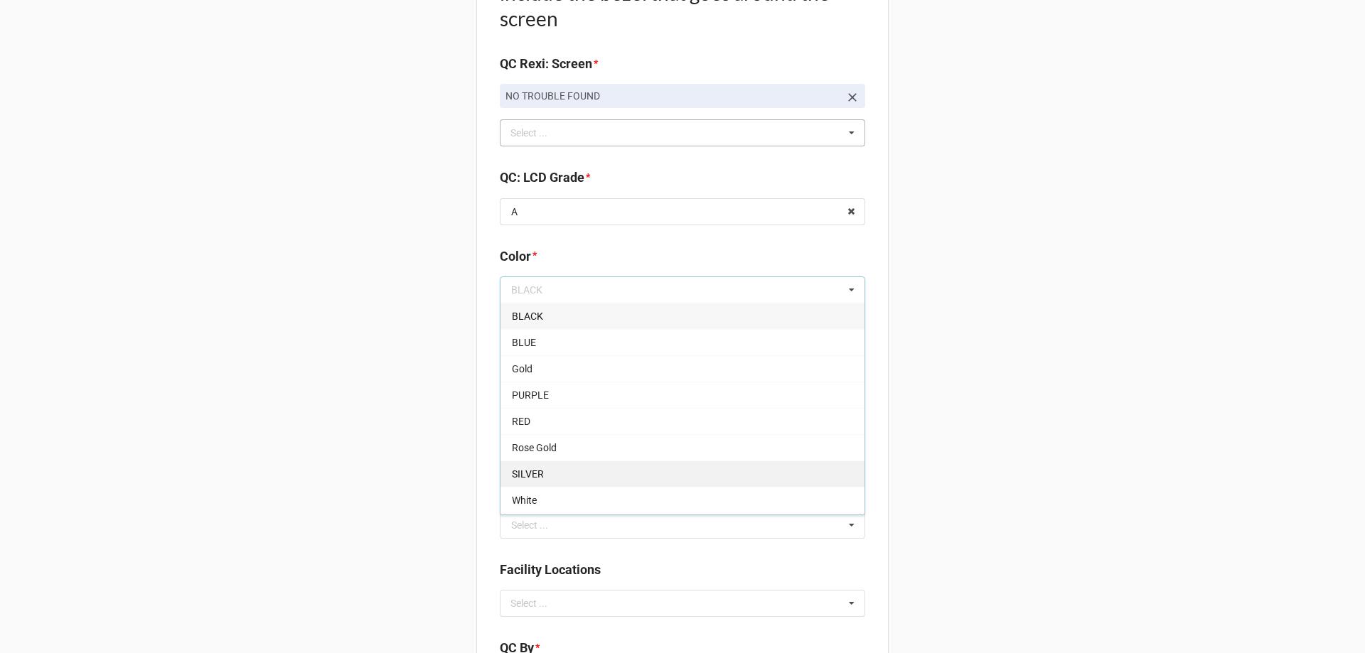
click at [702, 466] on div "SILVER" at bounding box center [682, 474] width 364 height 26
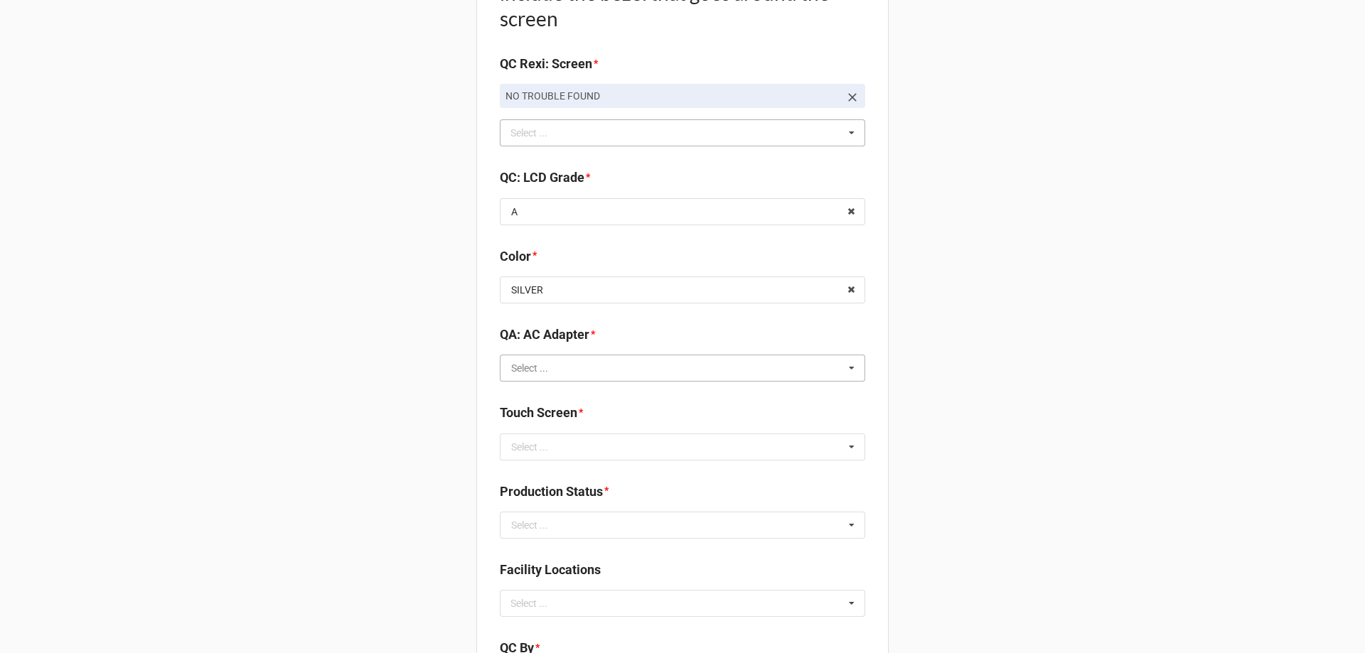
click at [781, 372] on input "text" at bounding box center [683, 368] width 364 height 26
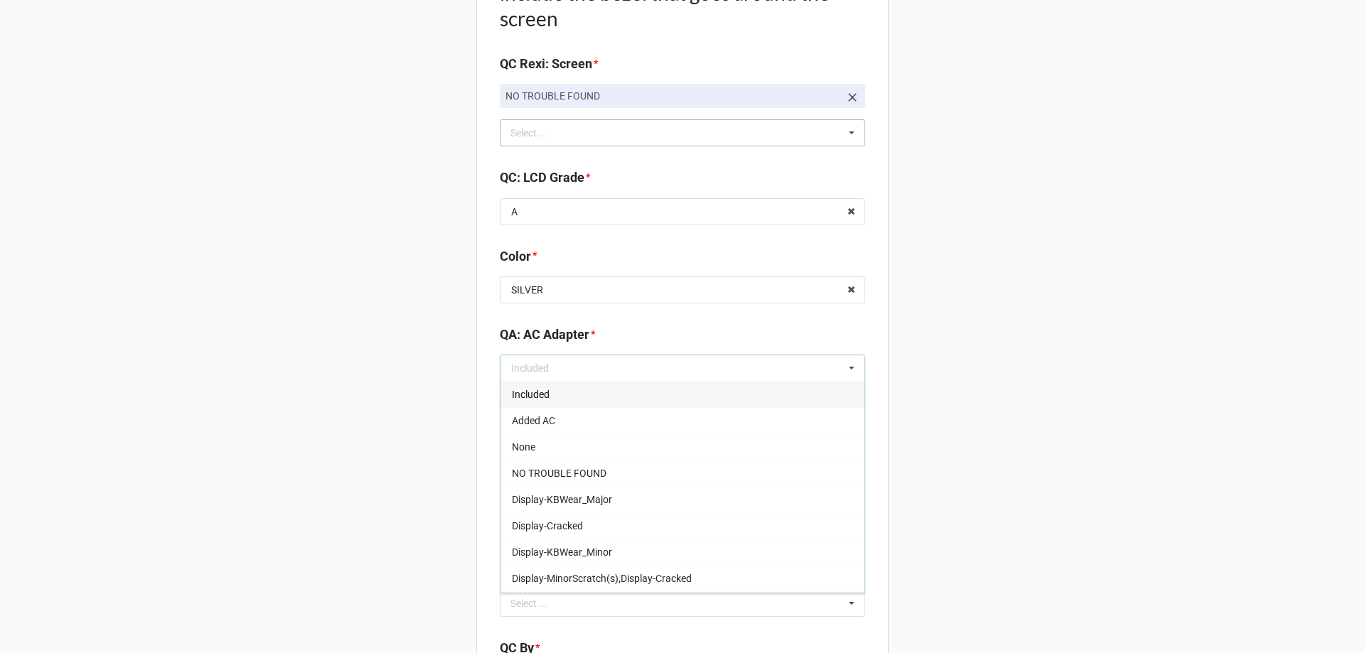
click at [714, 401] on div "Included" at bounding box center [682, 394] width 364 height 26
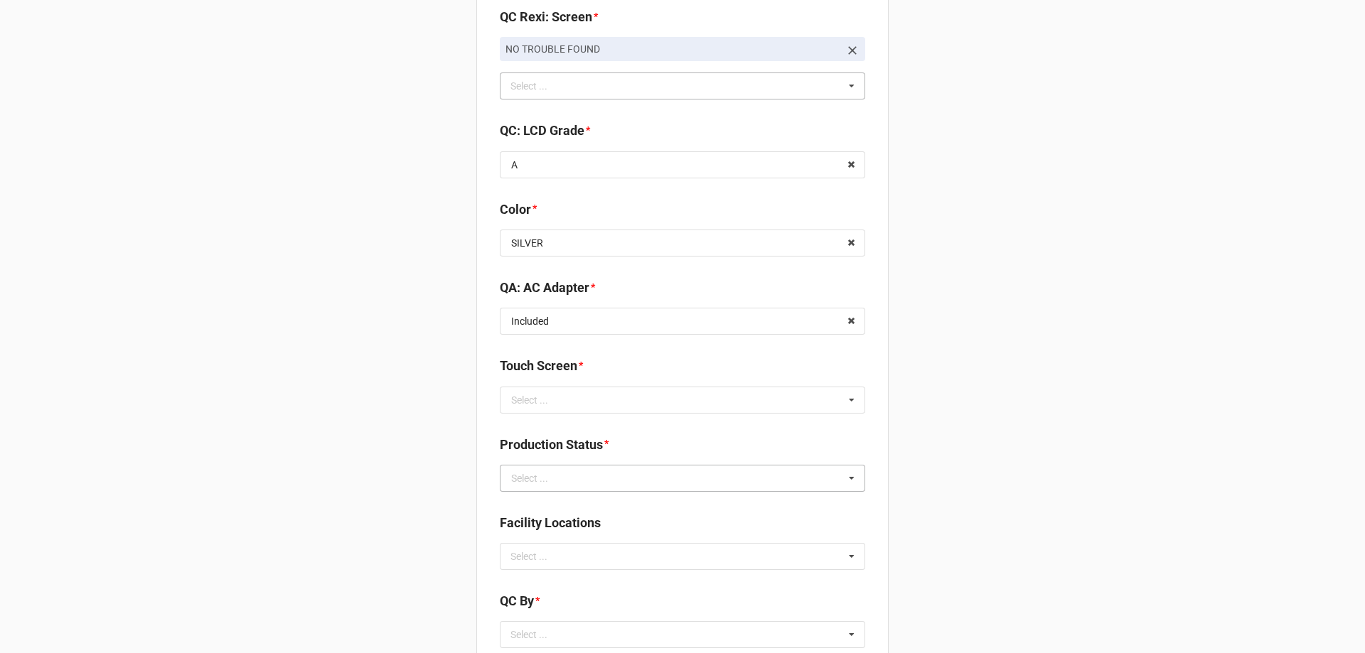
scroll to position [1706, 0]
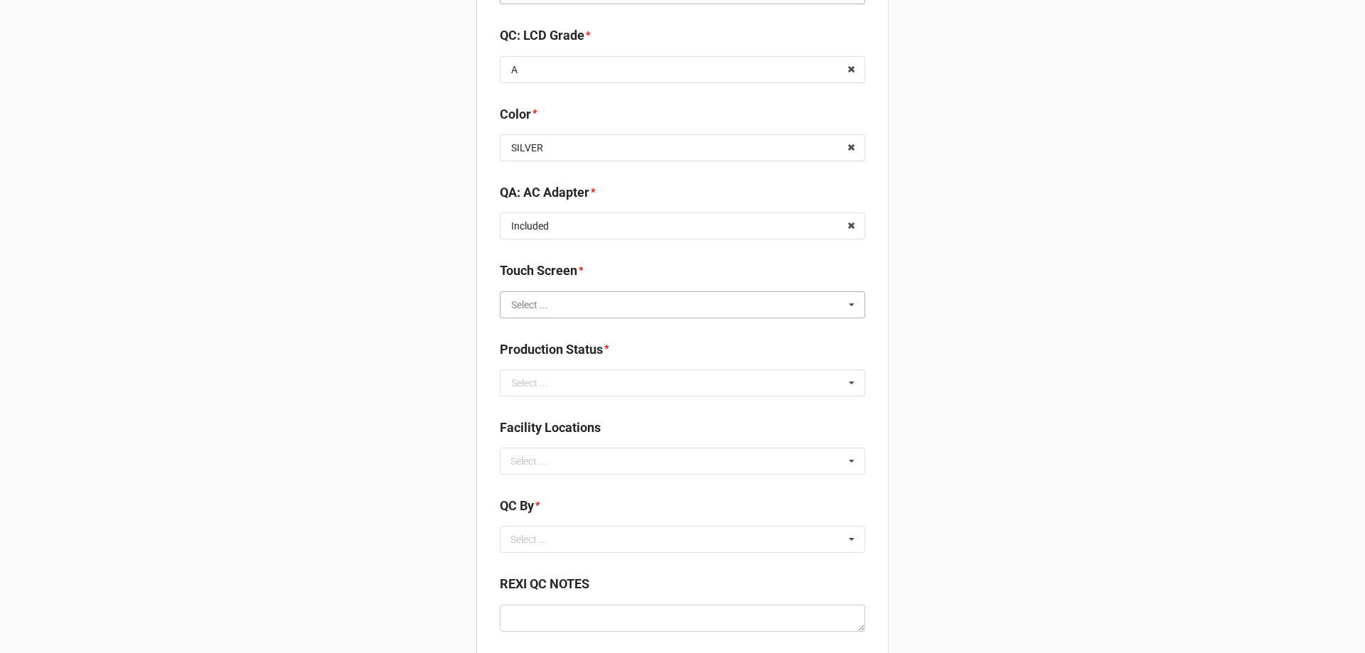
click at [695, 308] on input "text" at bounding box center [683, 305] width 364 height 26
click at [636, 341] on div "TRUE" at bounding box center [682, 331] width 364 height 26
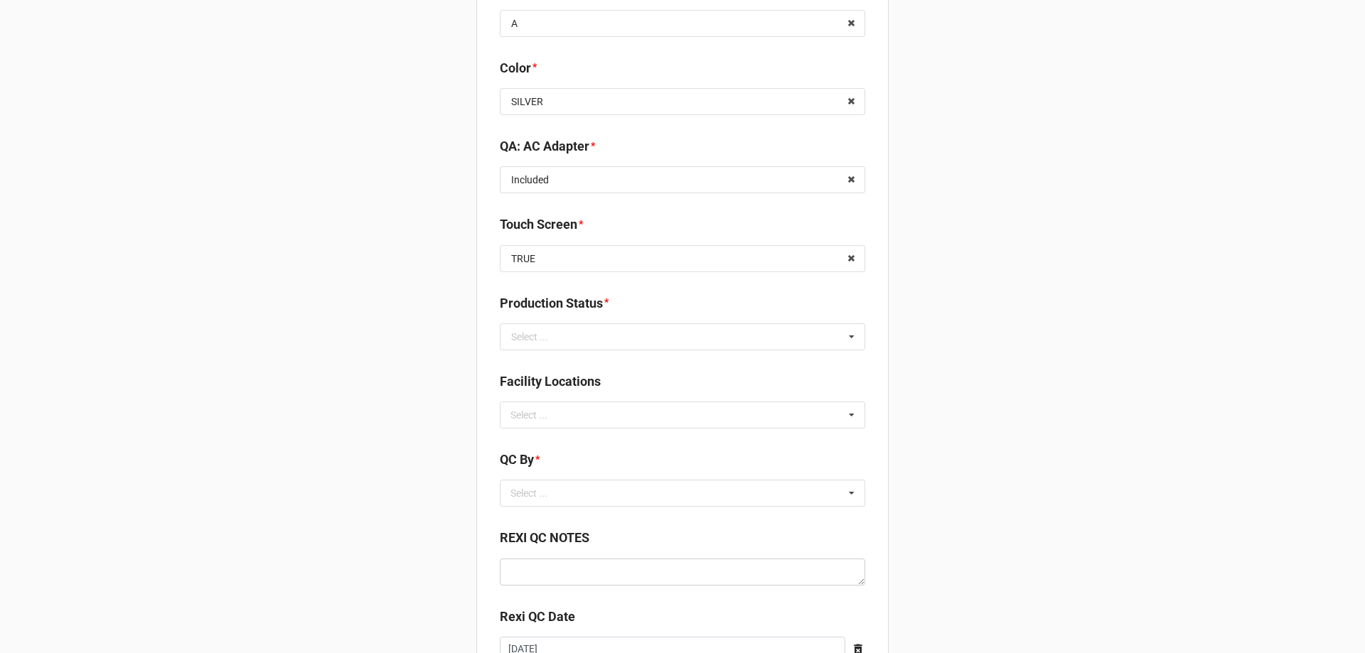
scroll to position [1777, 0]
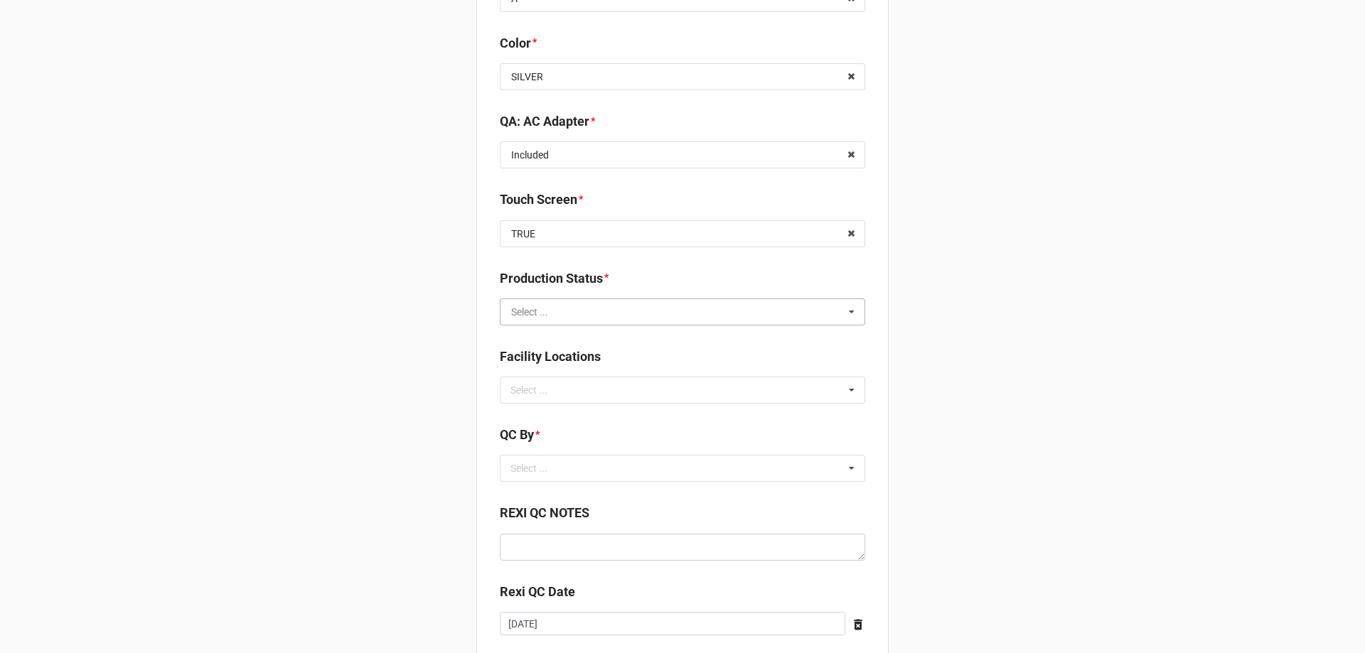
click at [754, 312] on input "text" at bounding box center [683, 312] width 364 height 26
click at [690, 343] on div "Cleaning" at bounding box center [682, 338] width 364 height 26
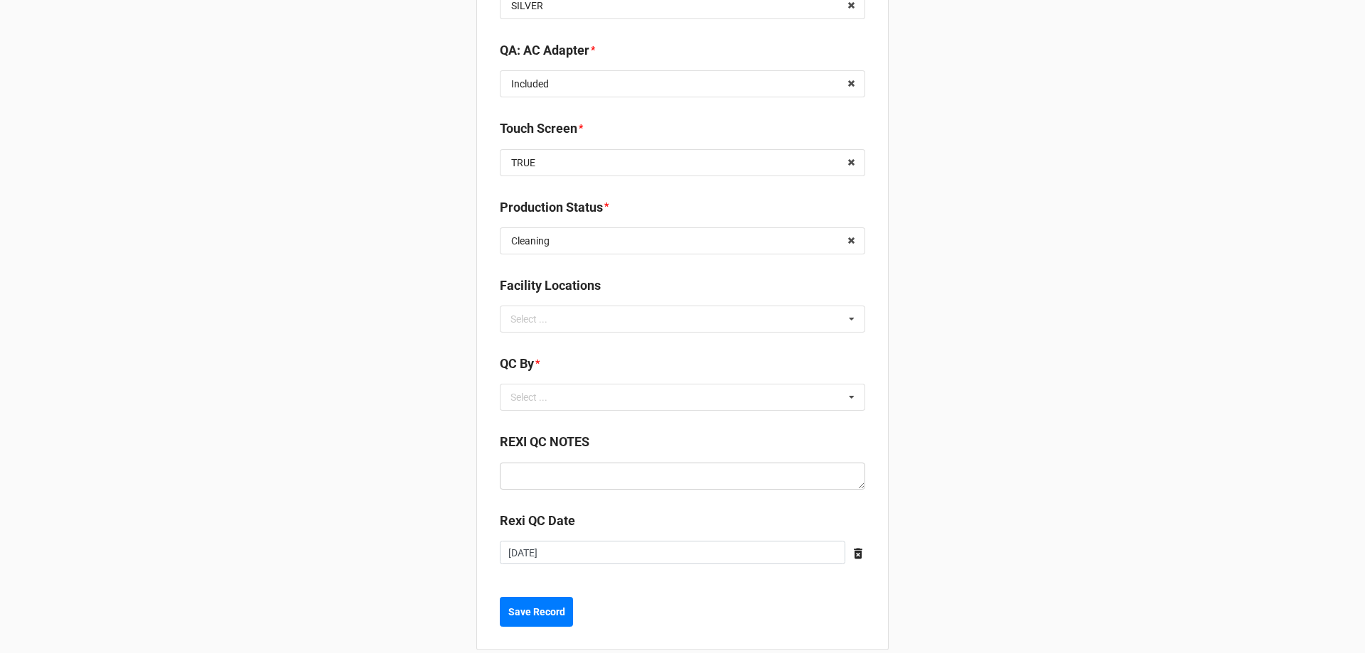
scroll to position [1868, 0]
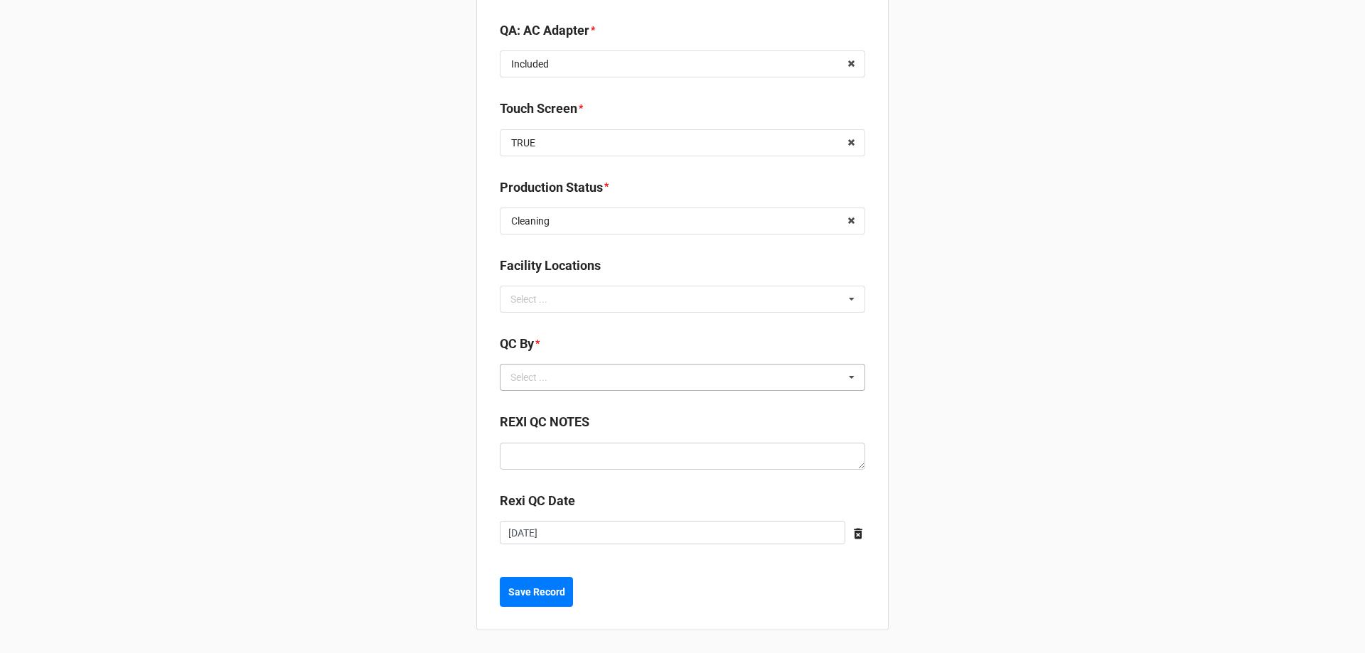
click at [822, 375] on div "Select ... No results found." at bounding box center [682, 377] width 365 height 27
click at [654, 439] on div "[PERSON_NAME]" at bounding box center [682, 430] width 364 height 26
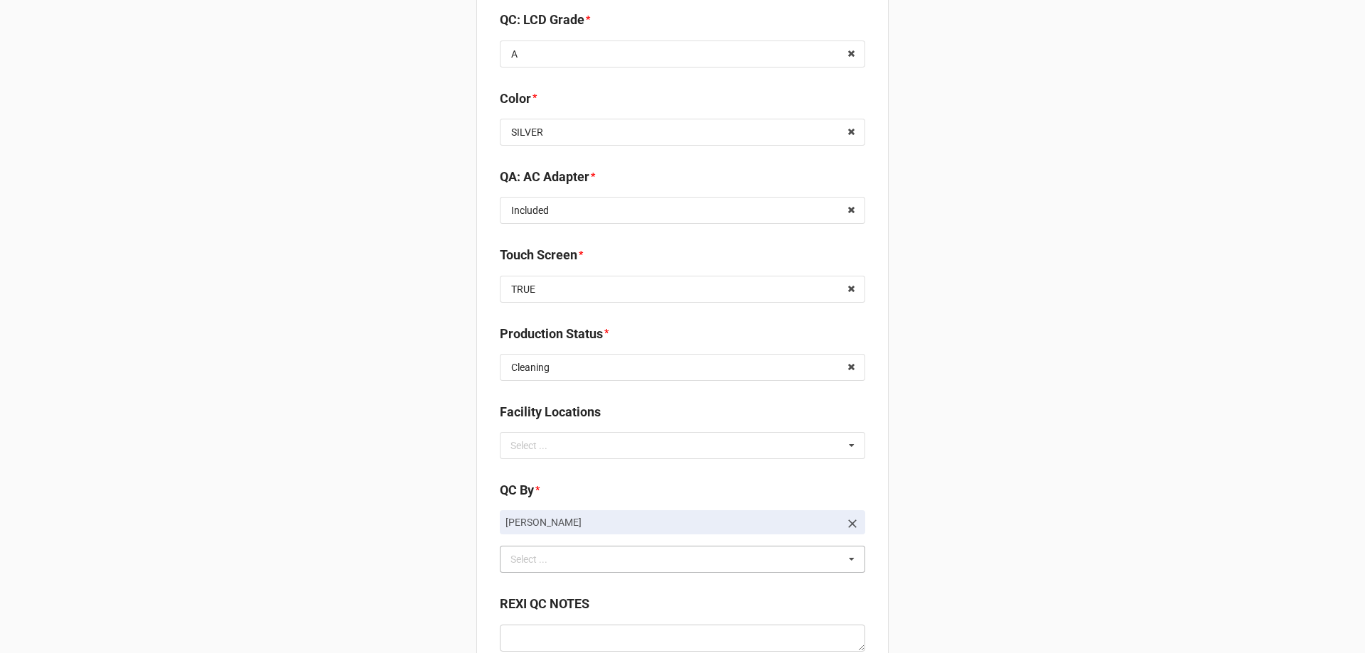
scroll to position [1903, 0]
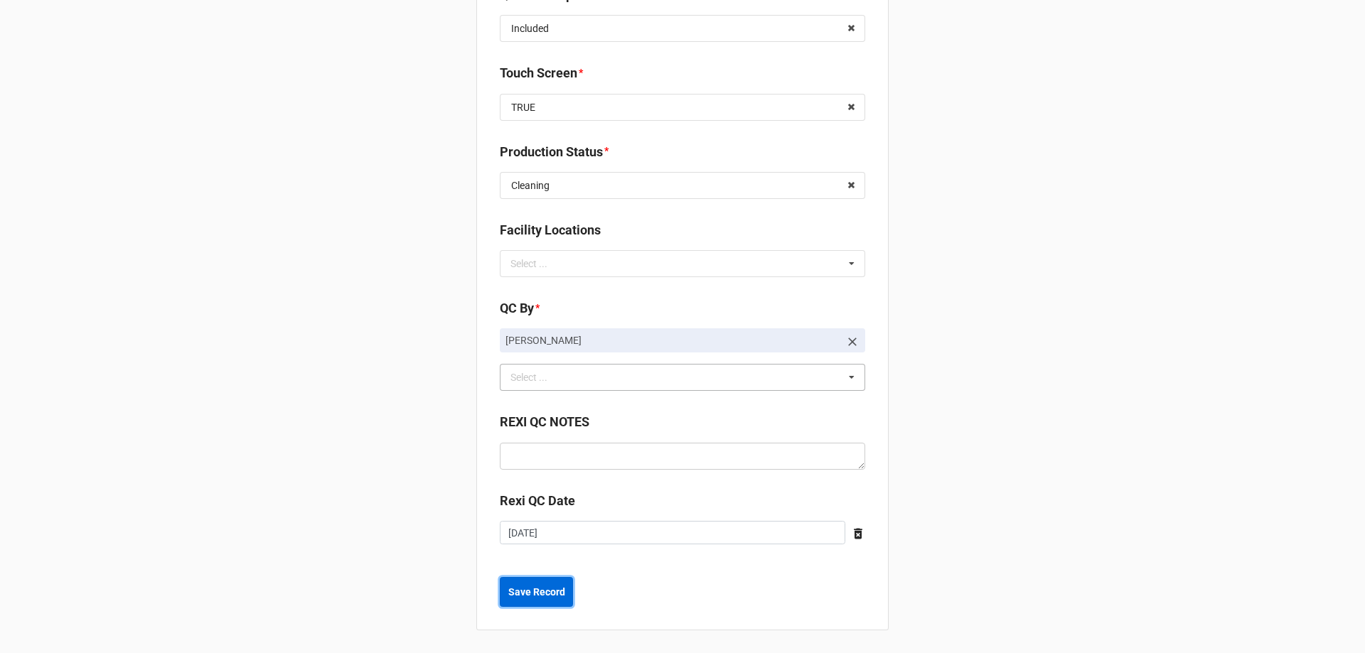
click at [517, 595] on b "Save Record" at bounding box center [536, 592] width 57 height 15
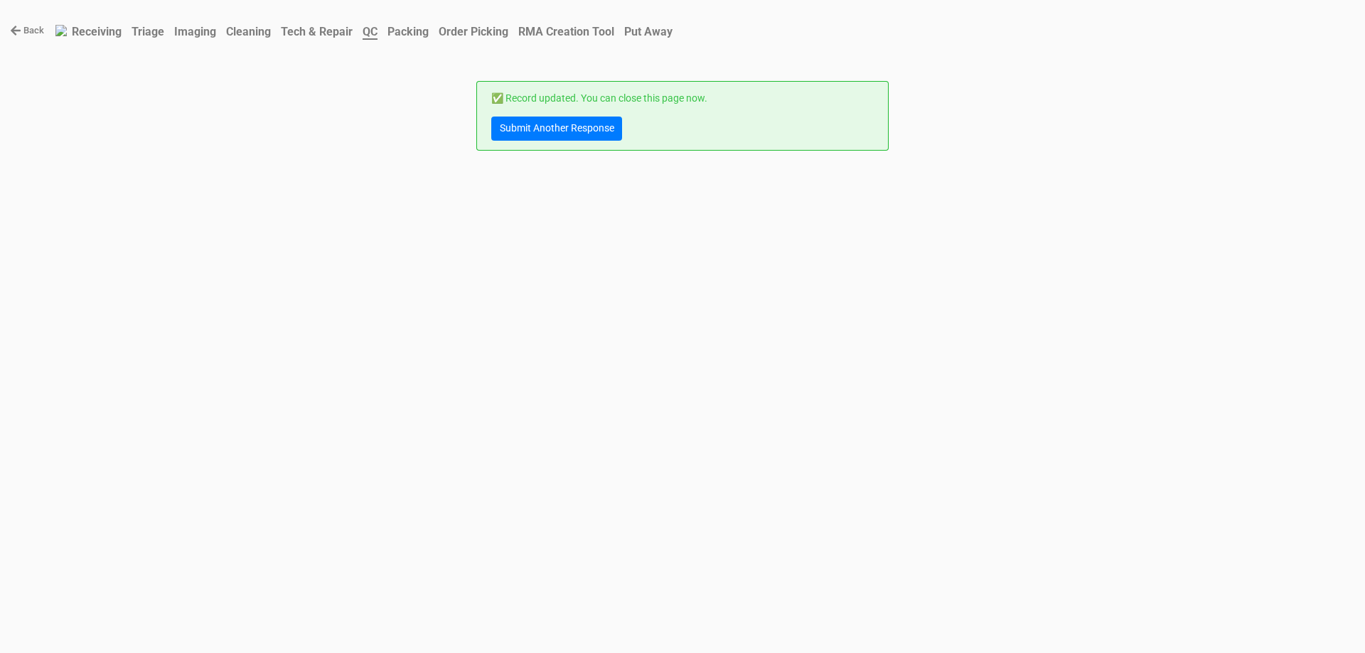
scroll to position [0, 0]
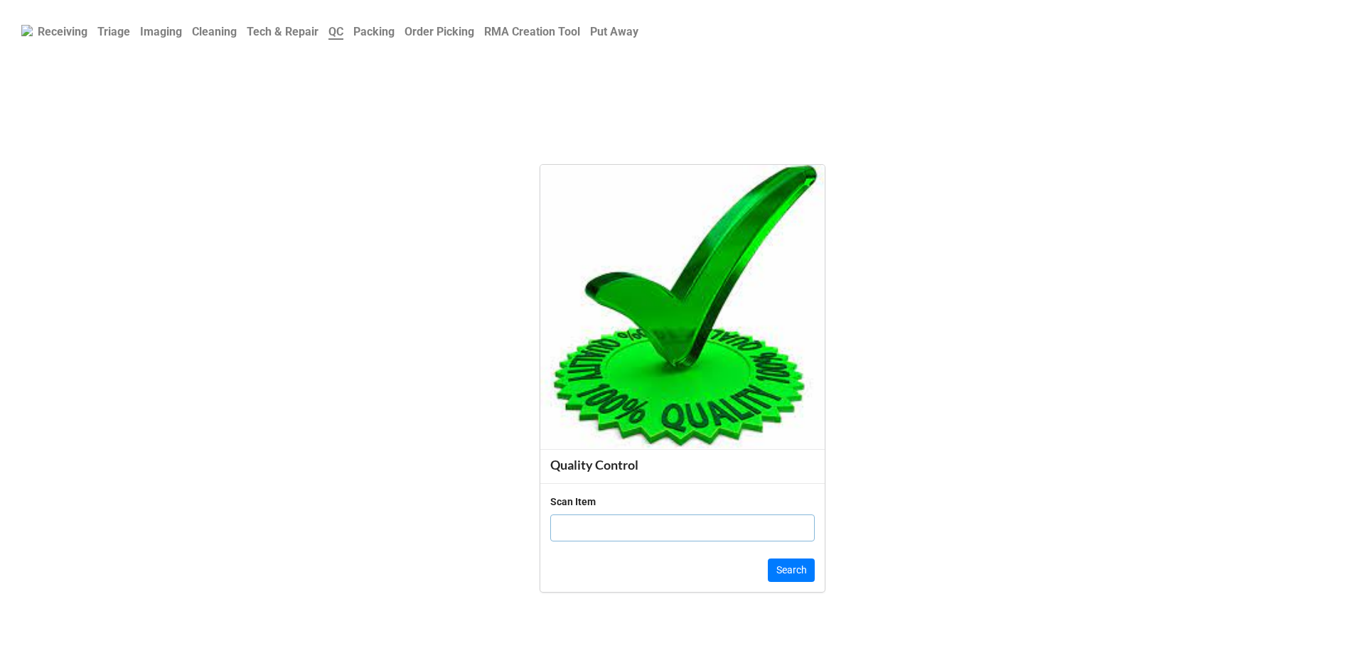
click at [232, 27] on b "Cleaning" at bounding box center [214, 32] width 45 height 14
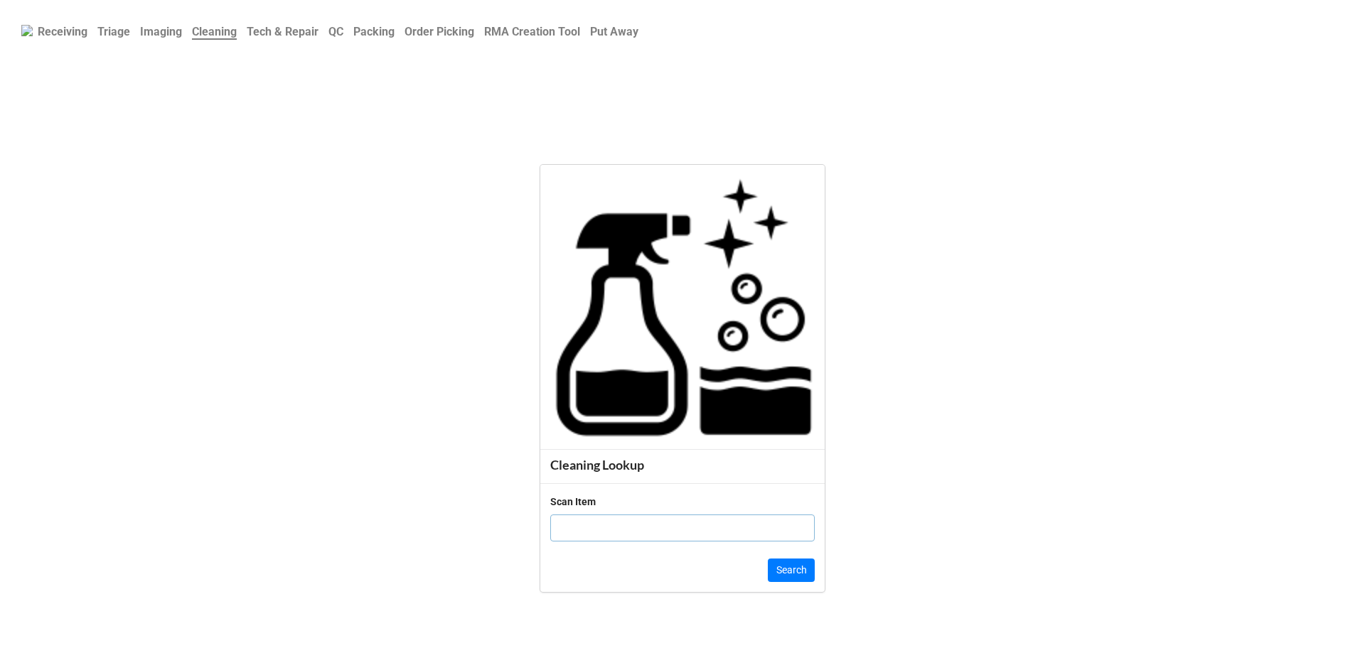
click at [594, 531] on input "text" at bounding box center [682, 528] width 264 height 27
type input "7NJRTQ3"
click button "Search" at bounding box center [791, 571] width 47 height 24
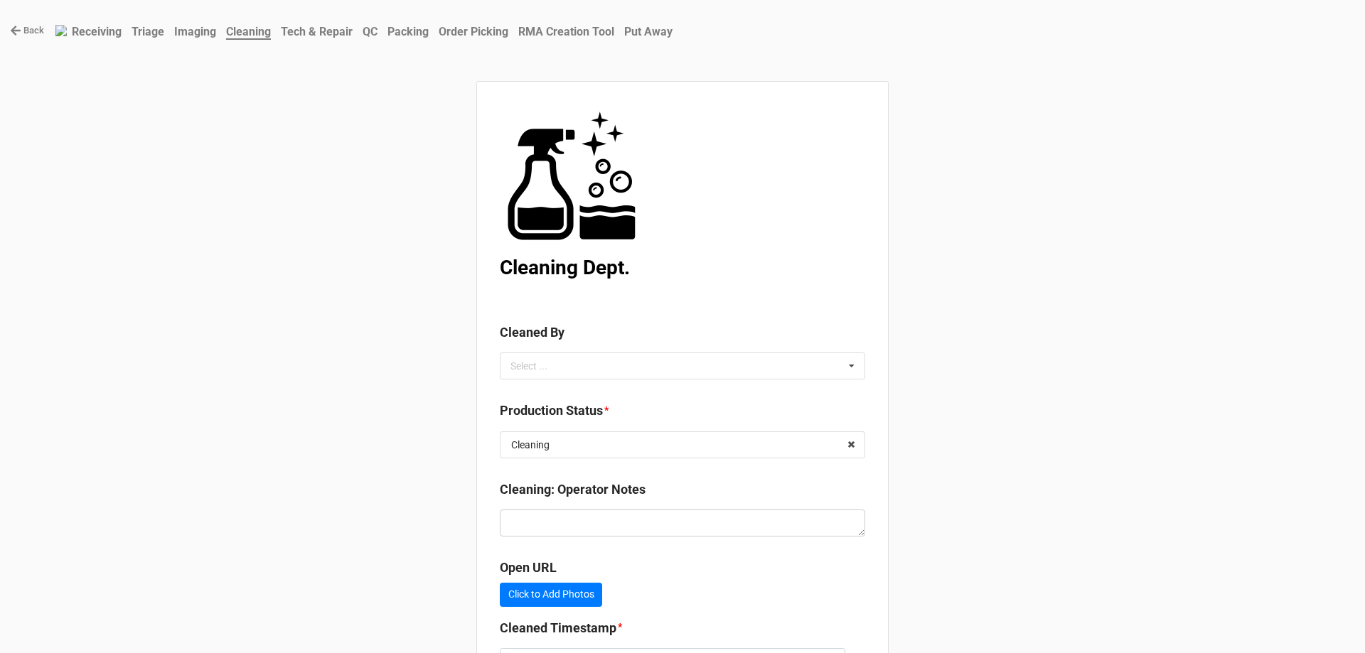
click at [780, 345] on b "Cleaned By" at bounding box center [682, 335] width 365 height 25
click at [812, 381] on div "Cleaned By Select ... No results found." at bounding box center [682, 356] width 365 height 67
click at [811, 372] on div "Select ... No results found." at bounding box center [682, 366] width 365 height 27
click at [1009, 320] on div "Back Receiving Triage Imaging Cleaning Tech & Repair QC Packing Order Picking R…" at bounding box center [682, 390] width 1365 height 780
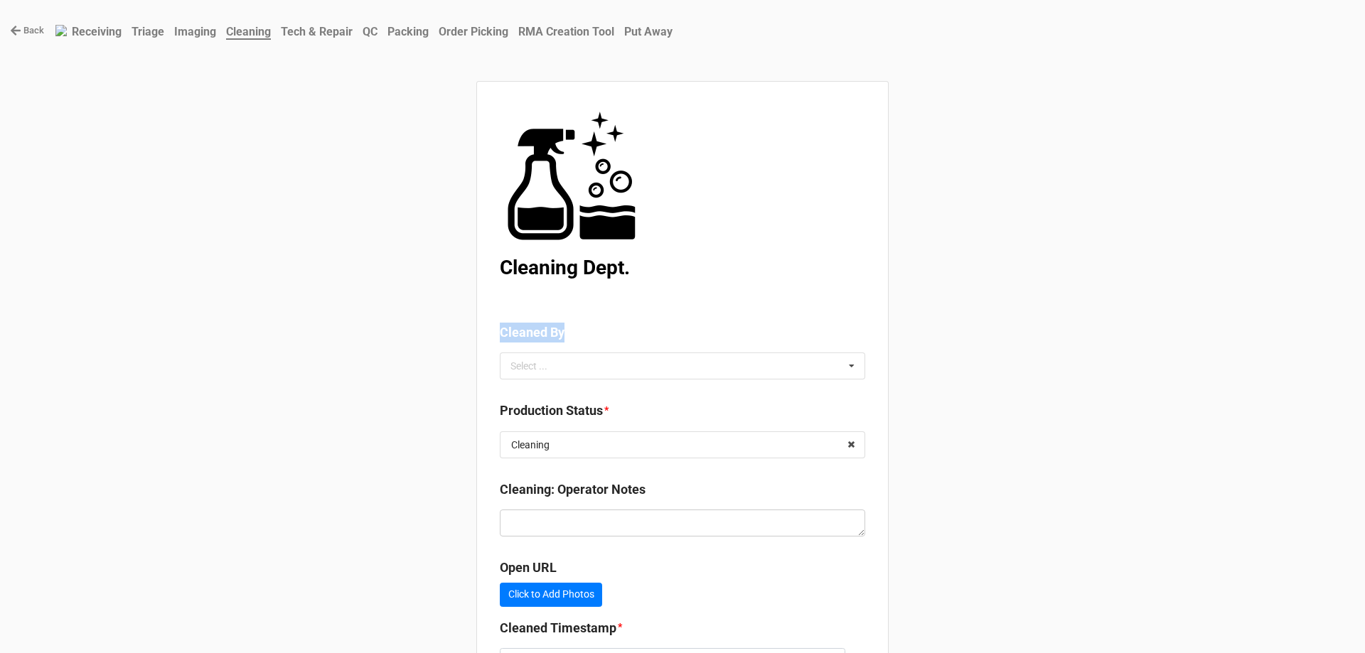
click at [1006, 315] on div "Back Receiving Triage Imaging Cleaning Tech & Repair QC Packing Order Picking R…" at bounding box center [682, 390] width 1365 height 780
click at [1011, 383] on div "Back Receiving Triage Imaging Cleaning Tech & Repair QC Packing Order Picking R…" at bounding box center [682, 390] width 1365 height 780
drag, startPoint x: 1011, startPoint y: 371, endPoint x: 1005, endPoint y: 355, distance: 16.6
click at [1010, 369] on div "Back Receiving Triage Imaging Cleaning Tech & Repair QC Packing Order Picking R…" at bounding box center [682, 390] width 1365 height 780
click at [1004, 354] on div "Back Receiving Triage Imaging Cleaning Tech & Repair QC Packing Order Picking R…" at bounding box center [682, 390] width 1365 height 780
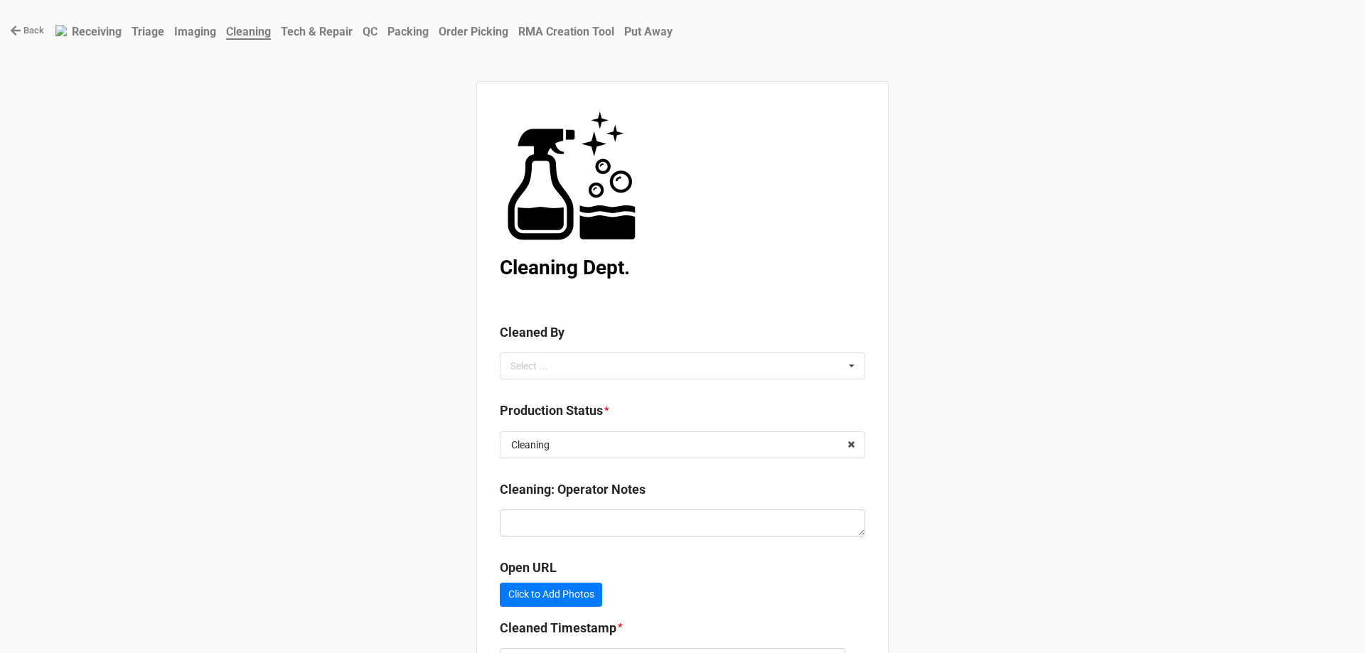
click at [984, 358] on div "Back Receiving Triage Imaging Cleaning Tech & Repair QC Packing Order Picking R…" at bounding box center [682, 390] width 1365 height 780
click at [841, 361] on icon at bounding box center [851, 366] width 21 height 26
click at [761, 412] on div "[PERSON_NAME]" at bounding box center [682, 418] width 364 height 26
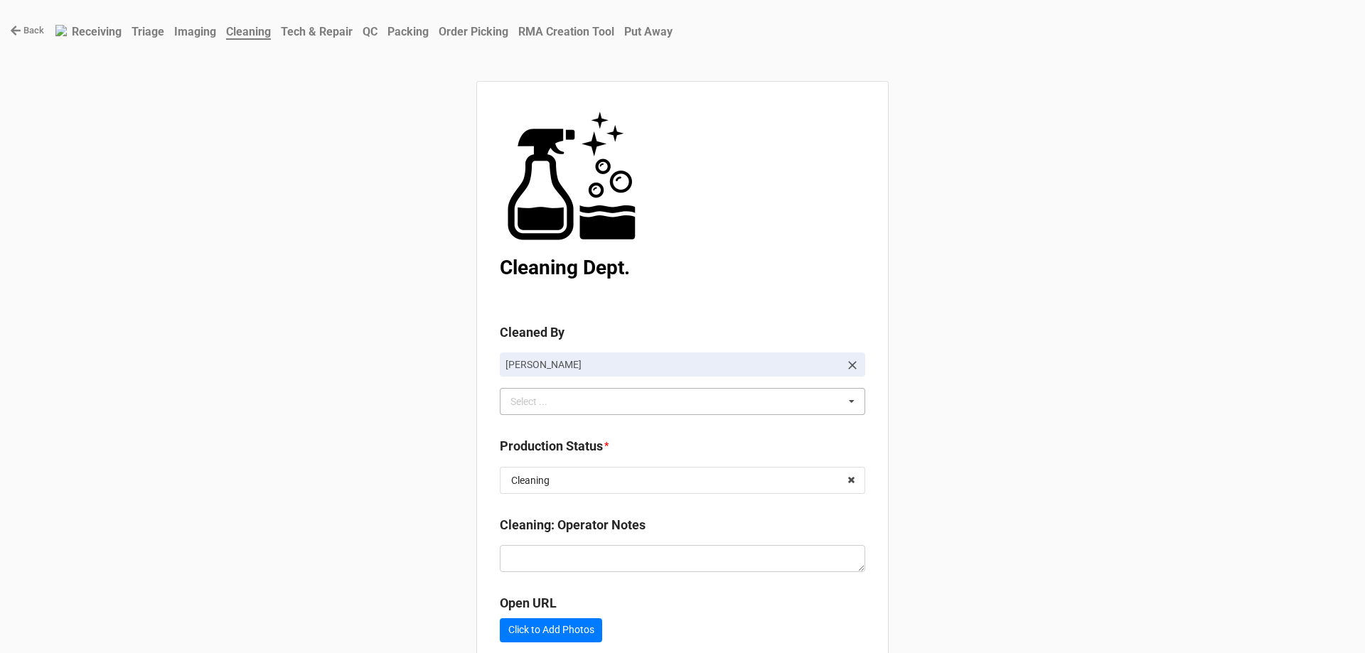
click at [981, 368] on div "Back Receiving Triage Imaging Cleaning Tech & Repair QC Packing Order Picking R…" at bounding box center [682, 408] width 1365 height 816
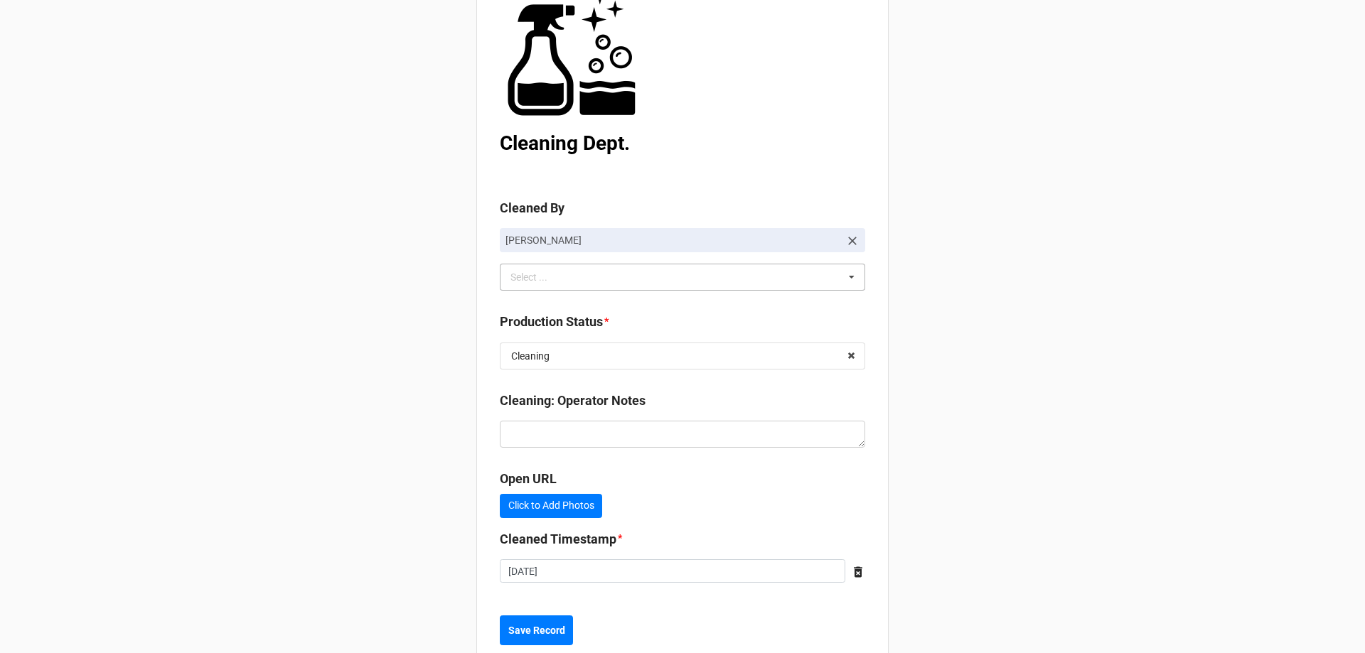
scroll to position [163, 0]
